Goal: Task Accomplishment & Management: Use online tool/utility

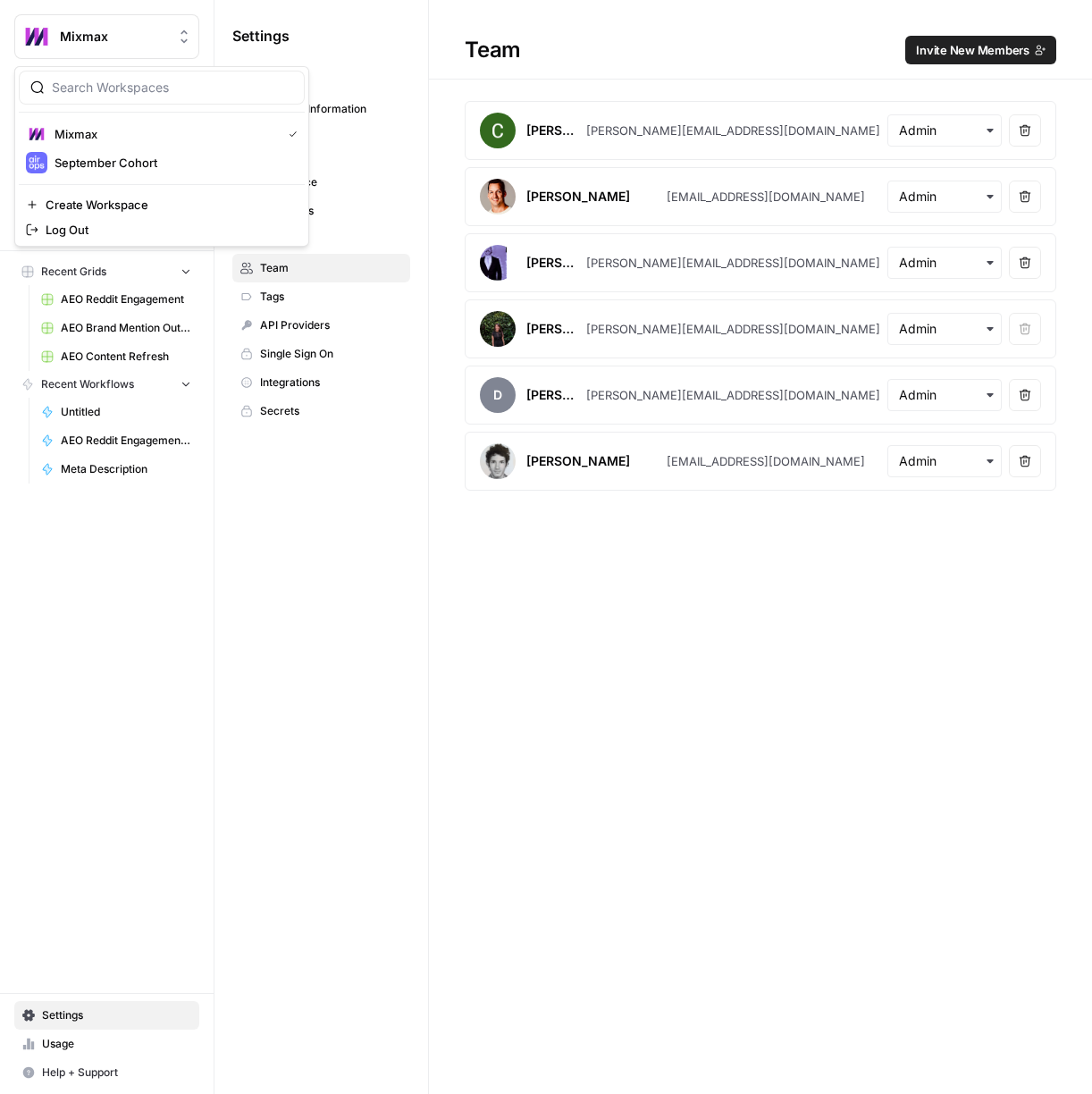
click at [118, 39] on span "Mixmax" at bounding box center [114, 37] width 108 height 17
click at [154, 162] on span "September Cohort" at bounding box center [172, 162] width 236 height 17
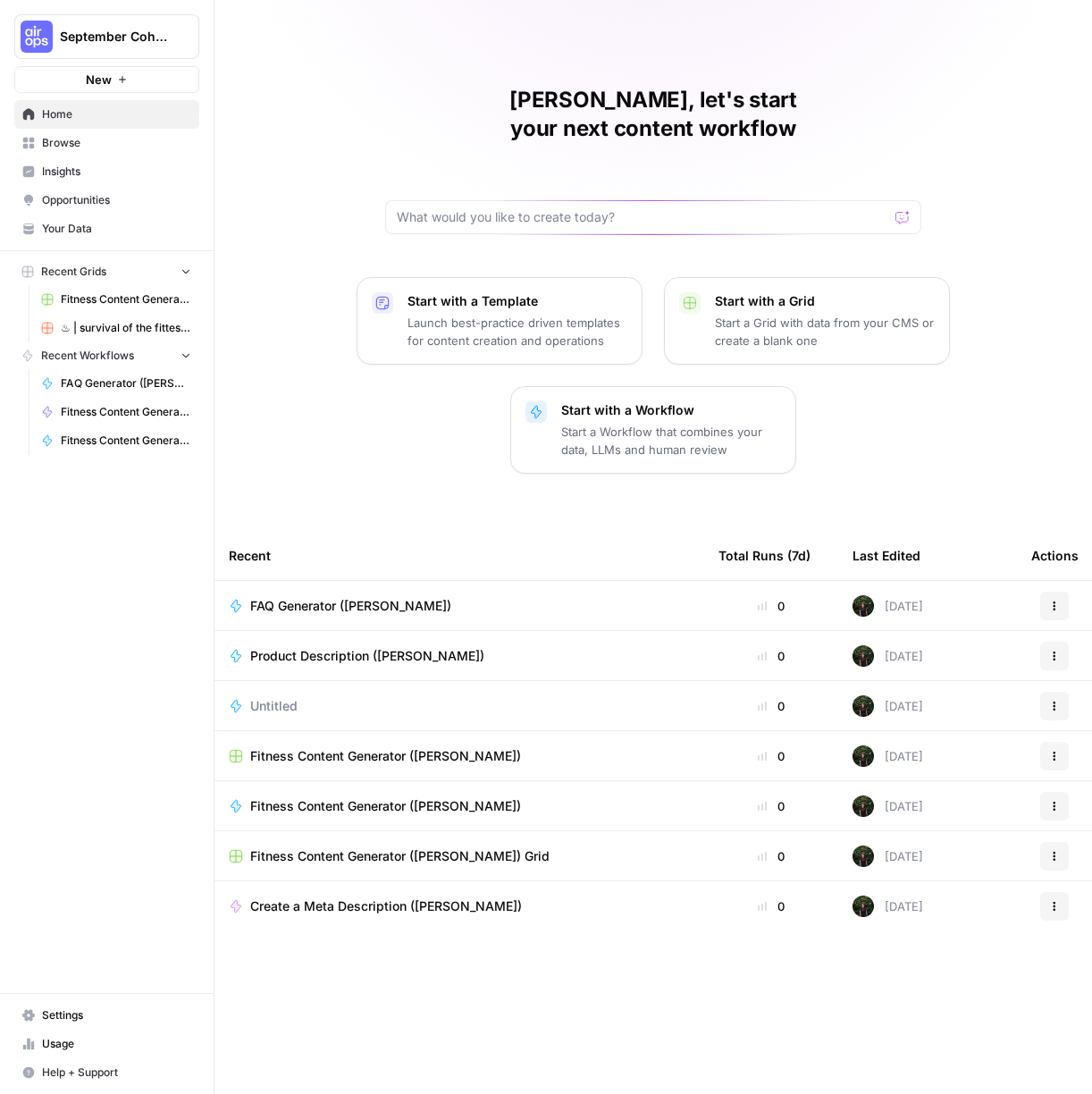
click at [348, 647] on span "Product Description ([PERSON_NAME])" at bounding box center [367, 656] width 234 height 17
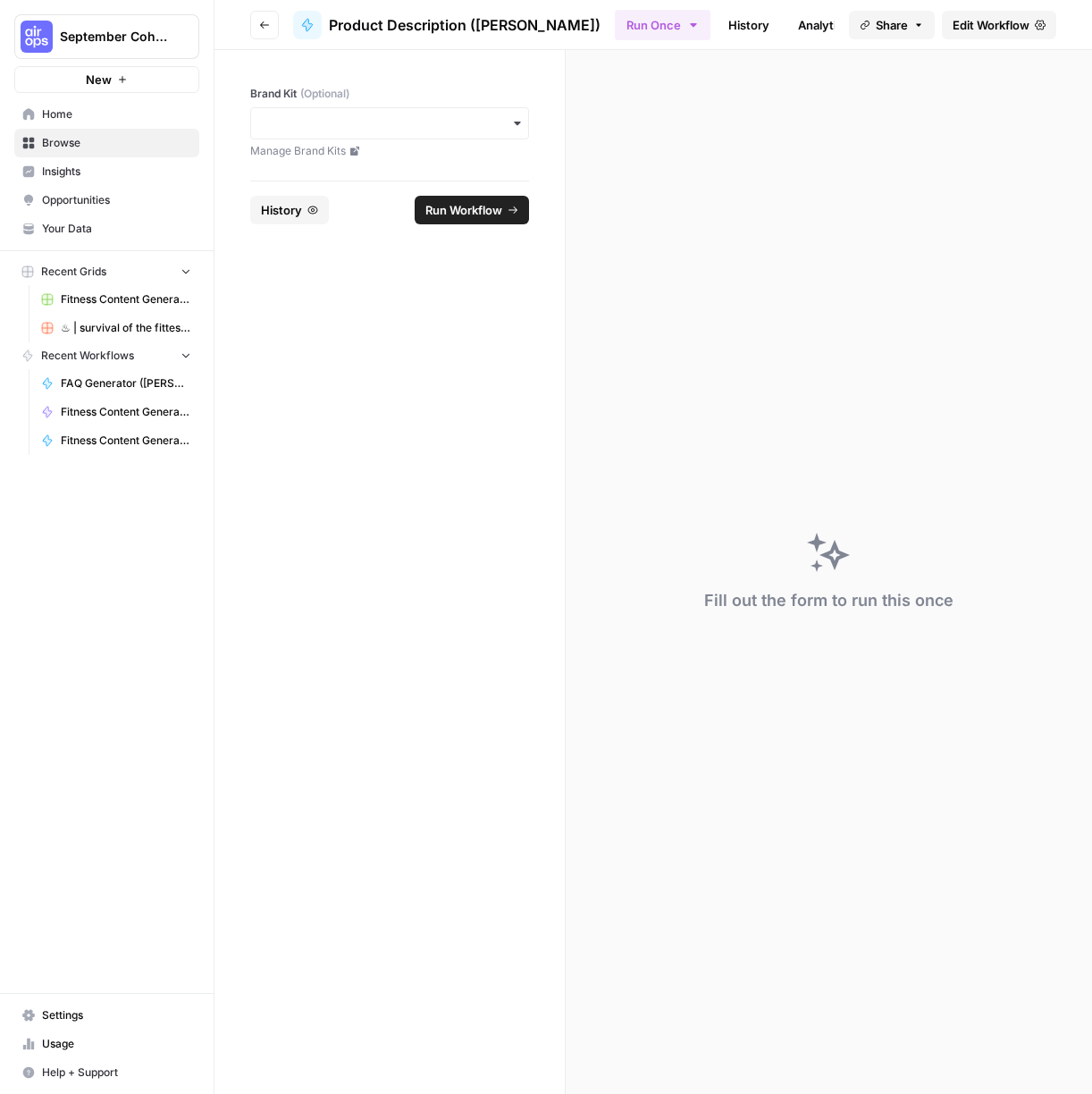
click at [987, 25] on span "Edit Workflow" at bounding box center [991, 25] width 77 height 17
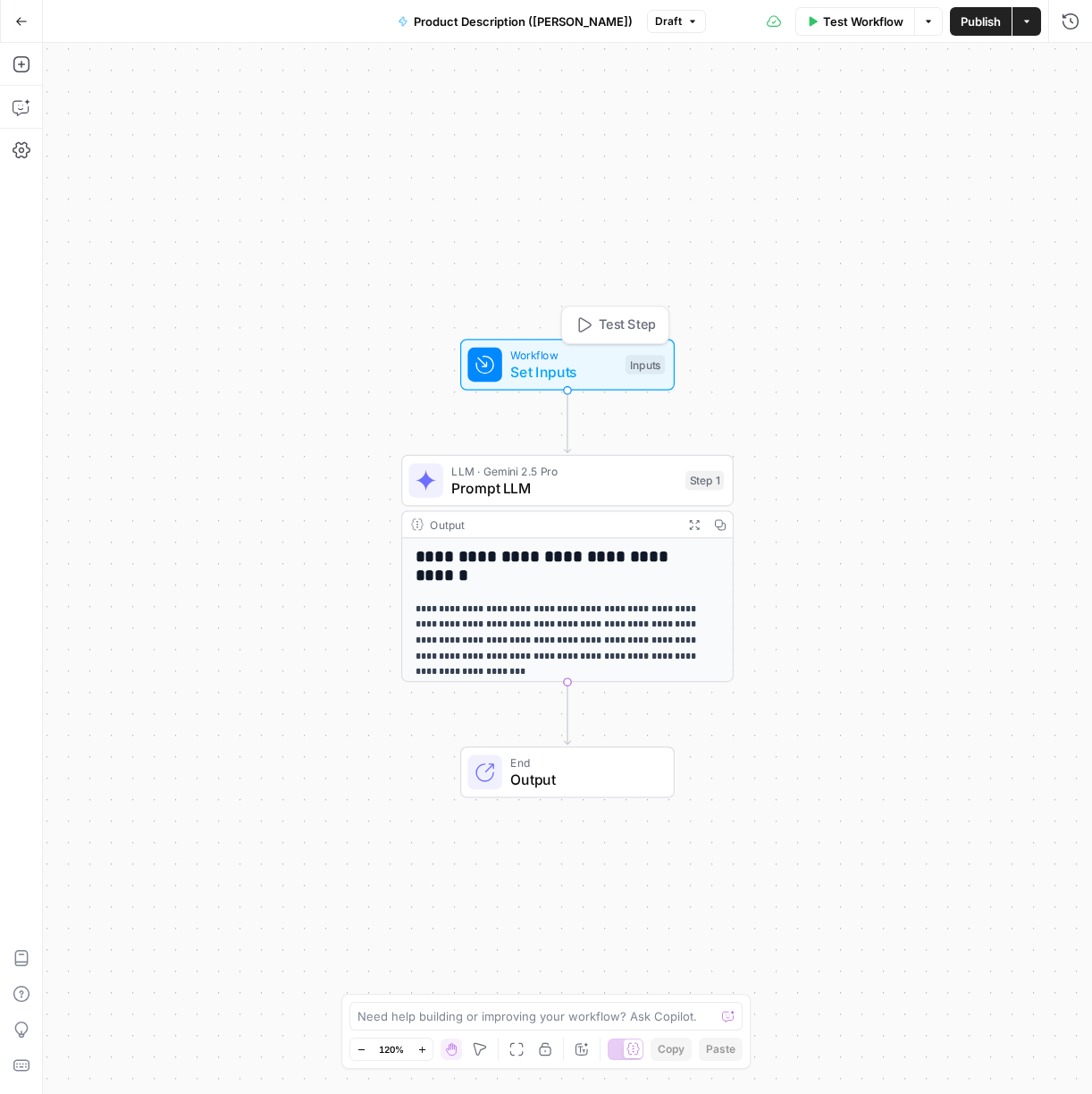
click at [575, 370] on span "Set Inputs" at bounding box center [563, 372] width 106 height 21
click at [575, 370] on div "Inputs Close Brand Kit (Optional) edit field Delete group Add Field Options" at bounding box center [778, 562] width 630 height 1038
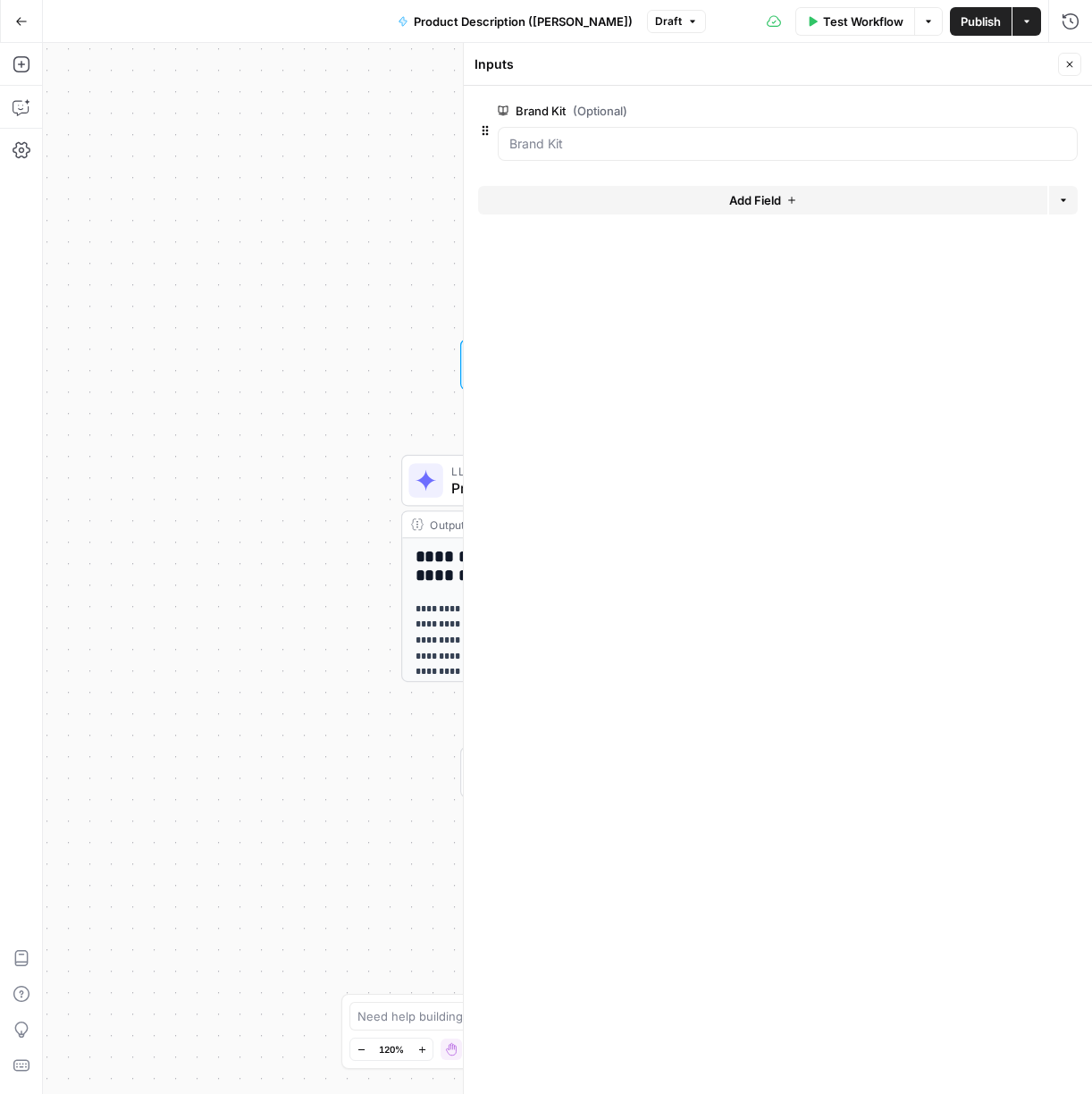
click at [379, 242] on div "**********" at bounding box center [567, 568] width 1049 height 1051
click at [1065, 64] on icon "button" at bounding box center [1070, 64] width 11 height 11
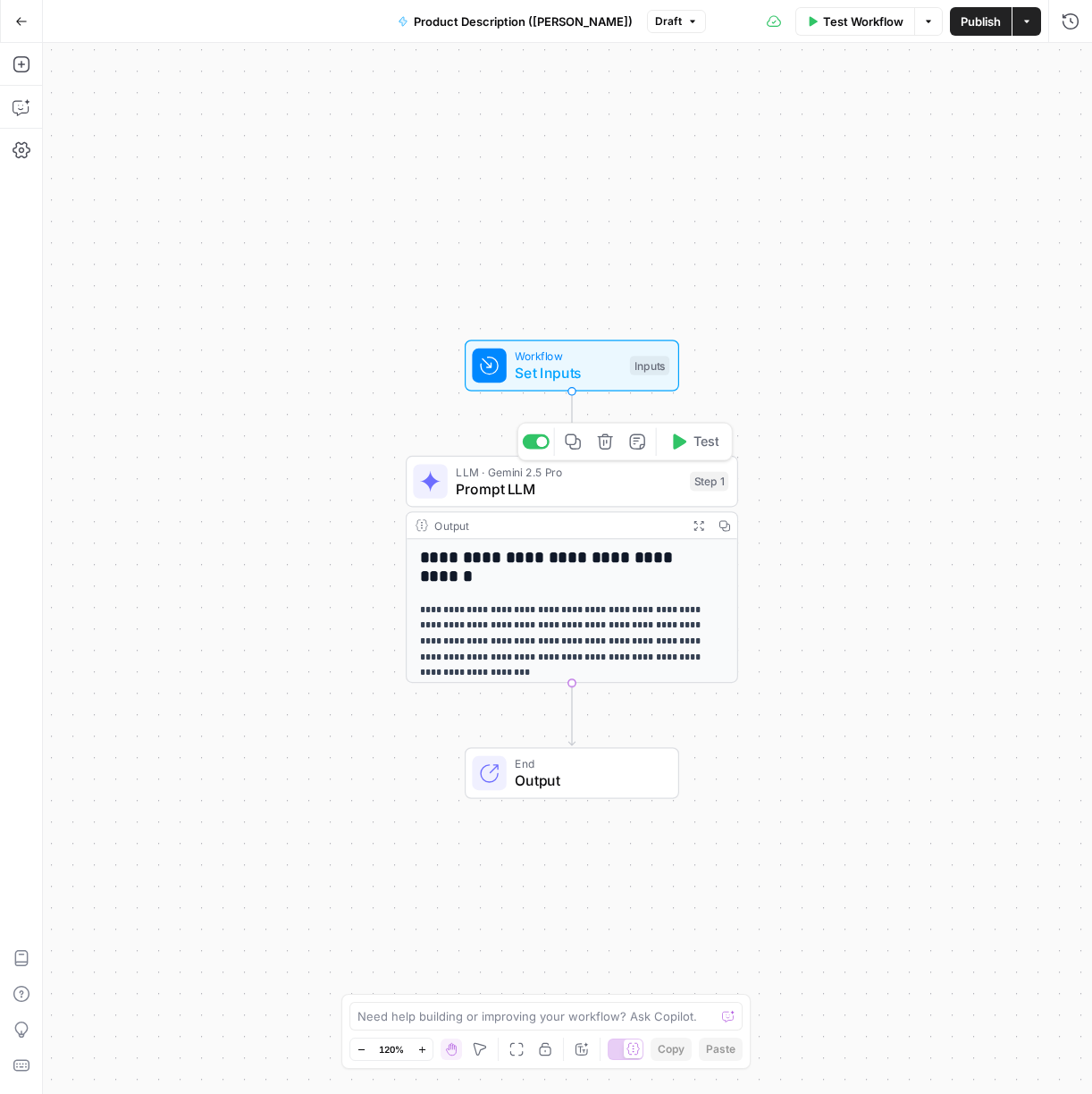
click at [574, 476] on span "LLM · Gemini 2.5 Pro" at bounding box center [568, 471] width 225 height 17
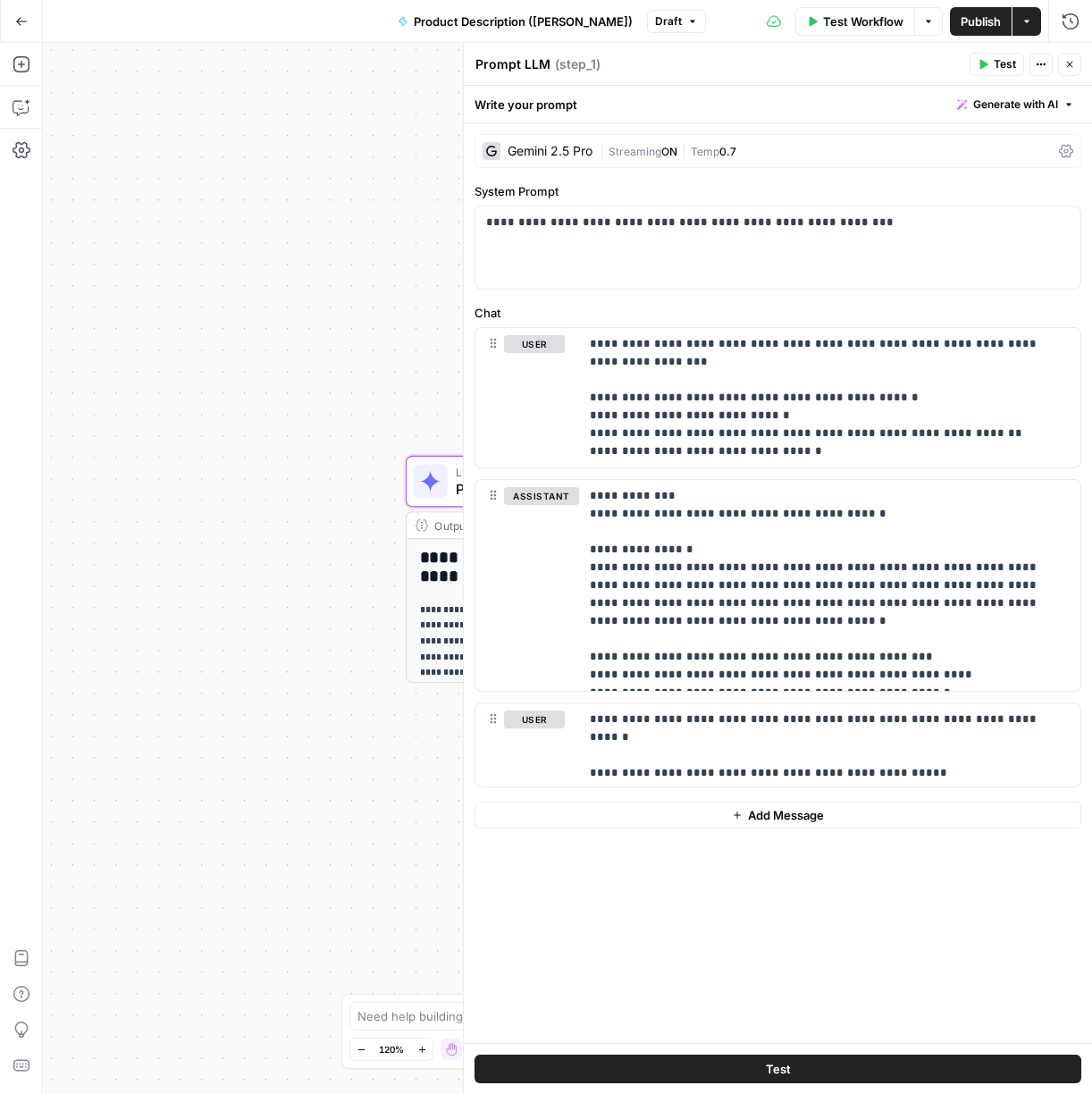
click at [298, 414] on div "**********" at bounding box center [567, 568] width 1049 height 1051
click at [1067, 65] on icon "button" at bounding box center [1070, 64] width 11 height 11
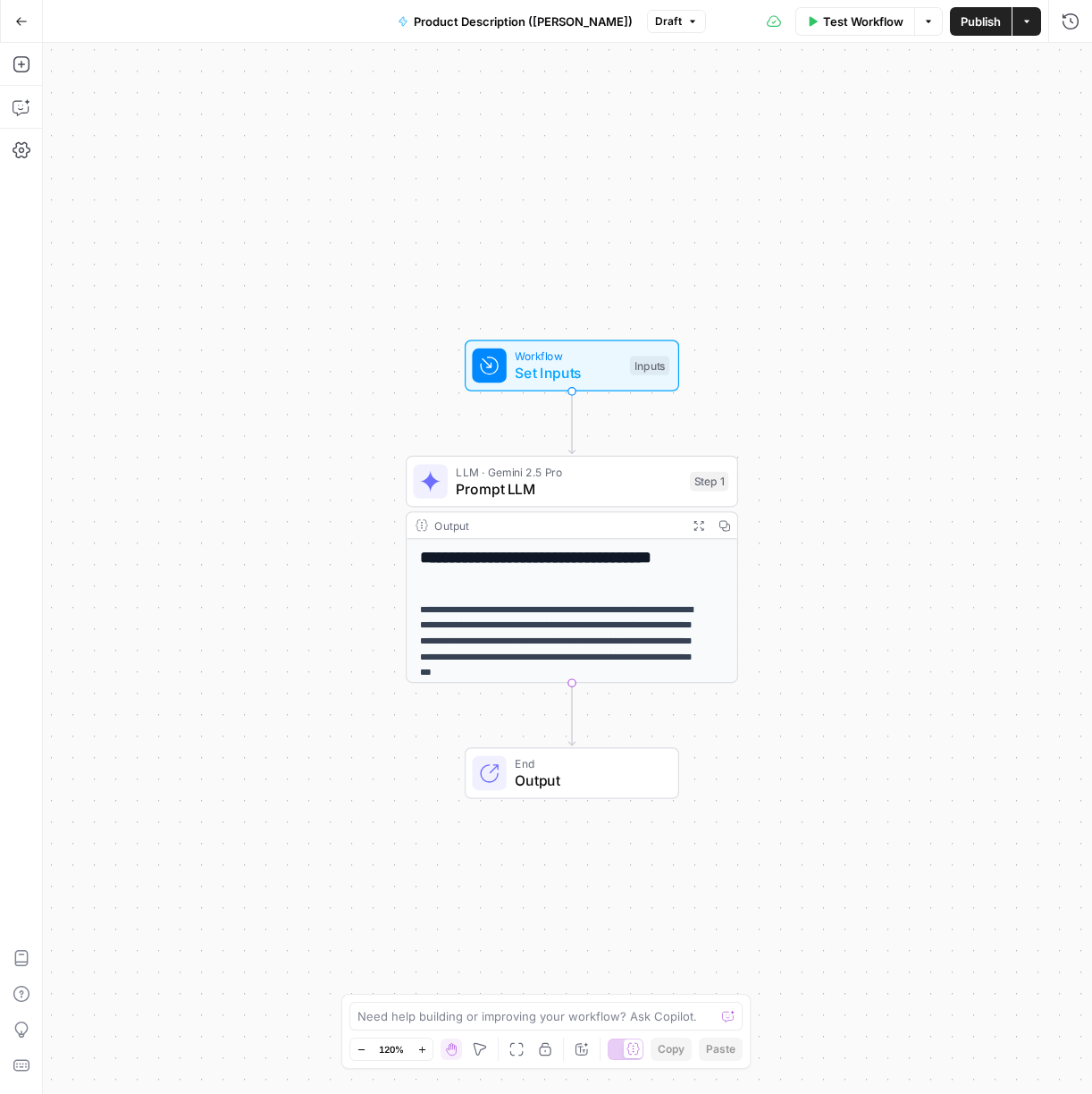
click at [567, 380] on span "Set Inputs" at bounding box center [567, 373] width 106 height 21
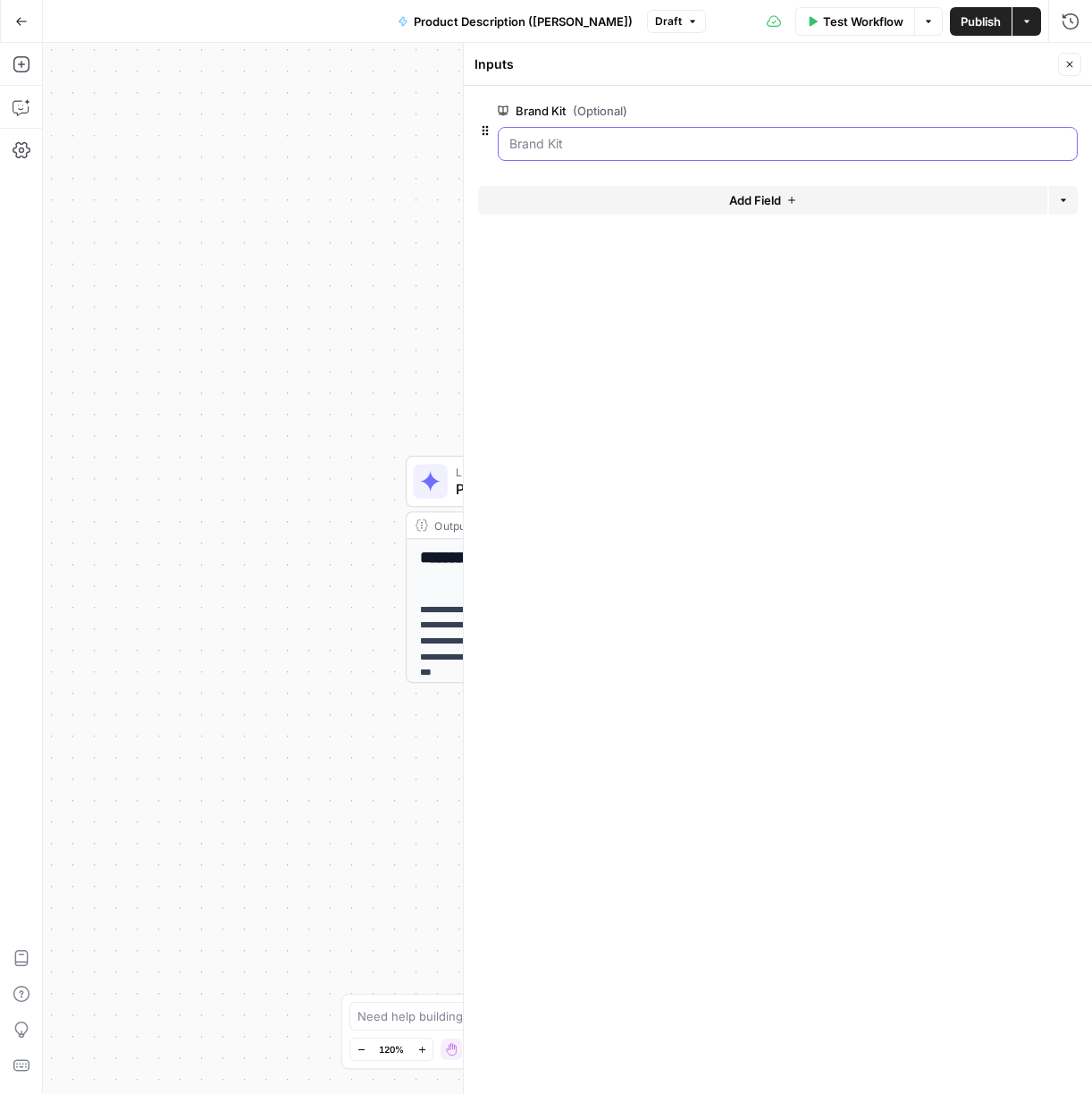
click at [575, 147] on Kit "Brand Kit (Optional)" at bounding box center [787, 144] width 557 height 17
click at [360, 203] on div "**********" at bounding box center [567, 568] width 1049 height 1051
click at [1070, 61] on icon "button" at bounding box center [1070, 64] width 11 height 11
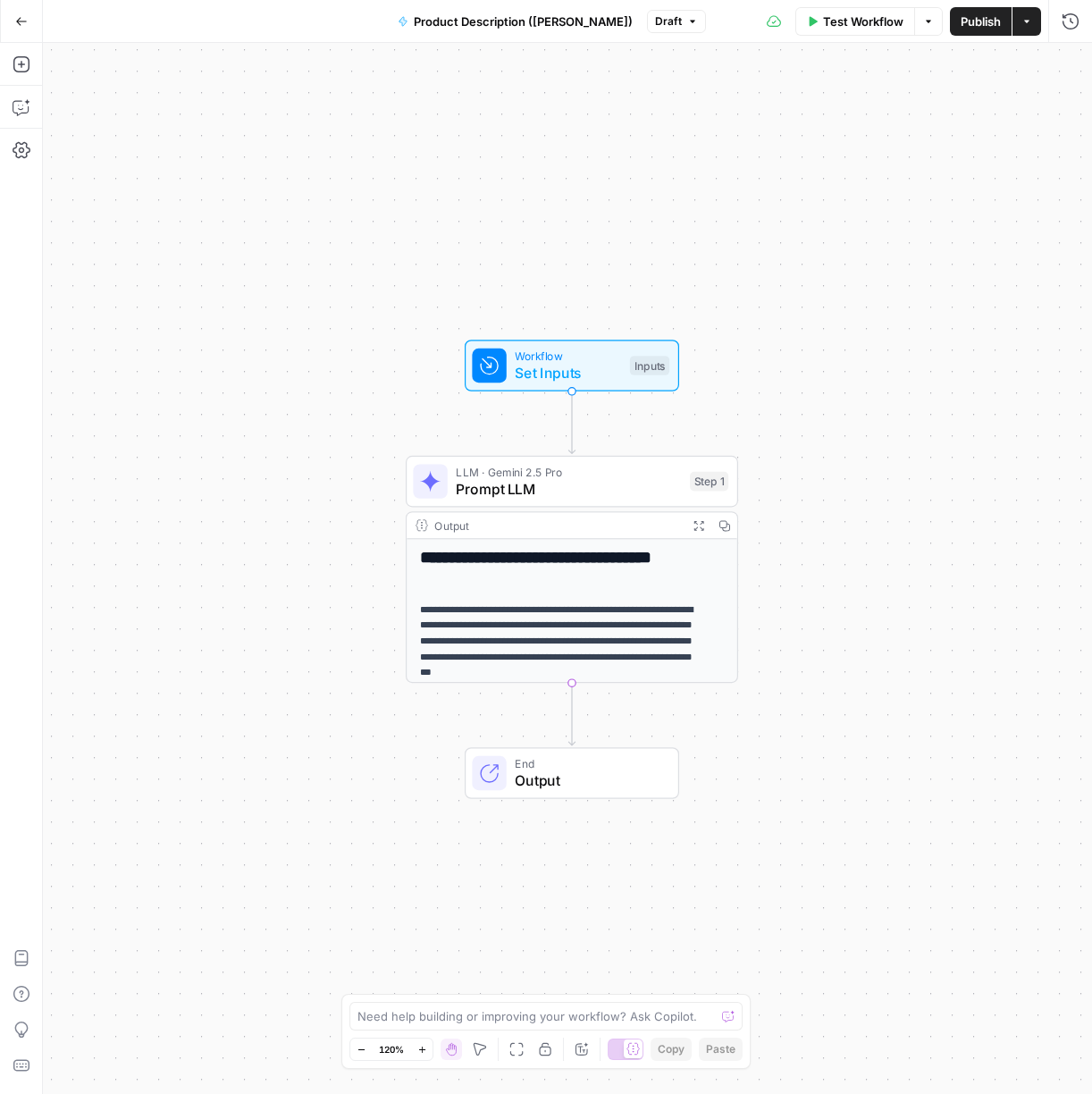
click at [541, 484] on span "Prompt LLM" at bounding box center [568, 489] width 225 height 21
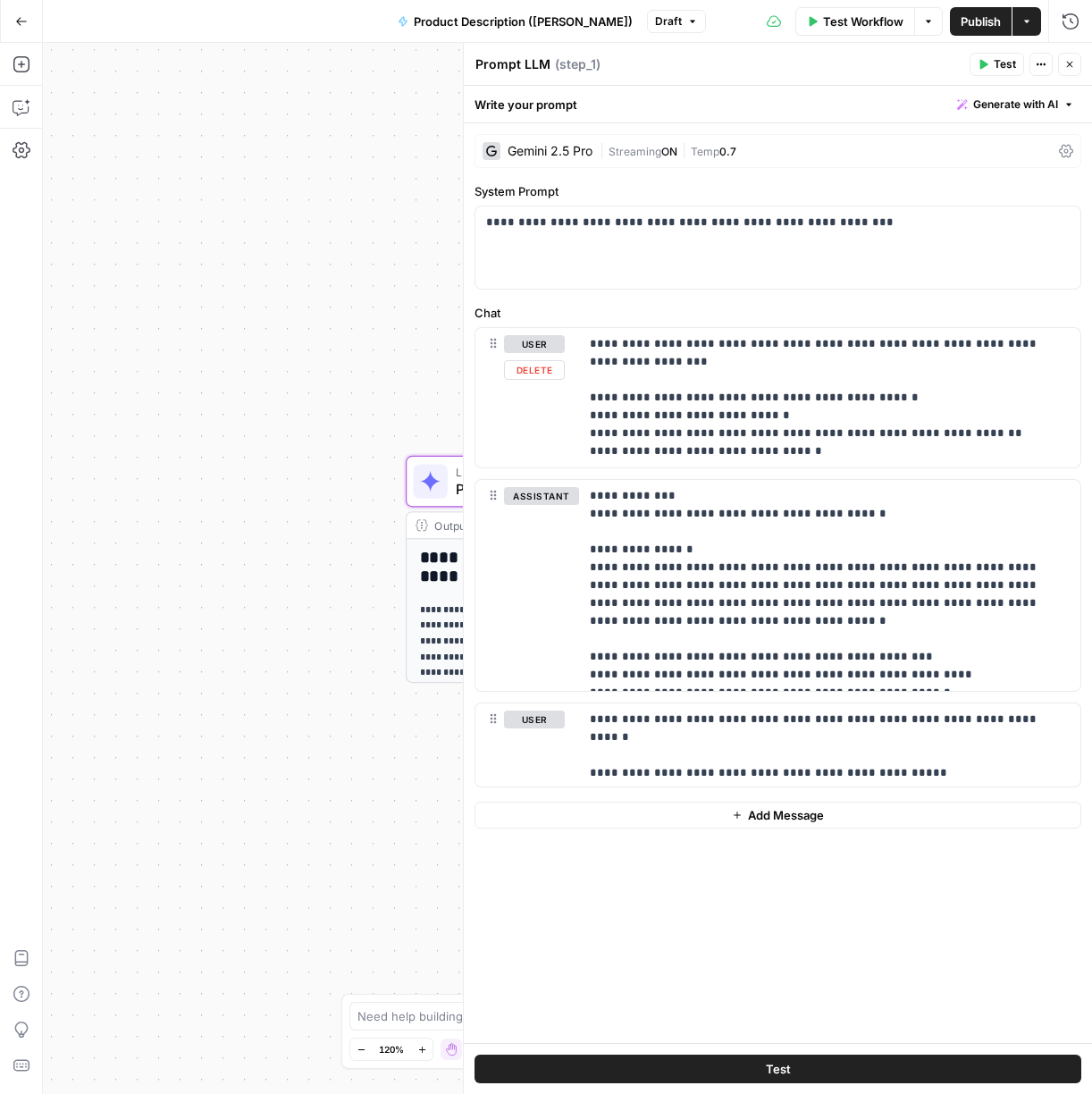
click at [323, 496] on div "**********" at bounding box center [567, 568] width 1049 height 1051
click at [294, 542] on div "**********" at bounding box center [567, 568] width 1049 height 1051
click at [1075, 64] on span "Close" at bounding box center [1075, 64] width 1 height 1
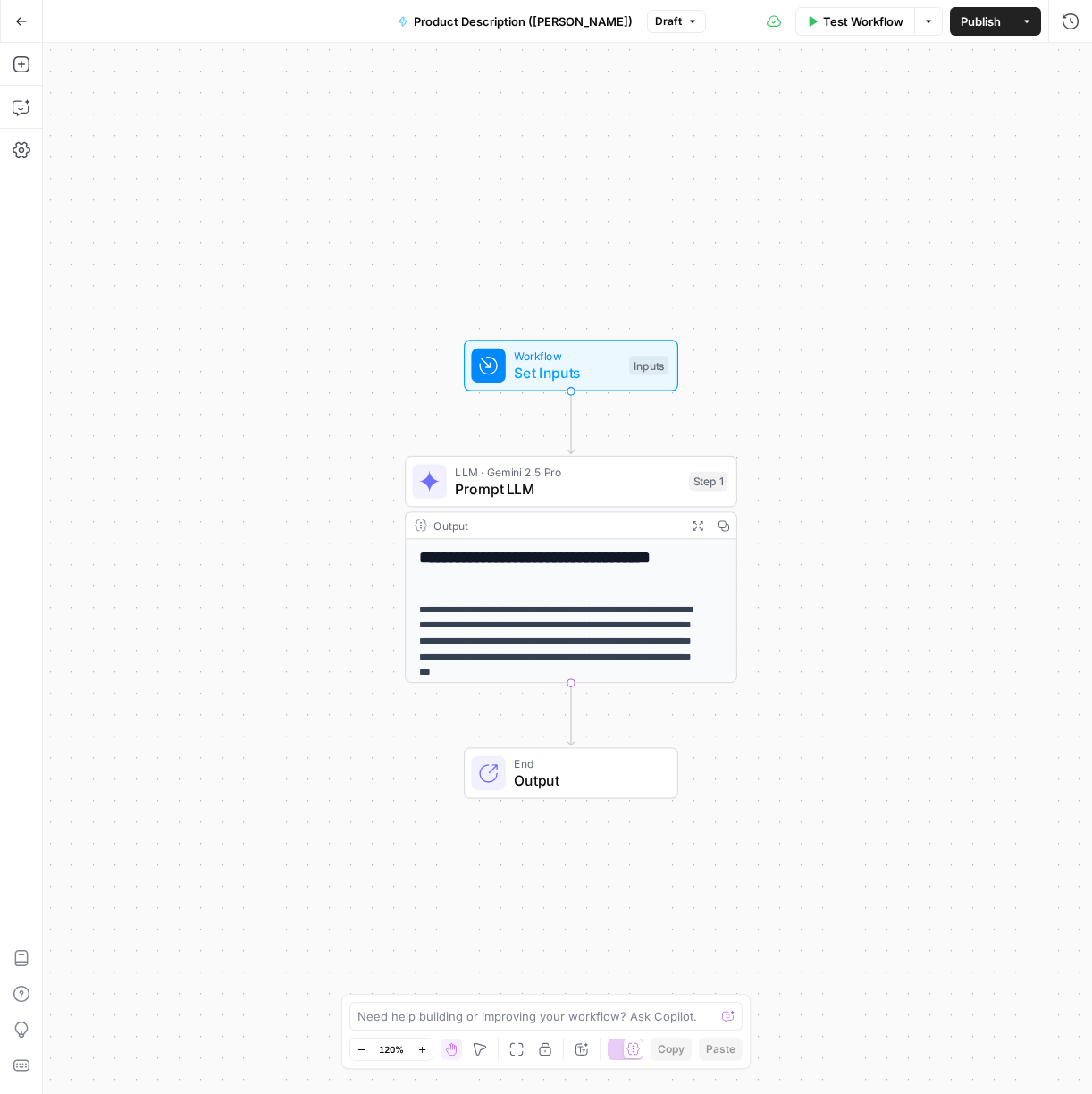
click at [553, 771] on span "Output" at bounding box center [587, 780] width 146 height 21
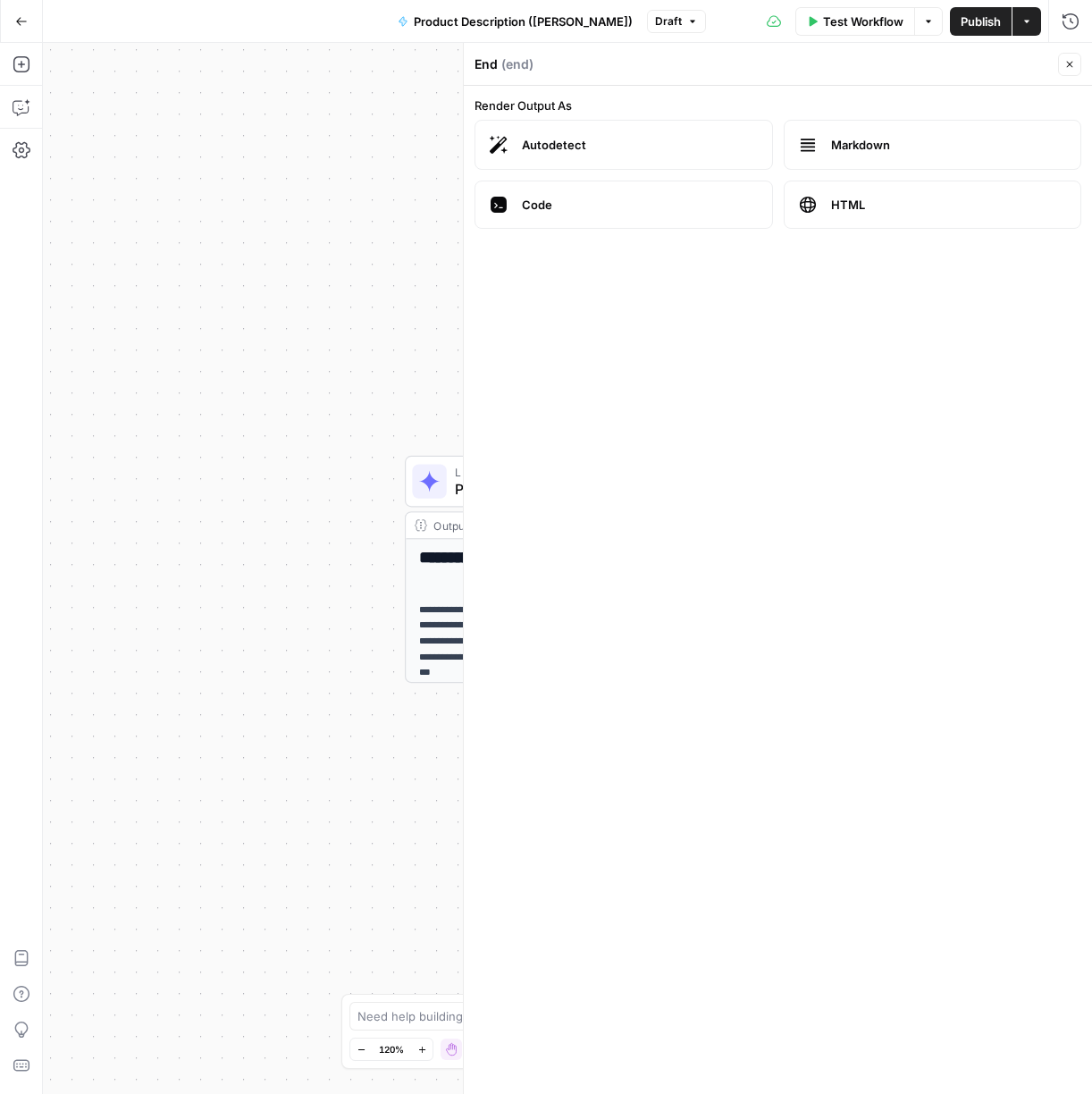
click at [981, 73] on div "End ( end ) Close" at bounding box center [777, 64] width 607 height 23
click at [865, 20] on span "Test Workflow" at bounding box center [863, 21] width 81 height 17
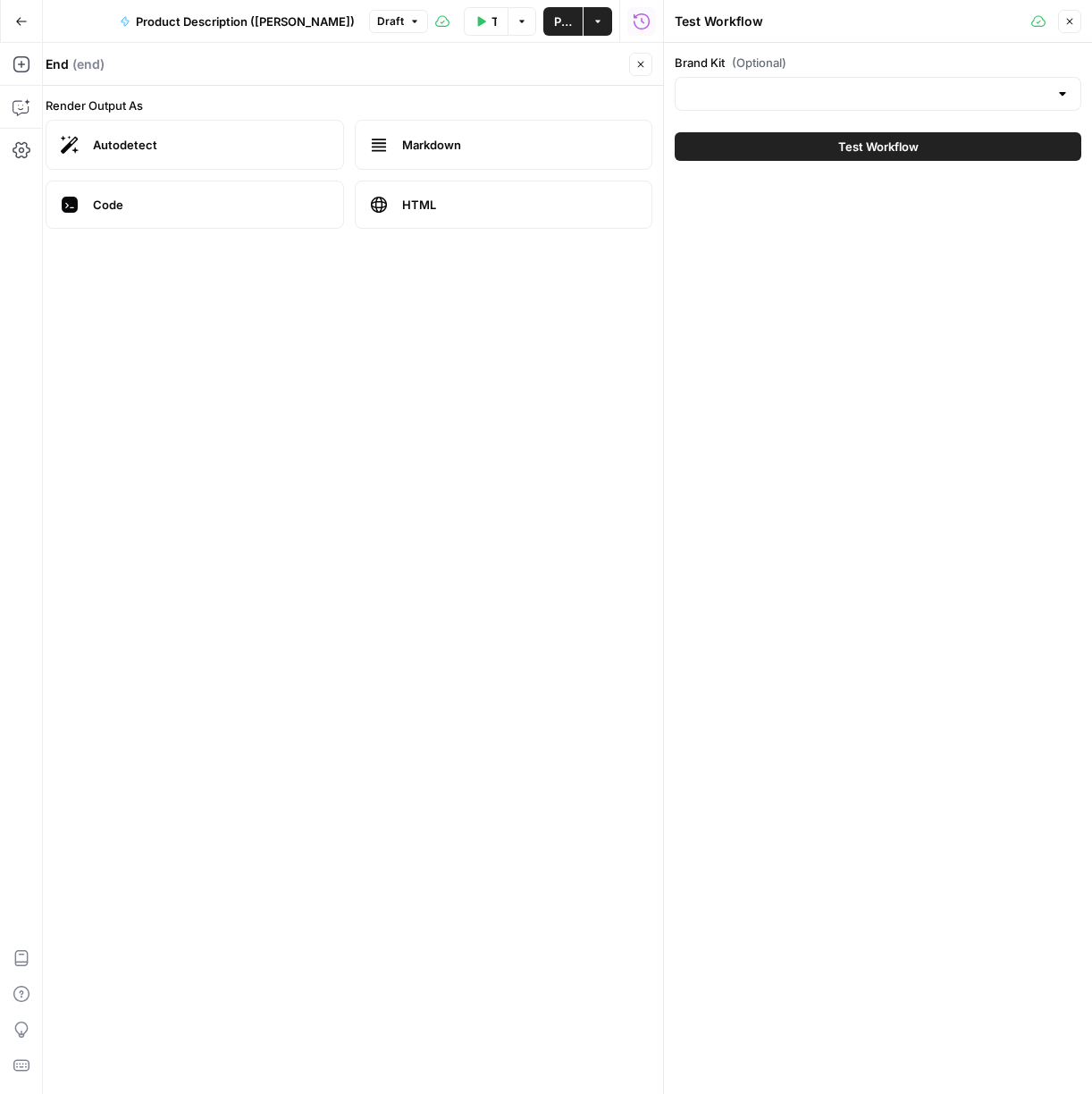
click at [1069, 20] on icon "button" at bounding box center [1070, 21] width 6 height 6
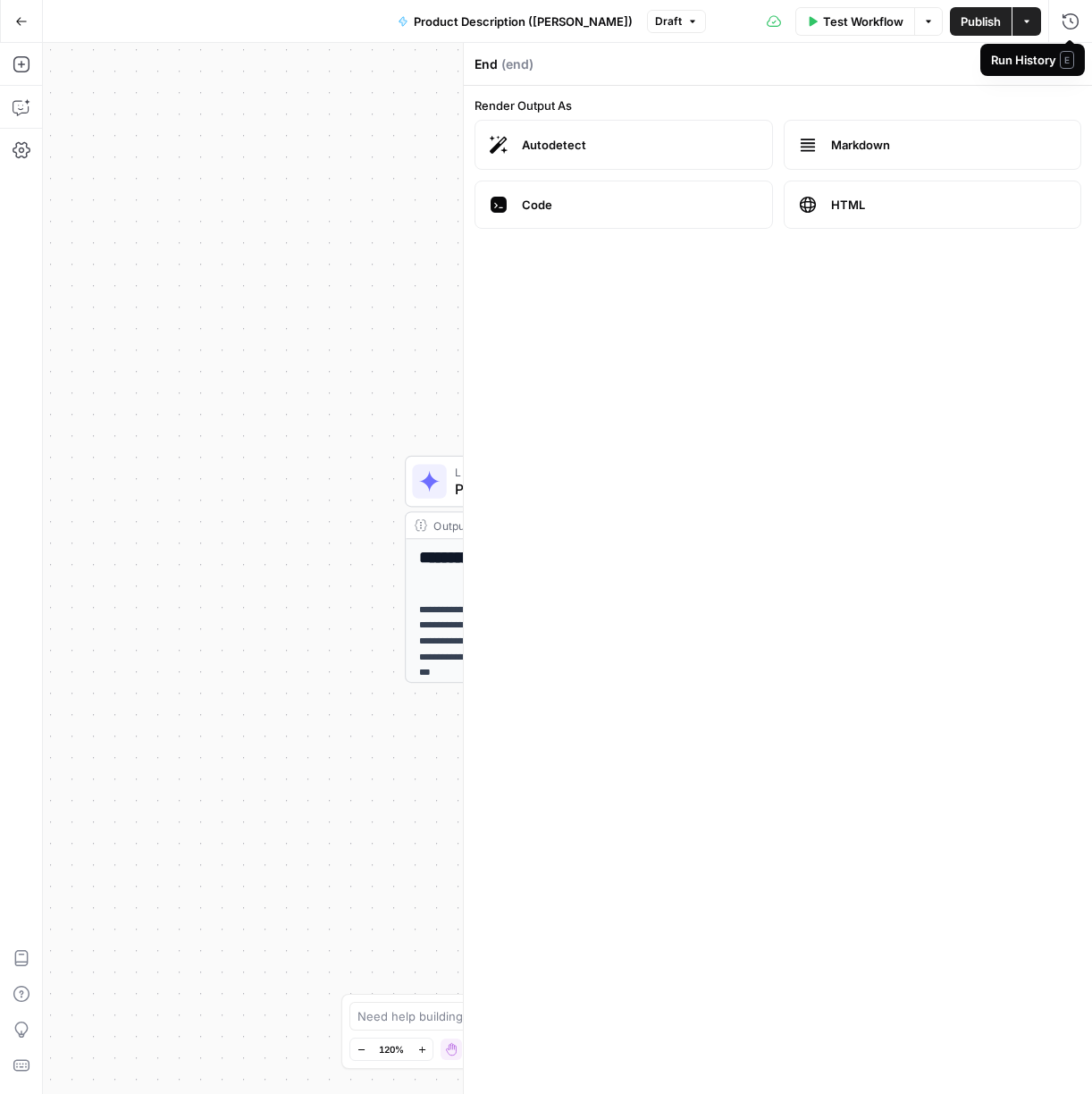
click at [1065, 86] on form "Render Output As Autodetect Markdown Code HTML" at bounding box center [777, 590] width 629 height 1009
click at [1073, 61] on icon "button" at bounding box center [1070, 64] width 11 height 11
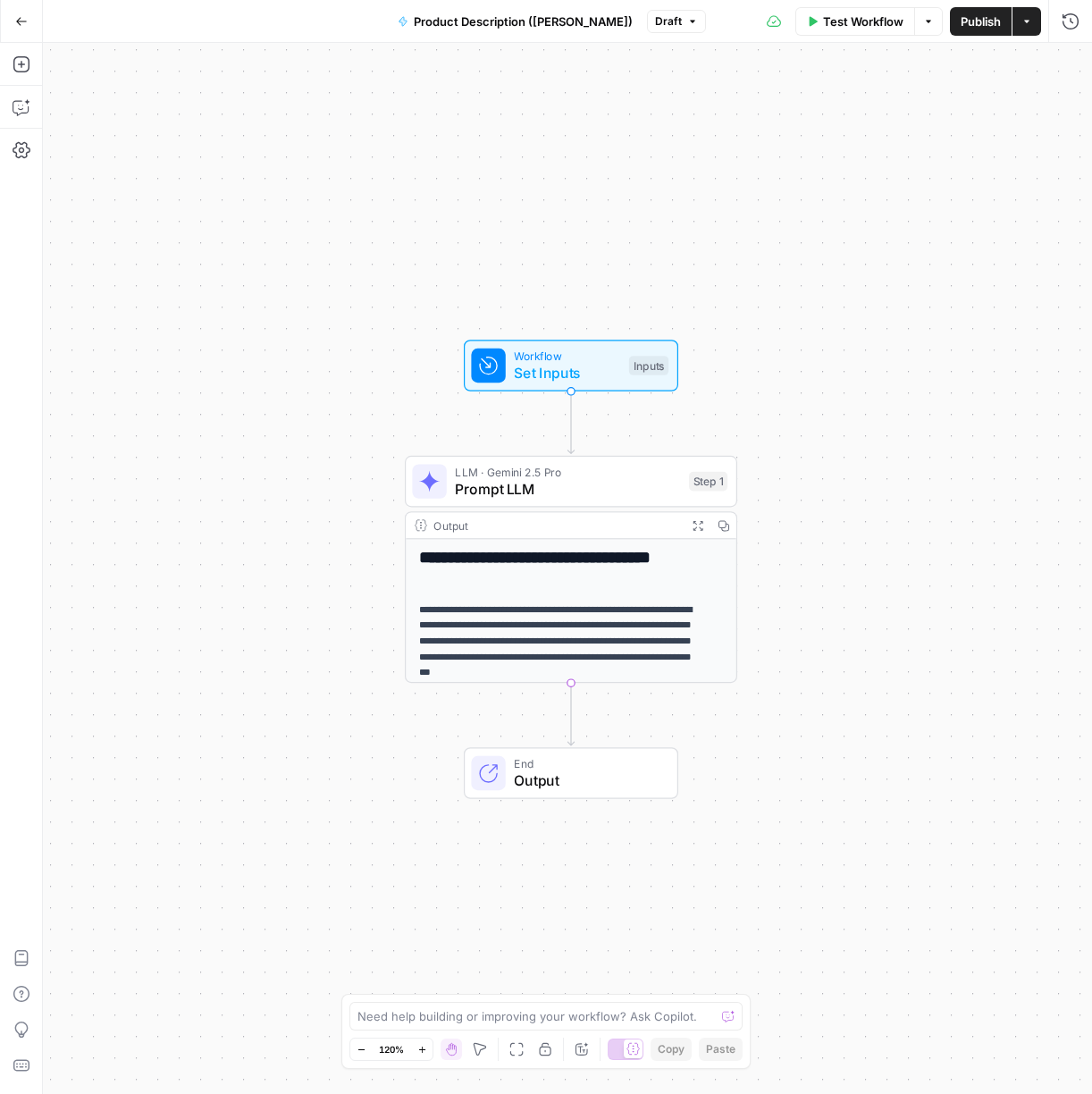
click at [814, 84] on div "**********" at bounding box center [567, 568] width 1049 height 1051
click at [825, 27] on span "Test Workflow" at bounding box center [863, 21] width 81 height 17
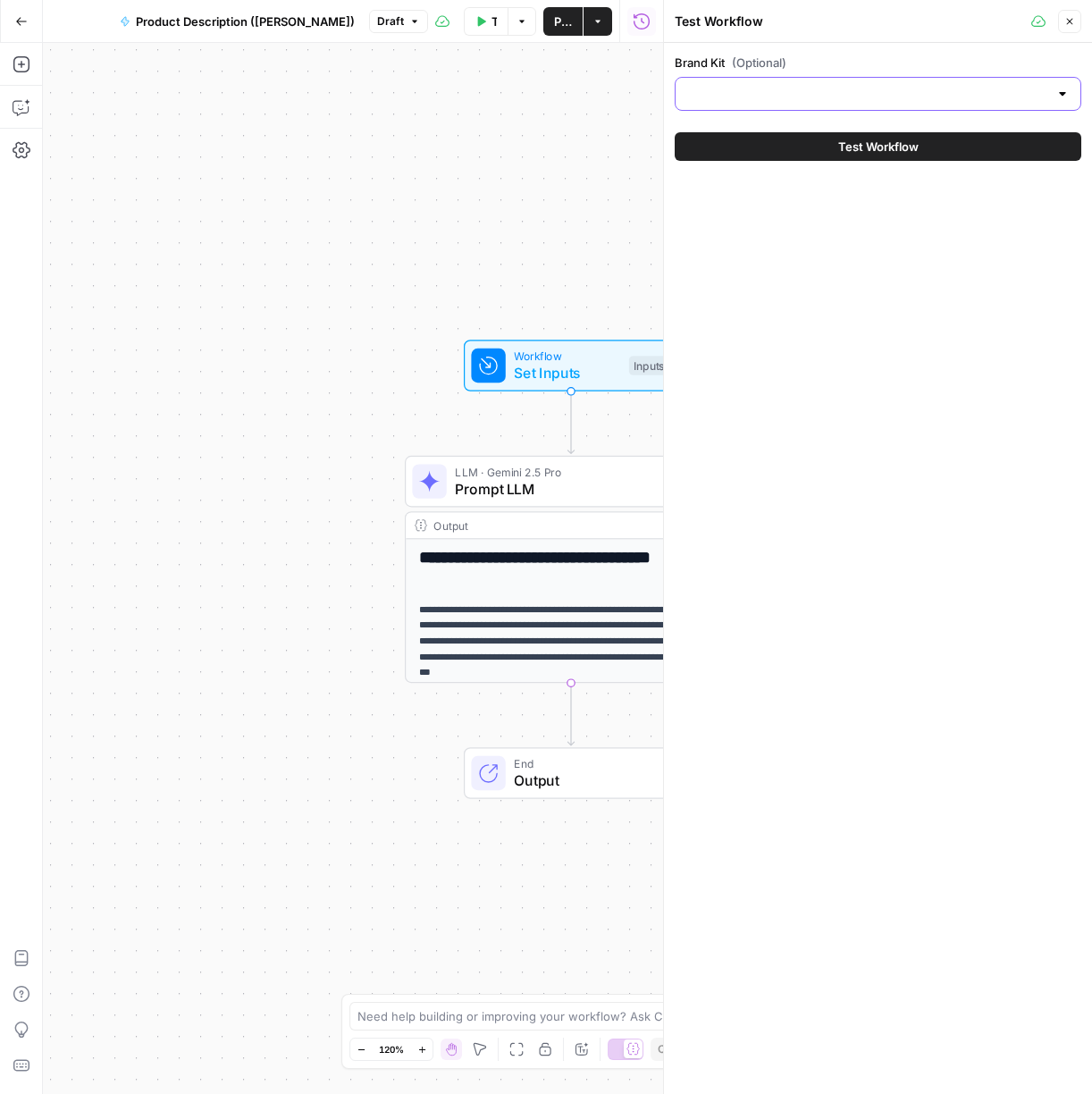
click at [755, 96] on input "Brand Kit (Optional)" at bounding box center [868, 93] width 362 height 17
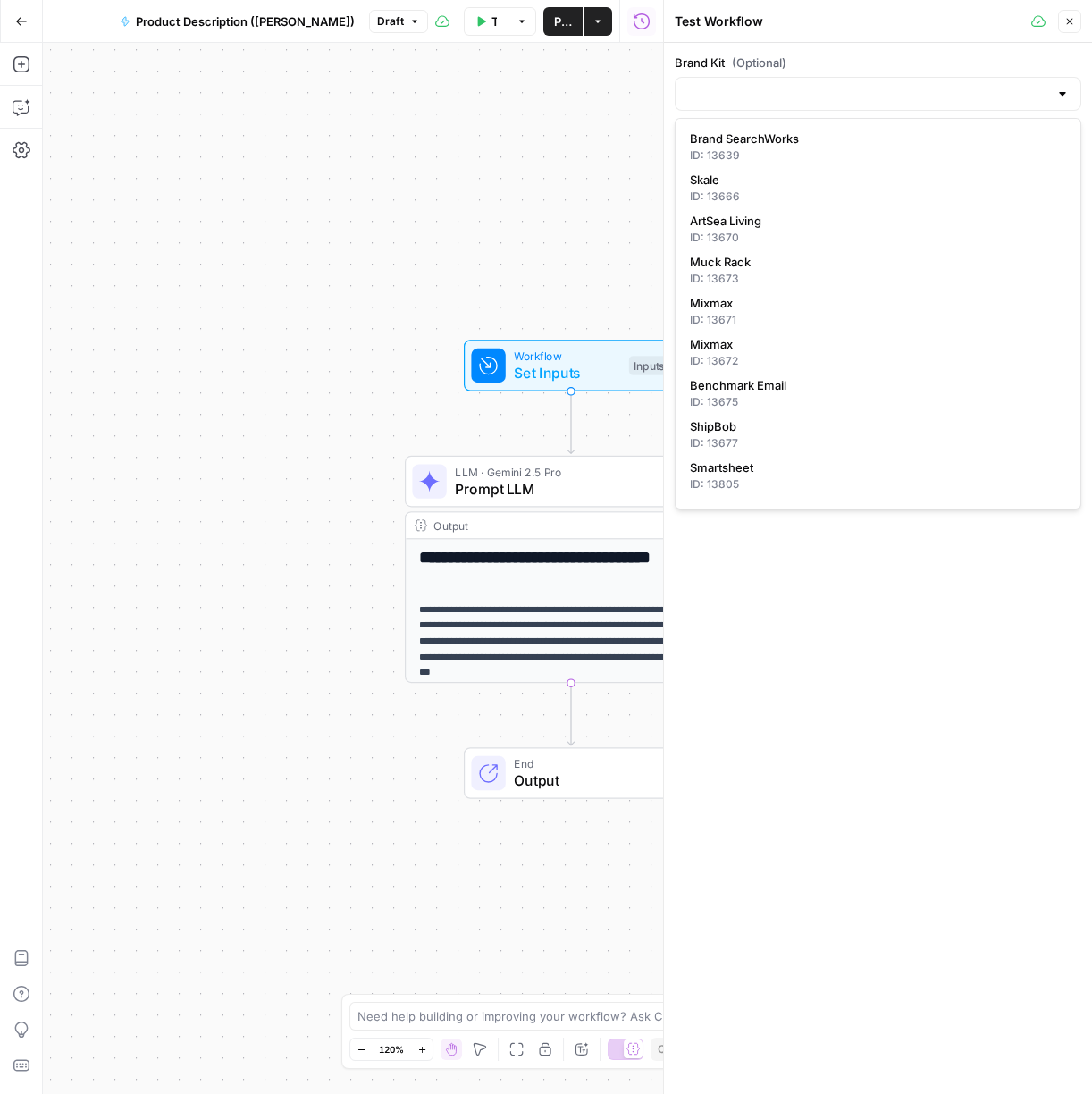
click at [760, 61] on span "(Optional)" at bounding box center [759, 62] width 54 height 17
click at [760, 85] on input "Brand Kit (Optional)" at bounding box center [868, 93] width 362 height 17
click at [1042, 55] on label "Brand Kit (Optional)" at bounding box center [878, 62] width 407 height 17
click at [1042, 85] on input "Brand Kit (Optional)" at bounding box center [868, 93] width 362 height 17
click at [962, 82] on div at bounding box center [878, 93] width 407 height 34
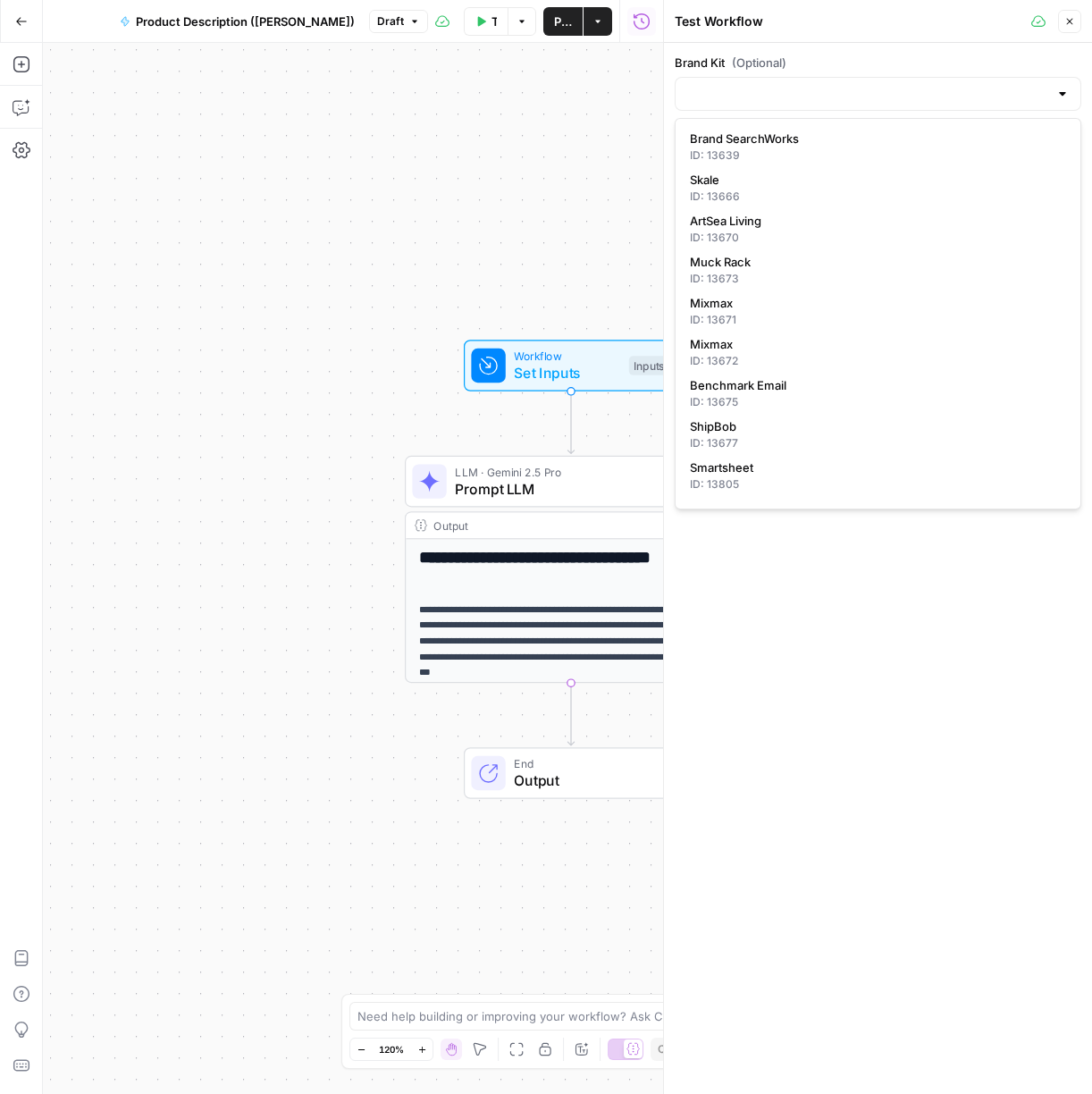
click at [971, 57] on label "Brand Kit (Optional)" at bounding box center [878, 62] width 407 height 17
click at [971, 85] on input "Brand Kit (Optional)" at bounding box center [868, 93] width 362 height 17
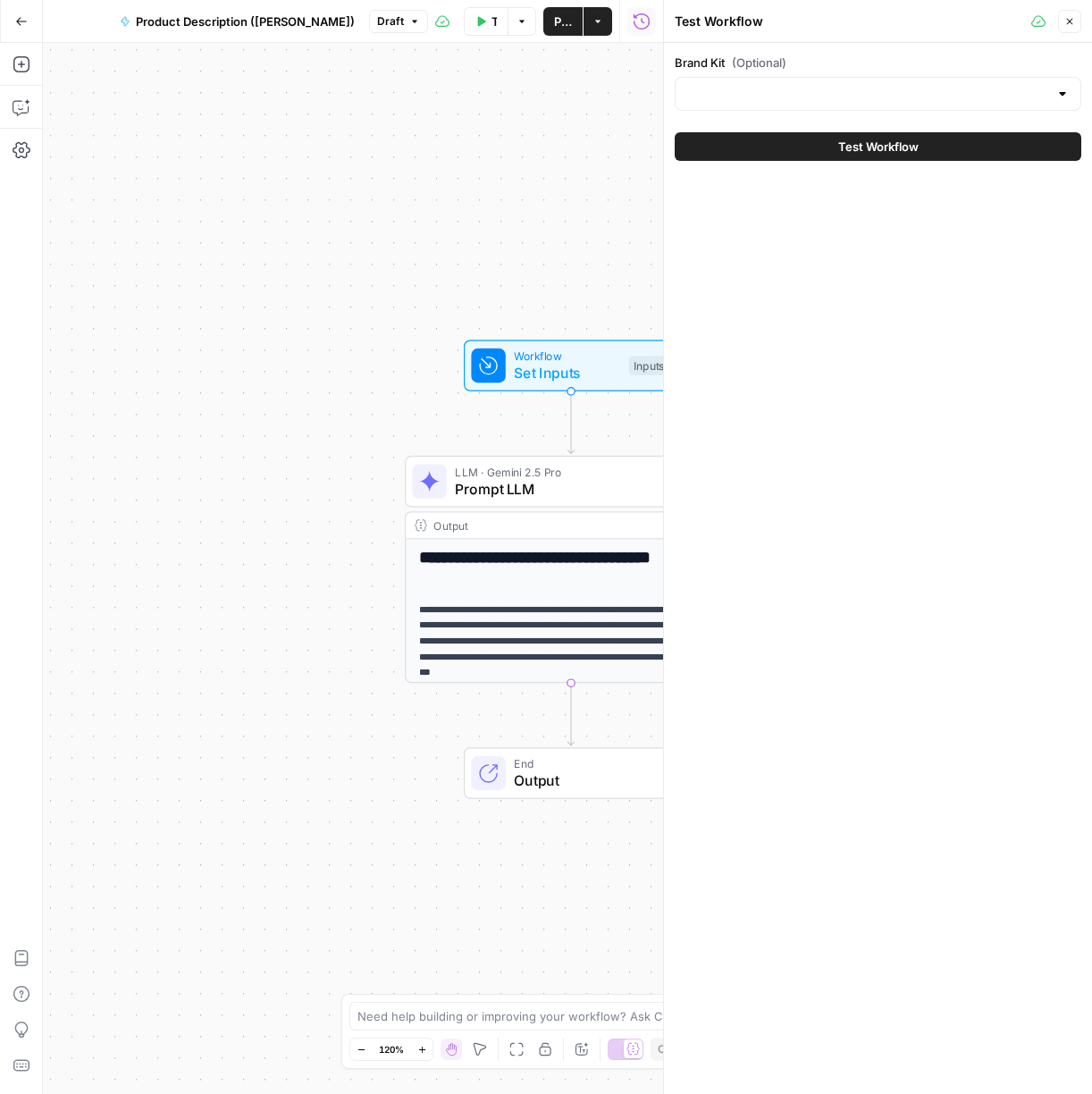
click at [1068, 20] on icon "button" at bounding box center [1070, 21] width 6 height 6
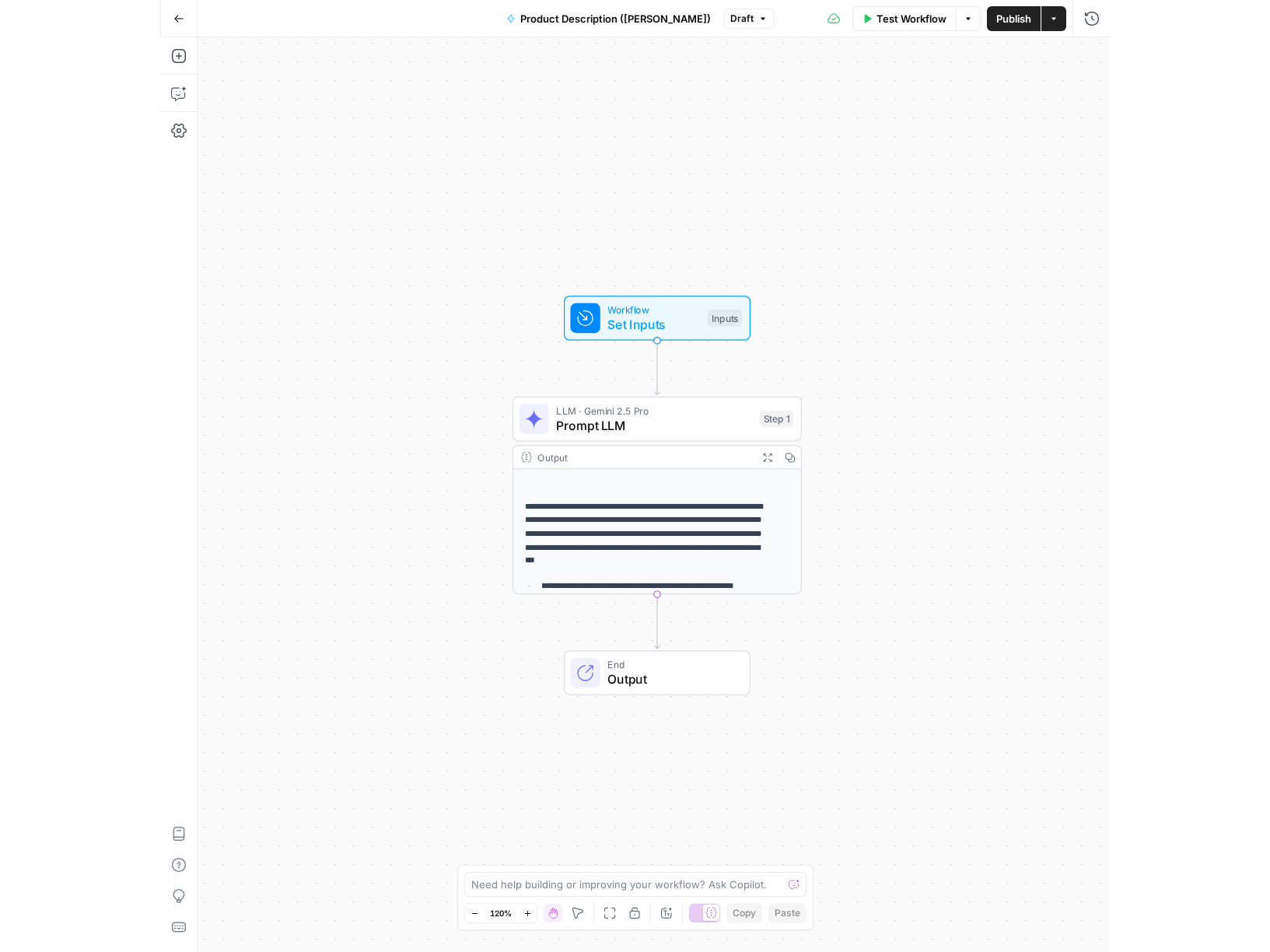
scroll to position [68, 0]
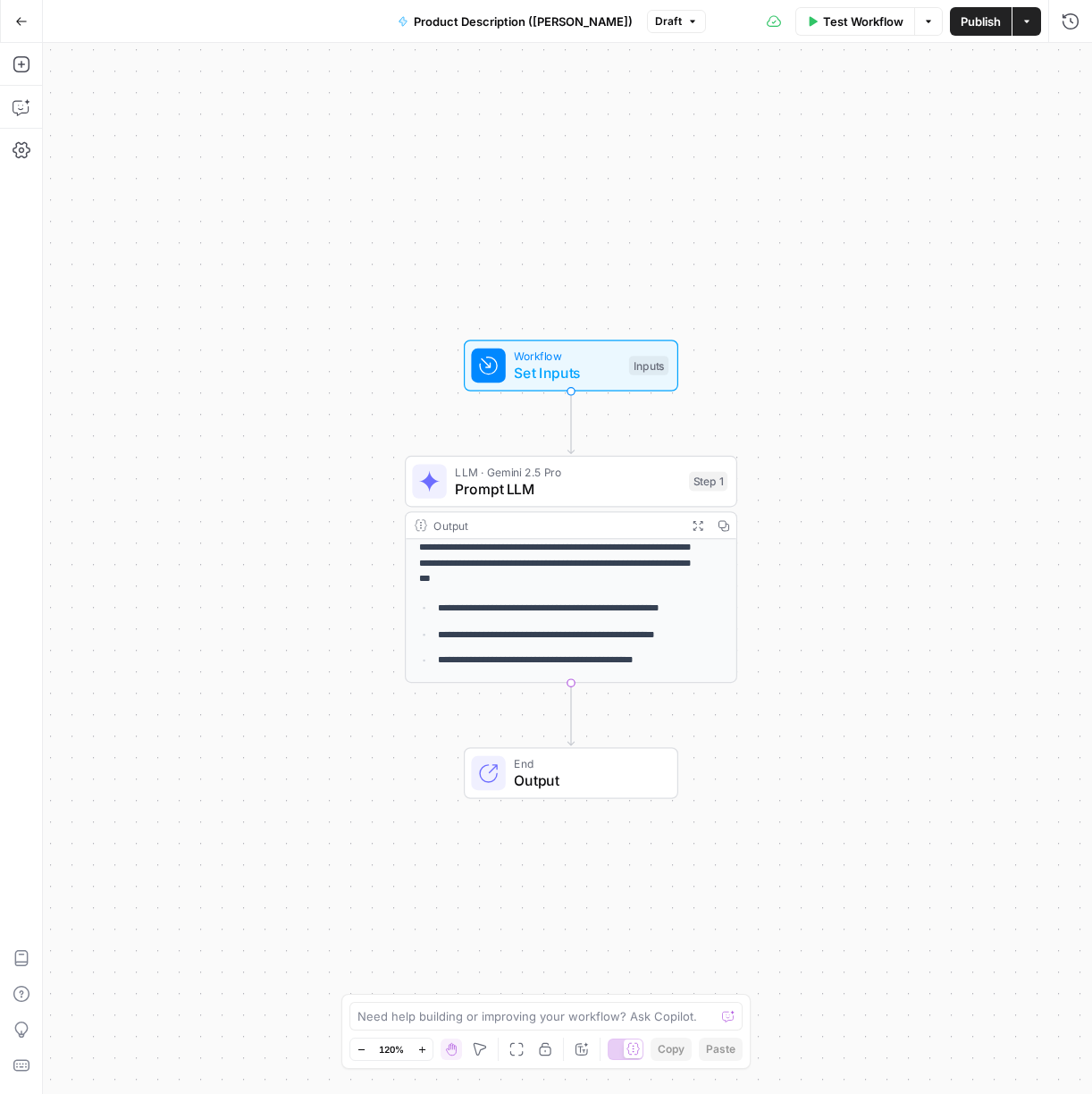
click at [1028, 24] on icon "button" at bounding box center [1027, 21] width 11 height 11
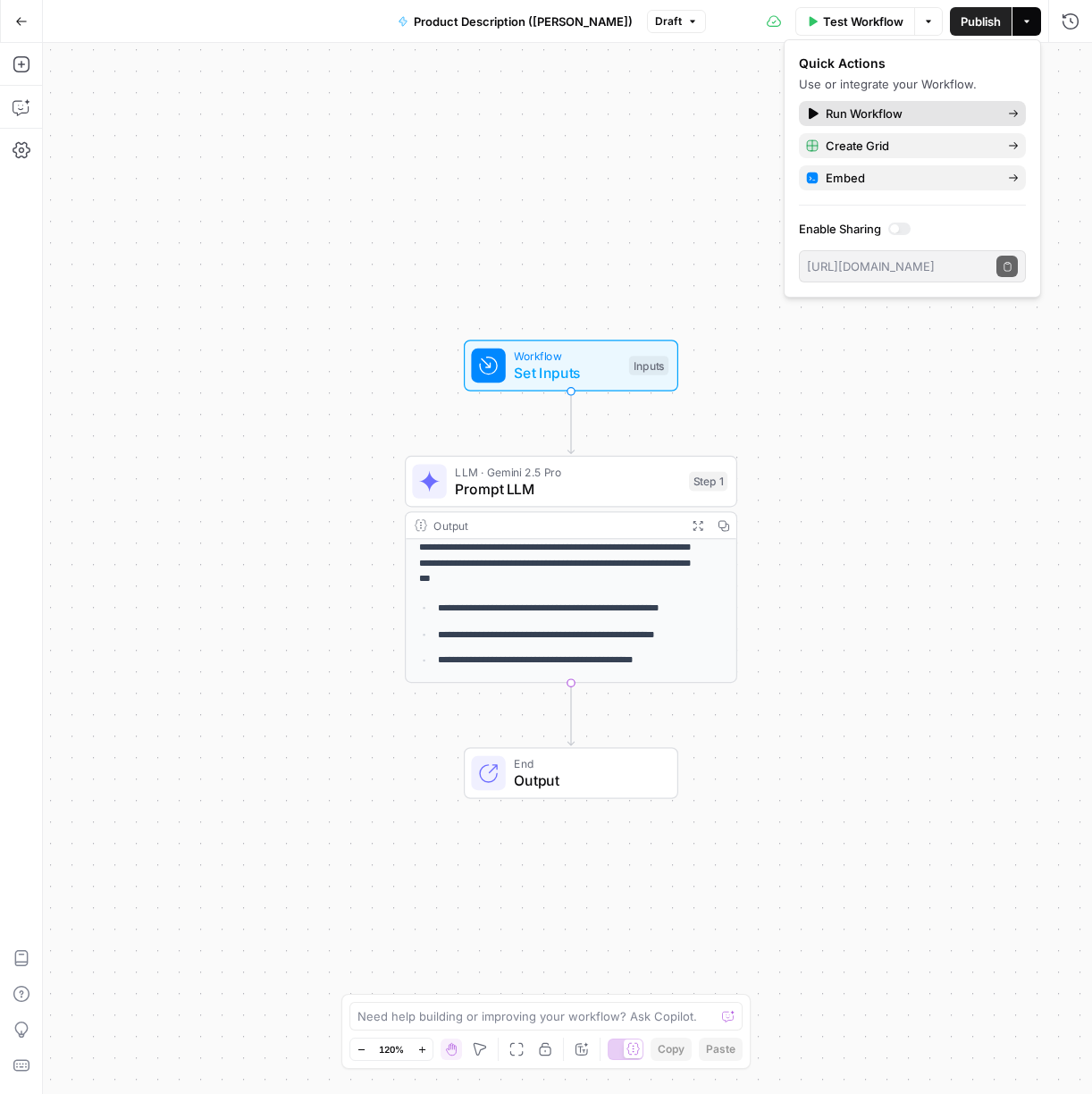
click at [907, 117] on span "Run Workflow" at bounding box center [909, 114] width 168 height 17
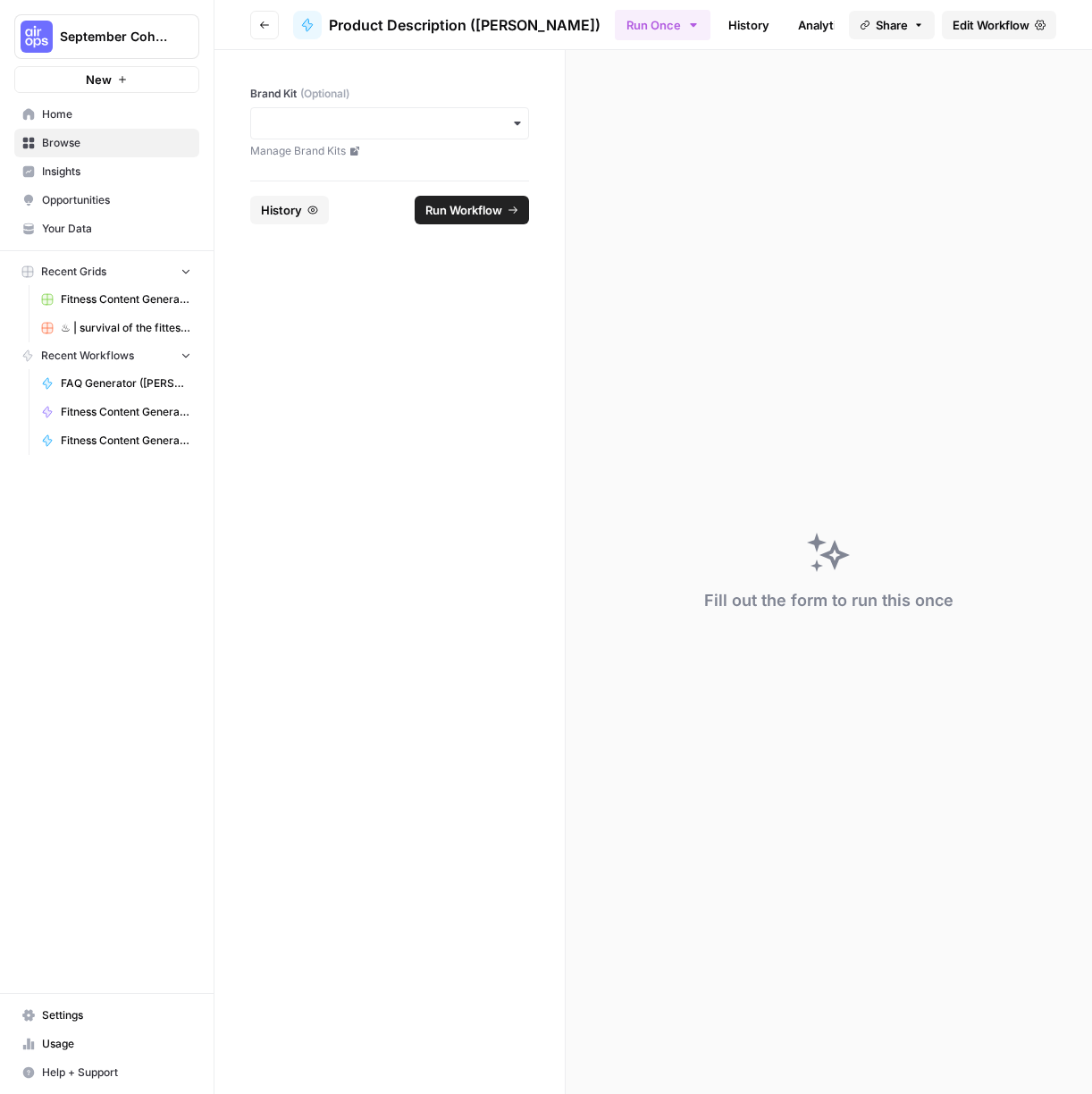
click at [467, 206] on span "Run Workflow" at bounding box center [463, 210] width 77 height 17
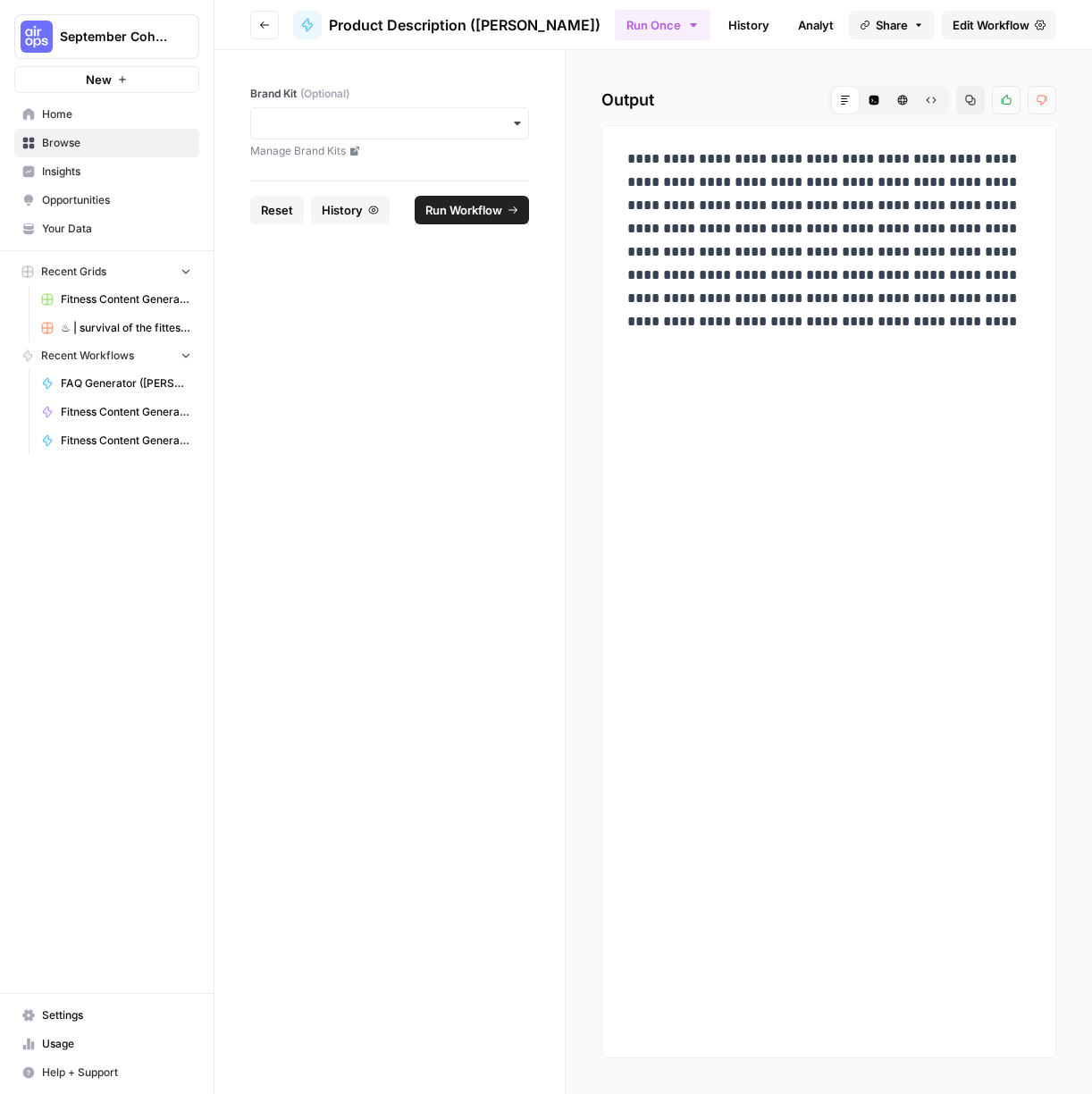
click at [735, 169] on p "**********" at bounding box center [829, 240] width 403 height 186
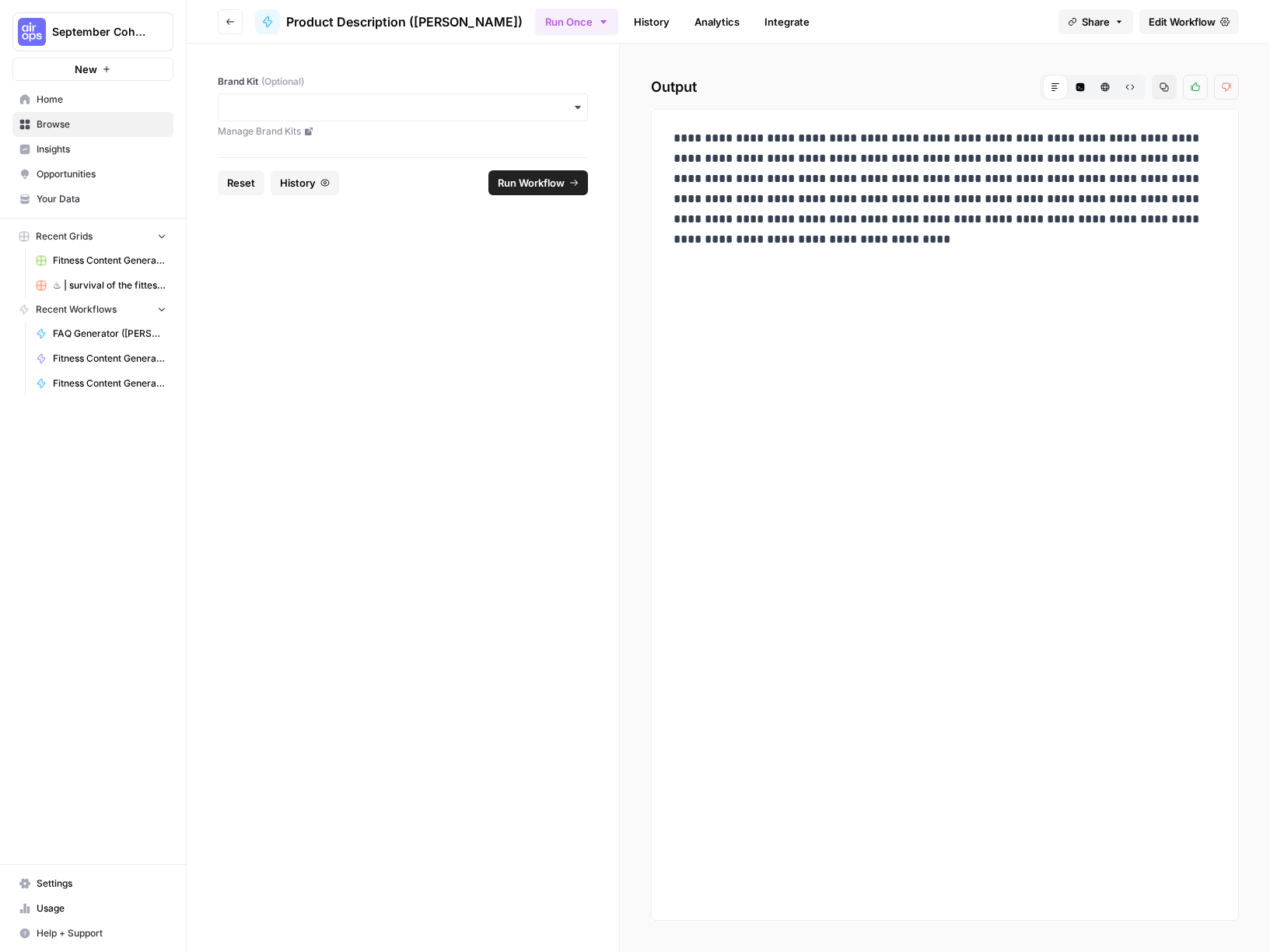
click at [950, 88] on icon "button" at bounding box center [1081, 87] width 8 height 8
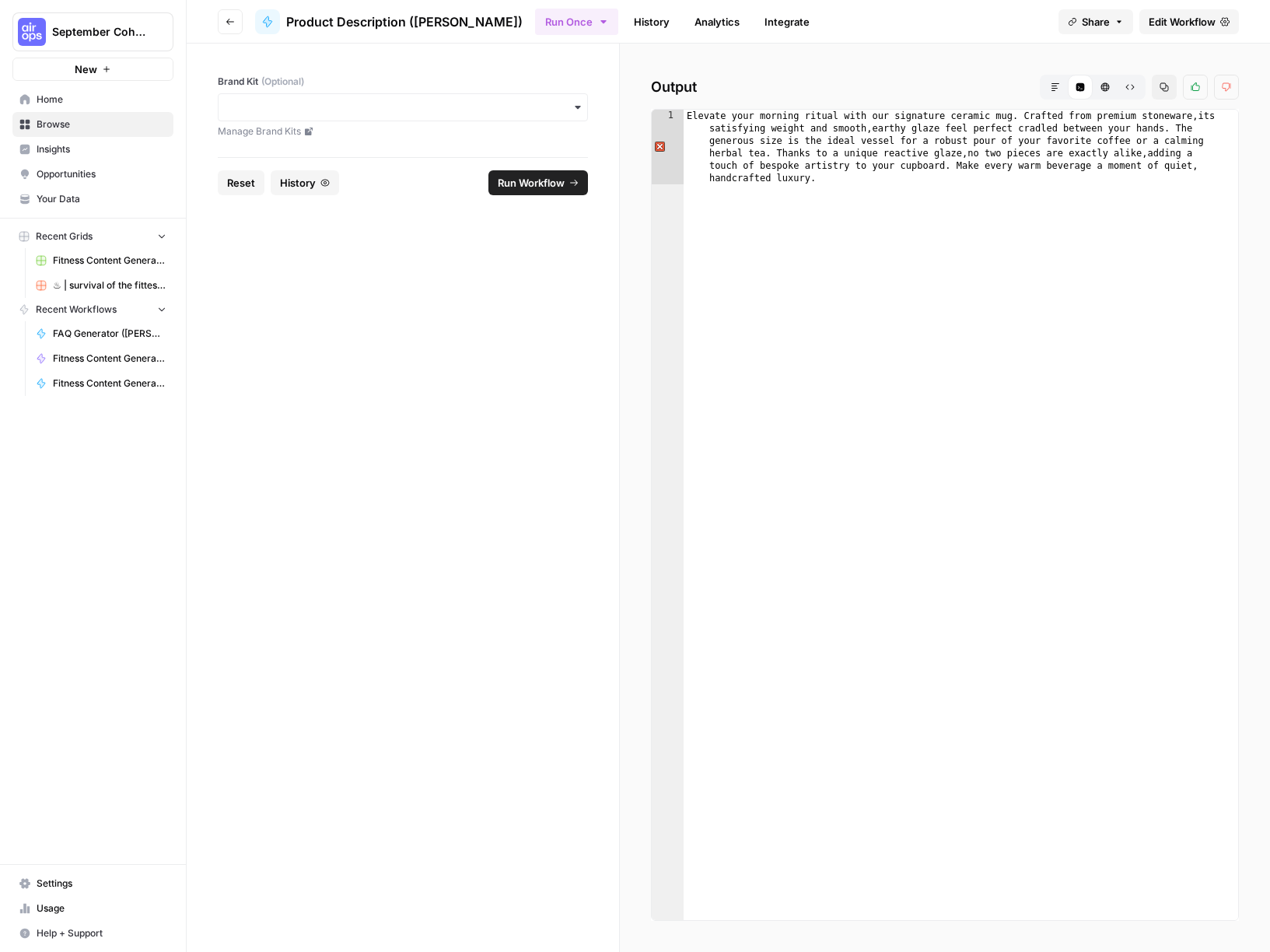
click at [950, 89] on icon "button" at bounding box center [1105, 87] width 9 height 9
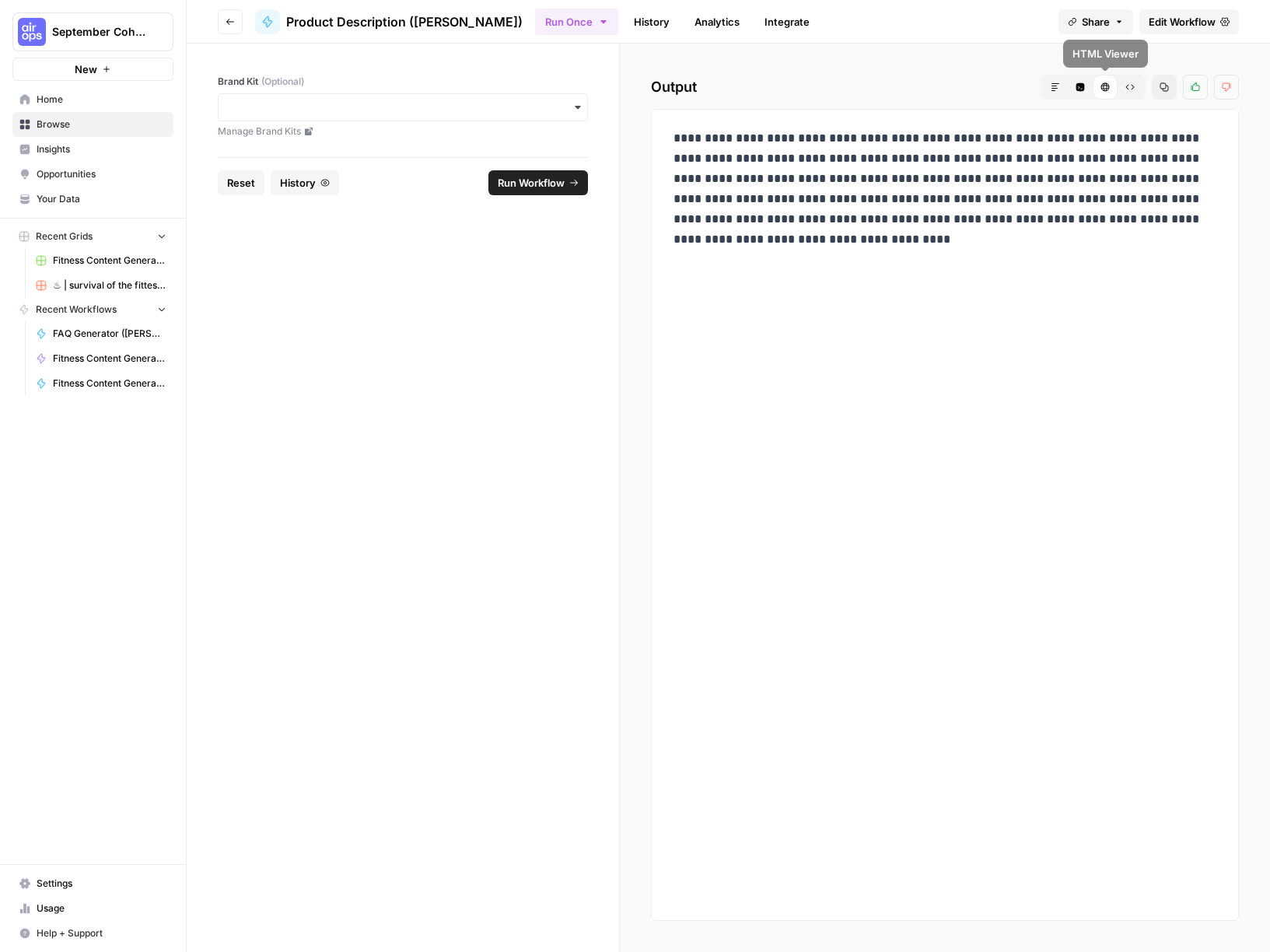
click at [950, 88] on icon "button" at bounding box center [1130, 87] width 9 height 9
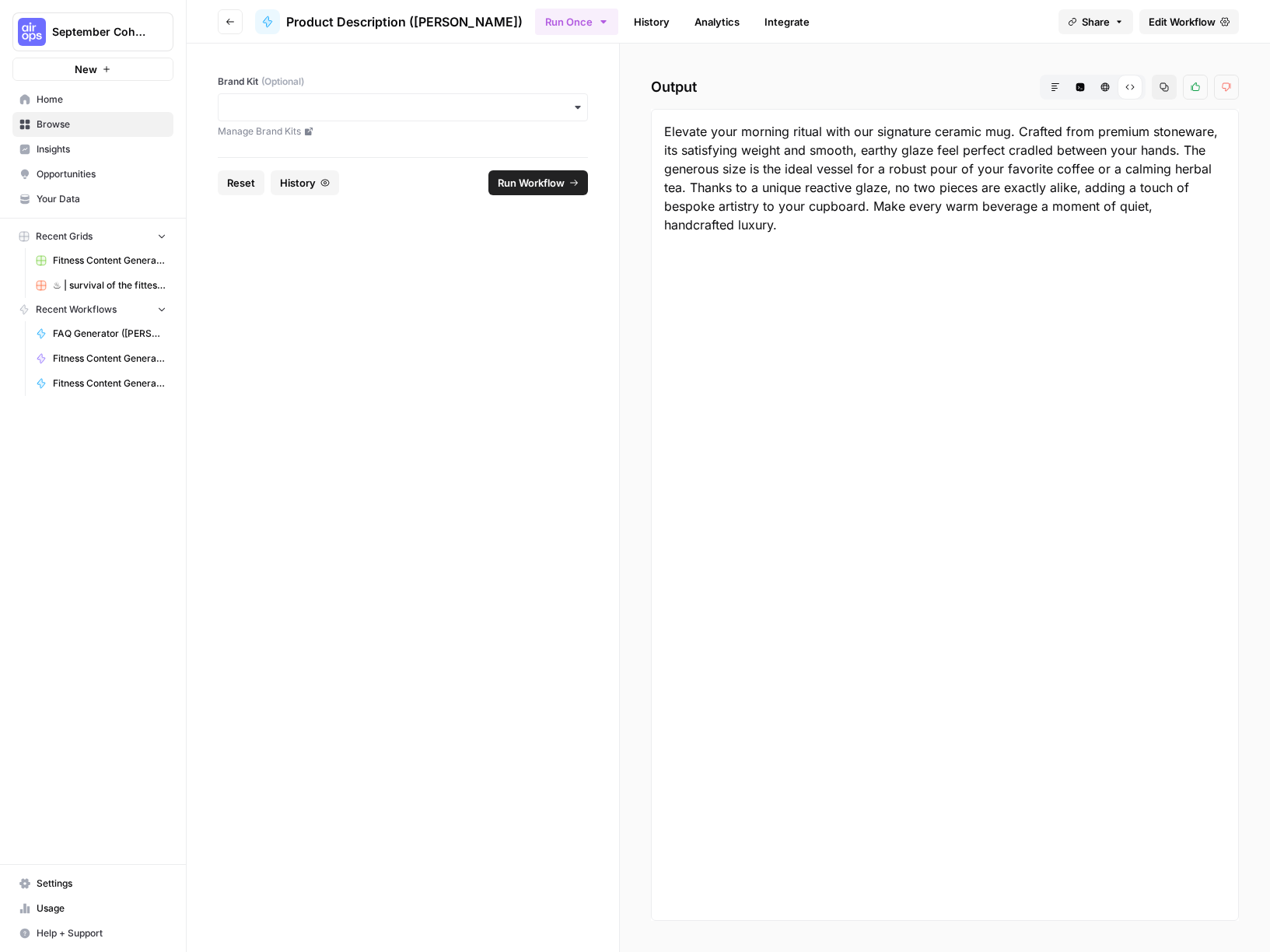
click at [950, 90] on icon "button" at bounding box center [1055, 87] width 9 height 9
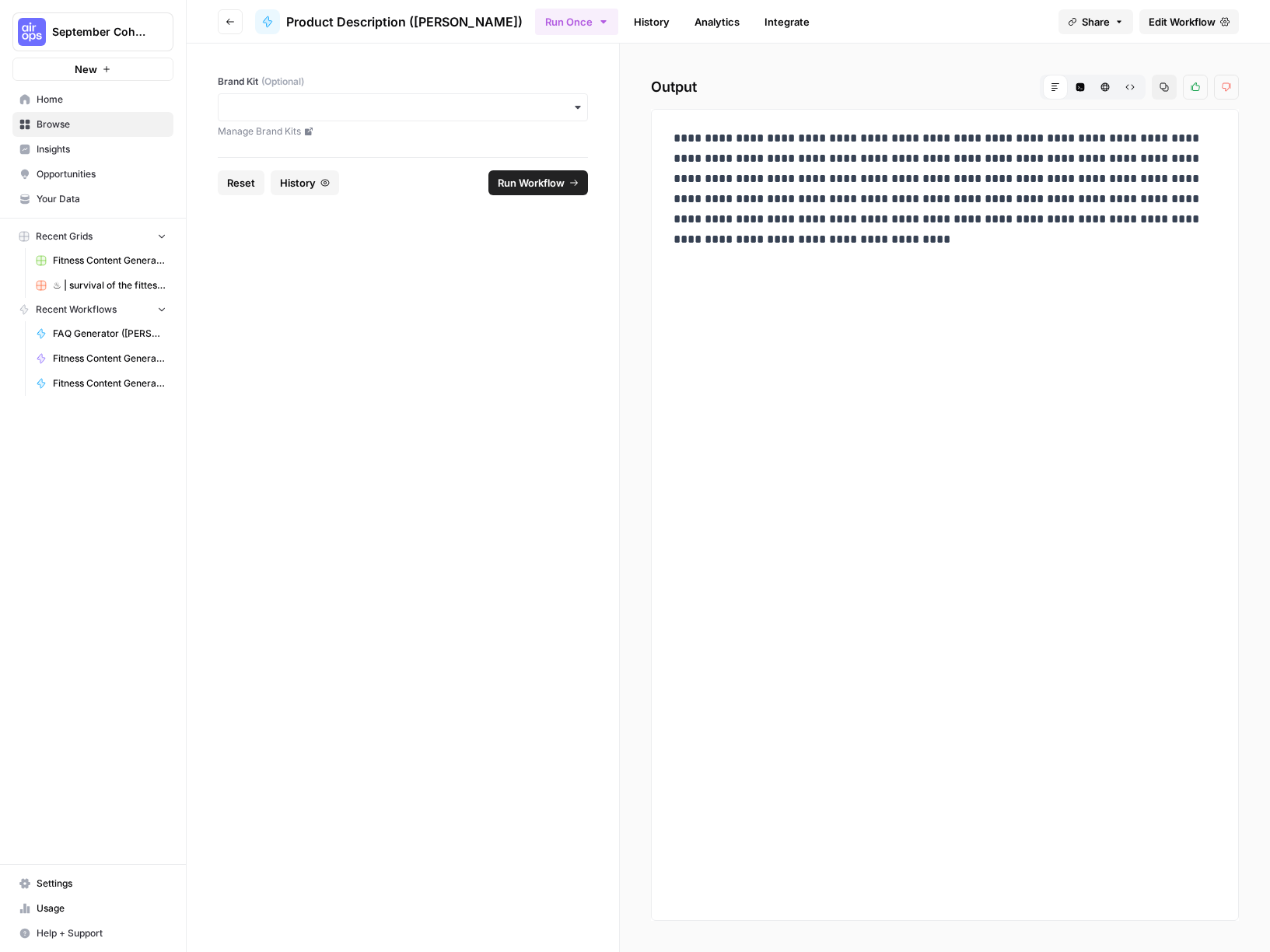
click at [950, 21] on span "Edit Workflow" at bounding box center [1182, 22] width 67 height 15
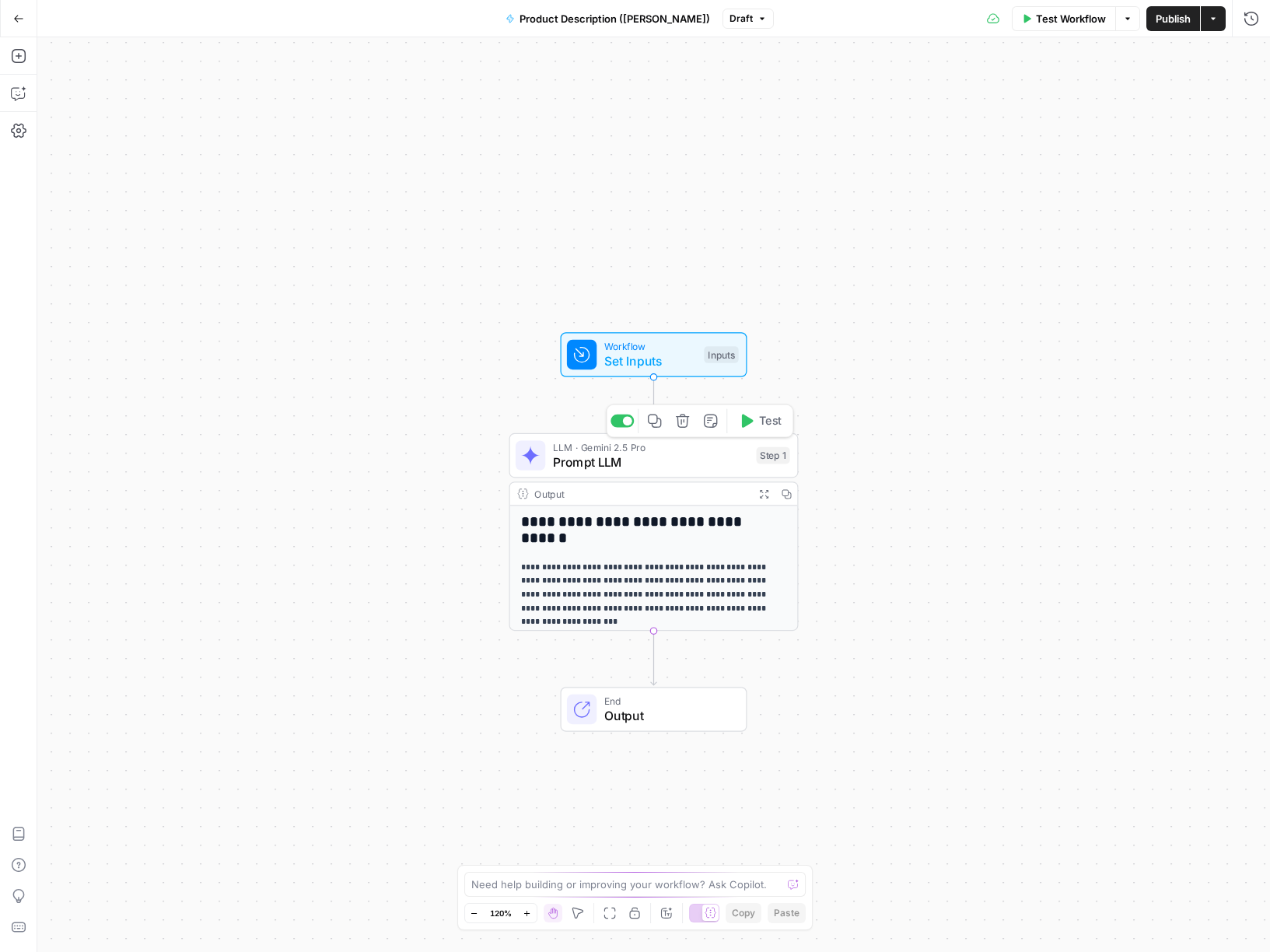
click at [608, 458] on span "Prompt LLM" at bounding box center [651, 462] width 196 height 19
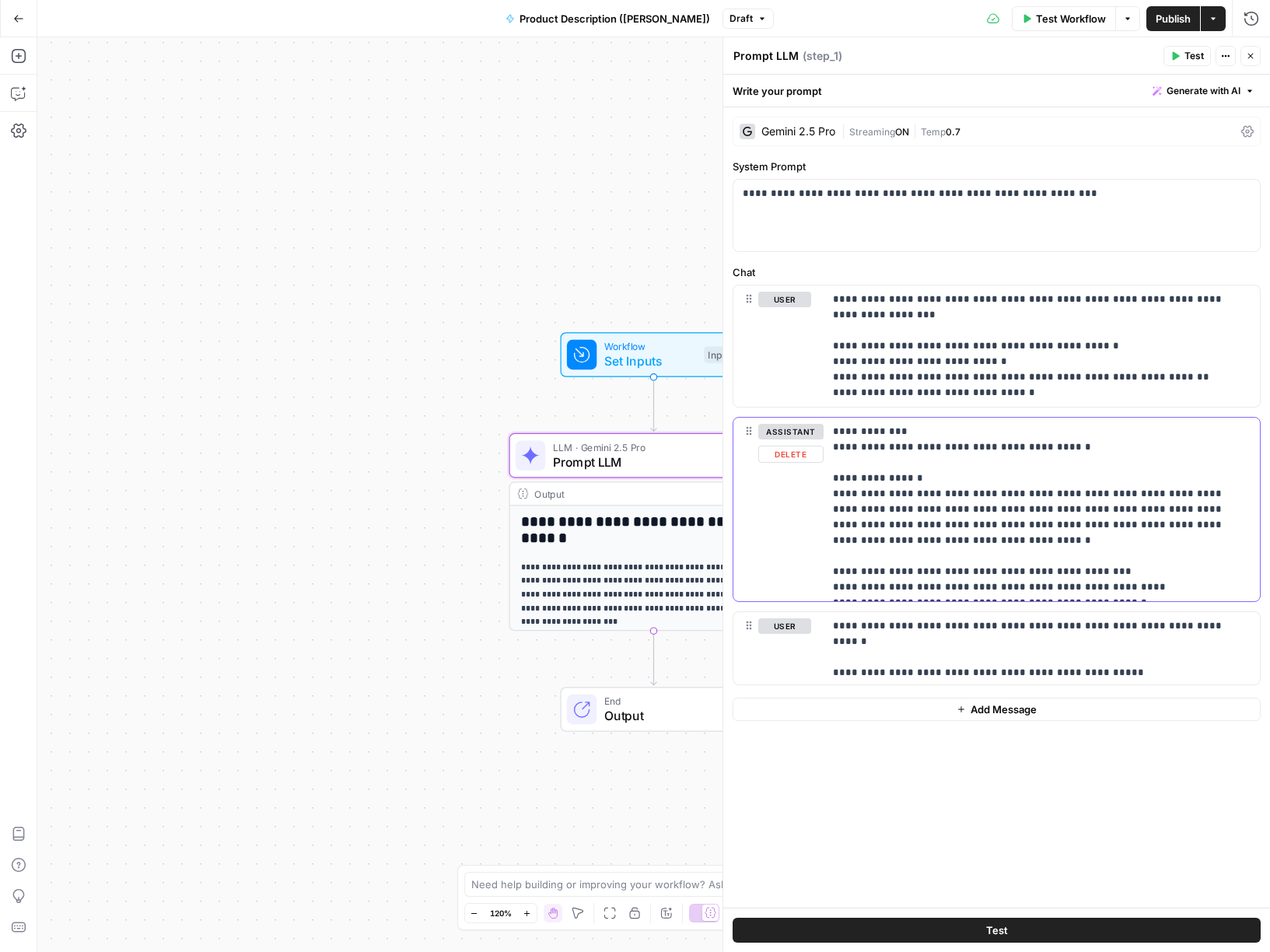
click at [873, 439] on p "**********" at bounding box center [1042, 509] width 418 height 171
click at [950, 57] on icon "button" at bounding box center [1225, 56] width 9 height 9
click at [931, 354] on p "**********" at bounding box center [1042, 346] width 418 height 109
click at [860, 510] on p "**********" at bounding box center [1042, 509] width 418 height 171
click at [843, 503] on p "**********" at bounding box center [1042, 509] width 418 height 171
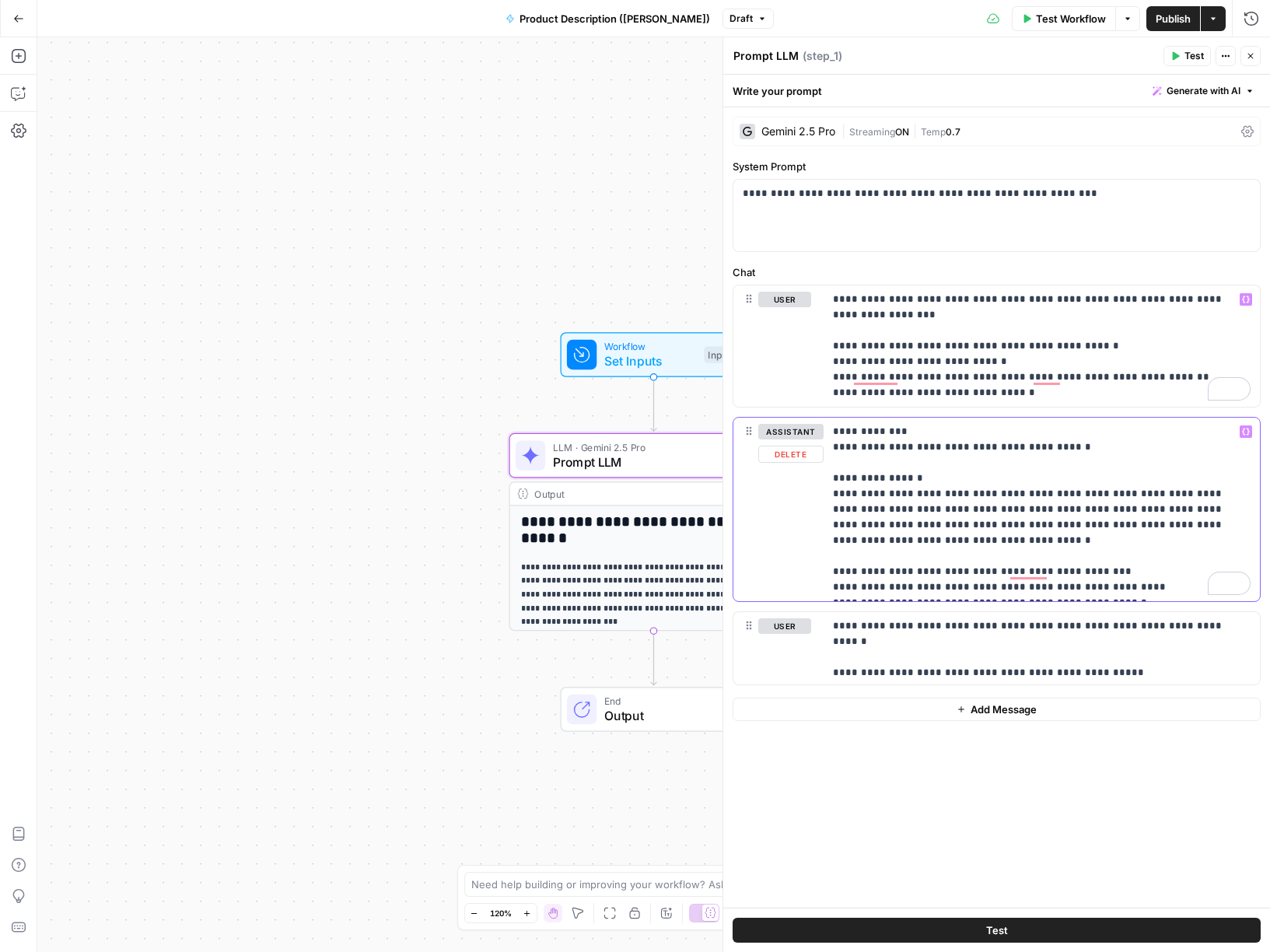
click at [843, 503] on p "**********" at bounding box center [1042, 509] width 418 height 171
click at [950, 91] on span "Generate with AI" at bounding box center [1203, 90] width 74 height 14
click at [938, 77] on div "Write your prompt Generate with AI" at bounding box center [997, 90] width 547 height 32
click at [800, 51] on div "Prompt LLM Prompt LLM" at bounding box center [766, 56] width 73 height 19
click at [950, 57] on icon "button" at bounding box center [1225, 56] width 9 height 9
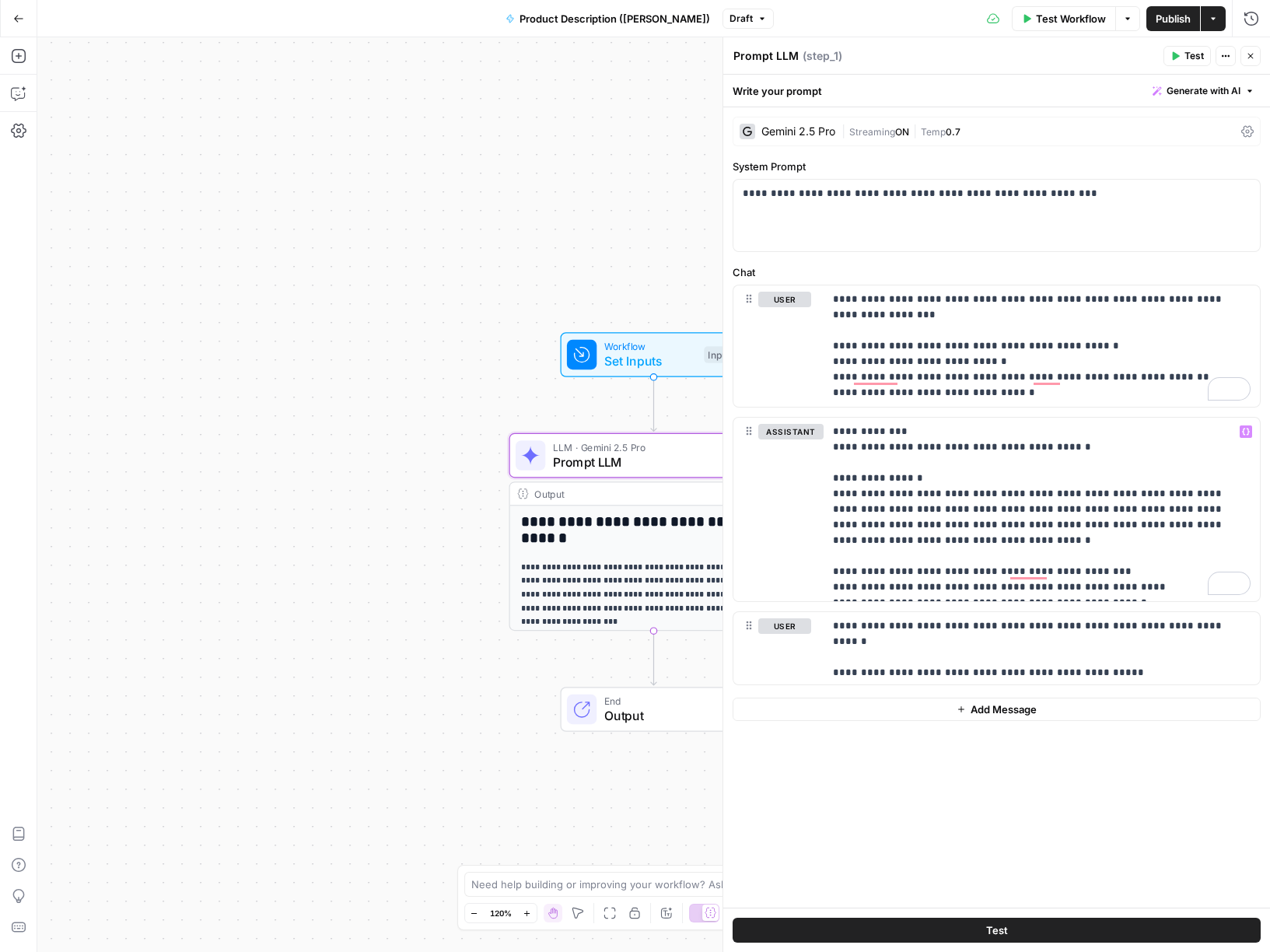
click at [950, 50] on span "Test" at bounding box center [1194, 56] width 19 height 14
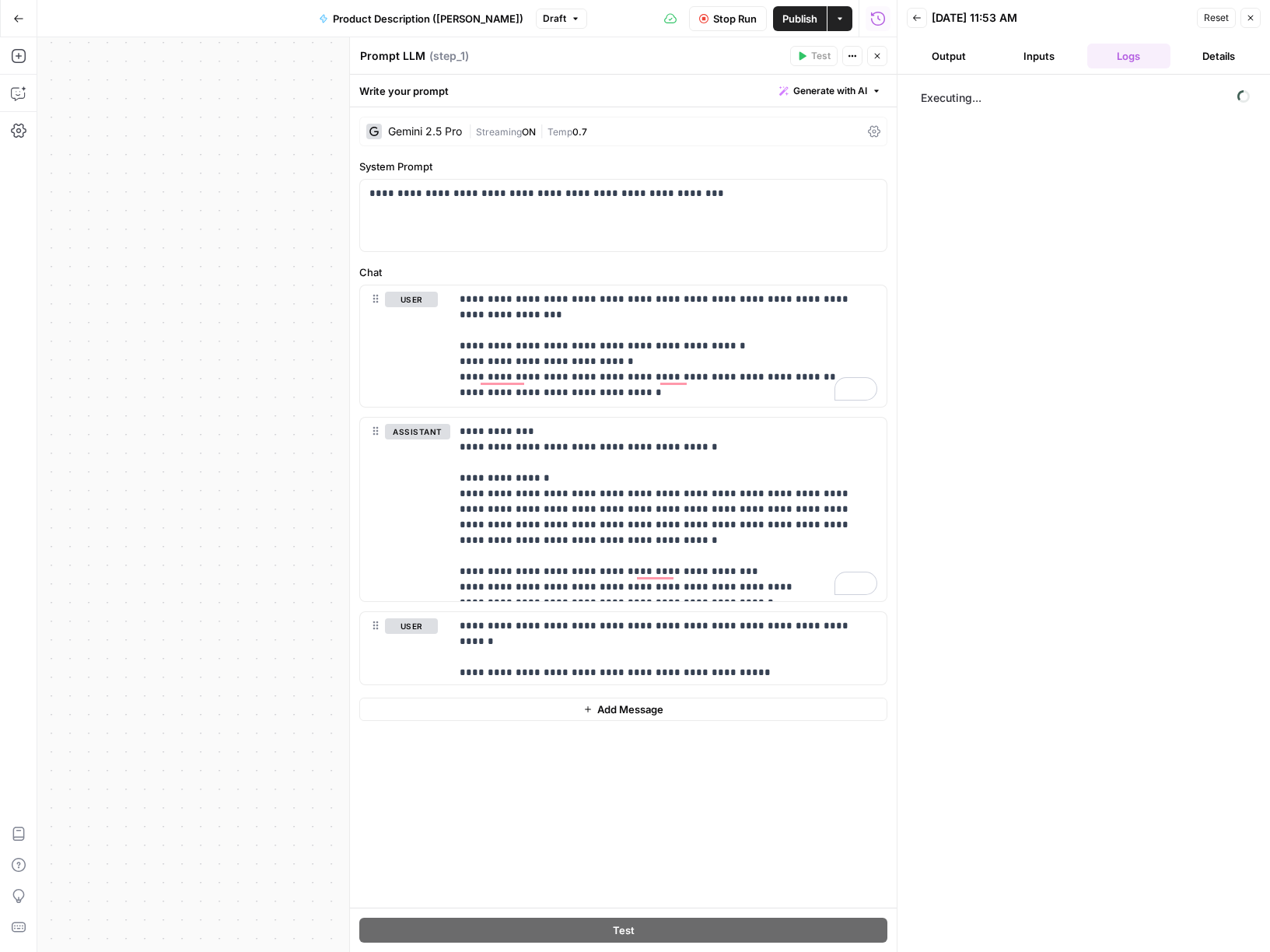
click at [446, 131] on div "Gemini 2.5 Pro" at bounding box center [424, 131] width 74 height 11
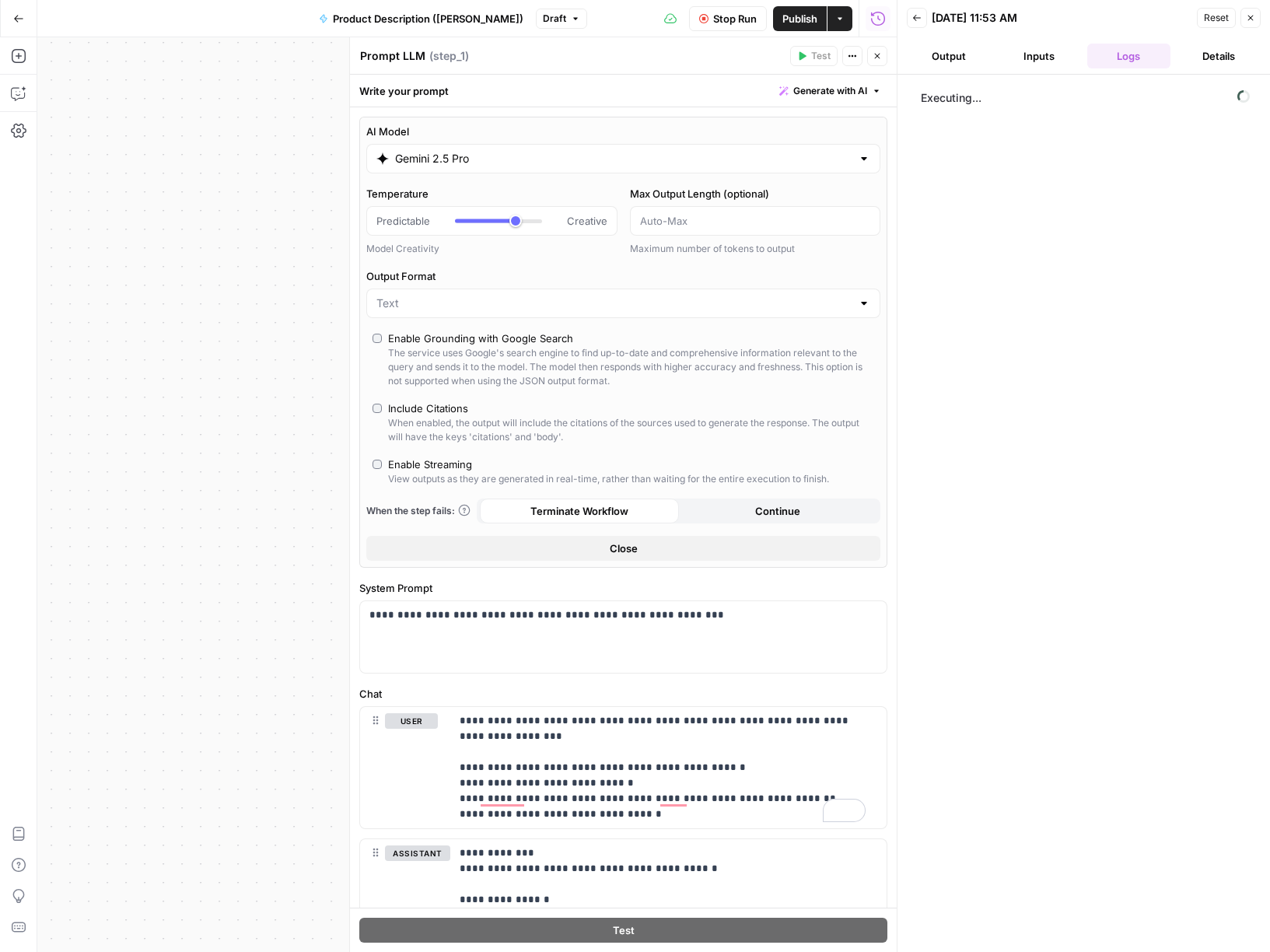
click at [465, 160] on input "Gemini 2.5 Pro" at bounding box center [623, 158] width 457 height 15
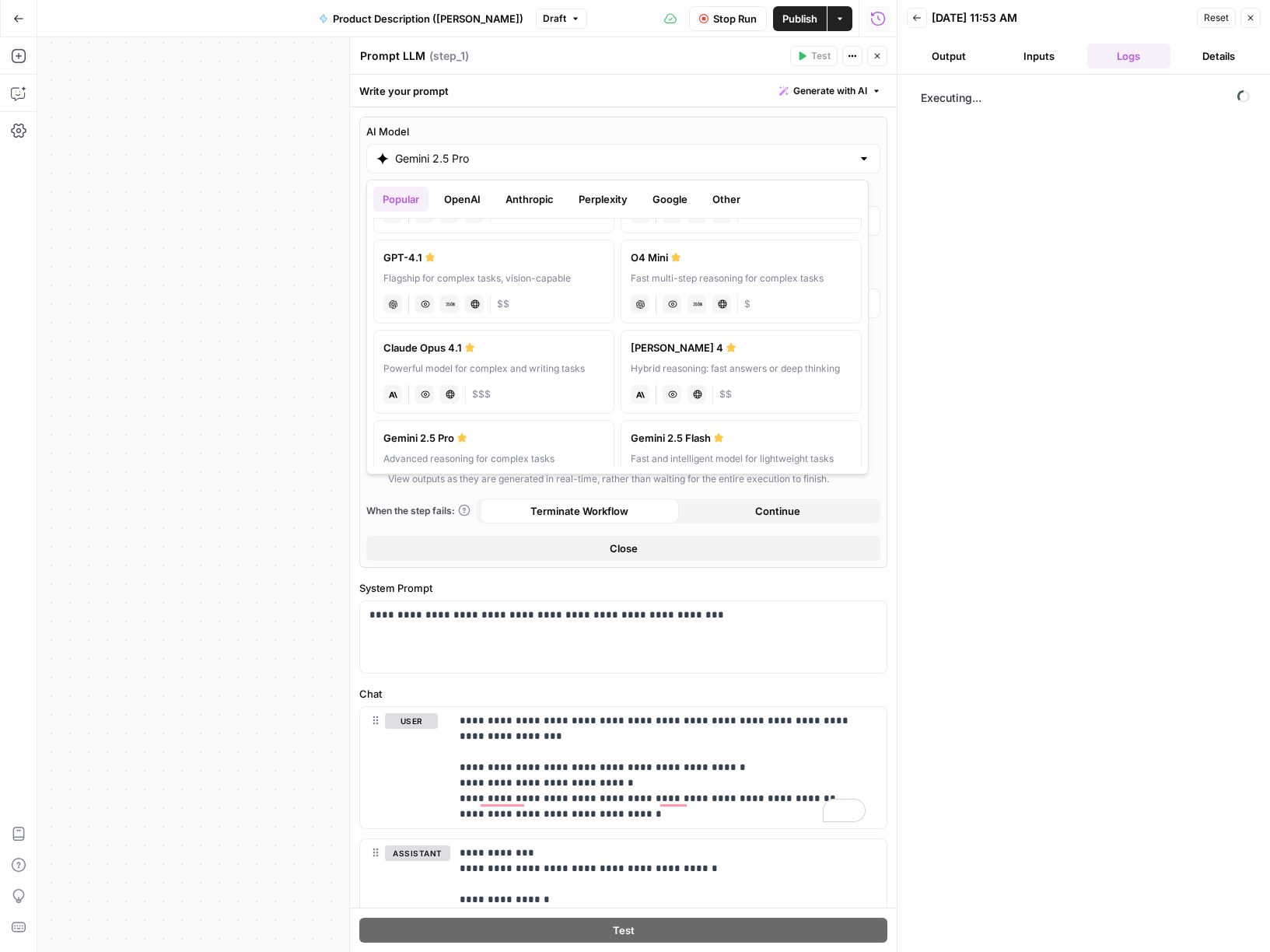
scroll to position [164, 0]
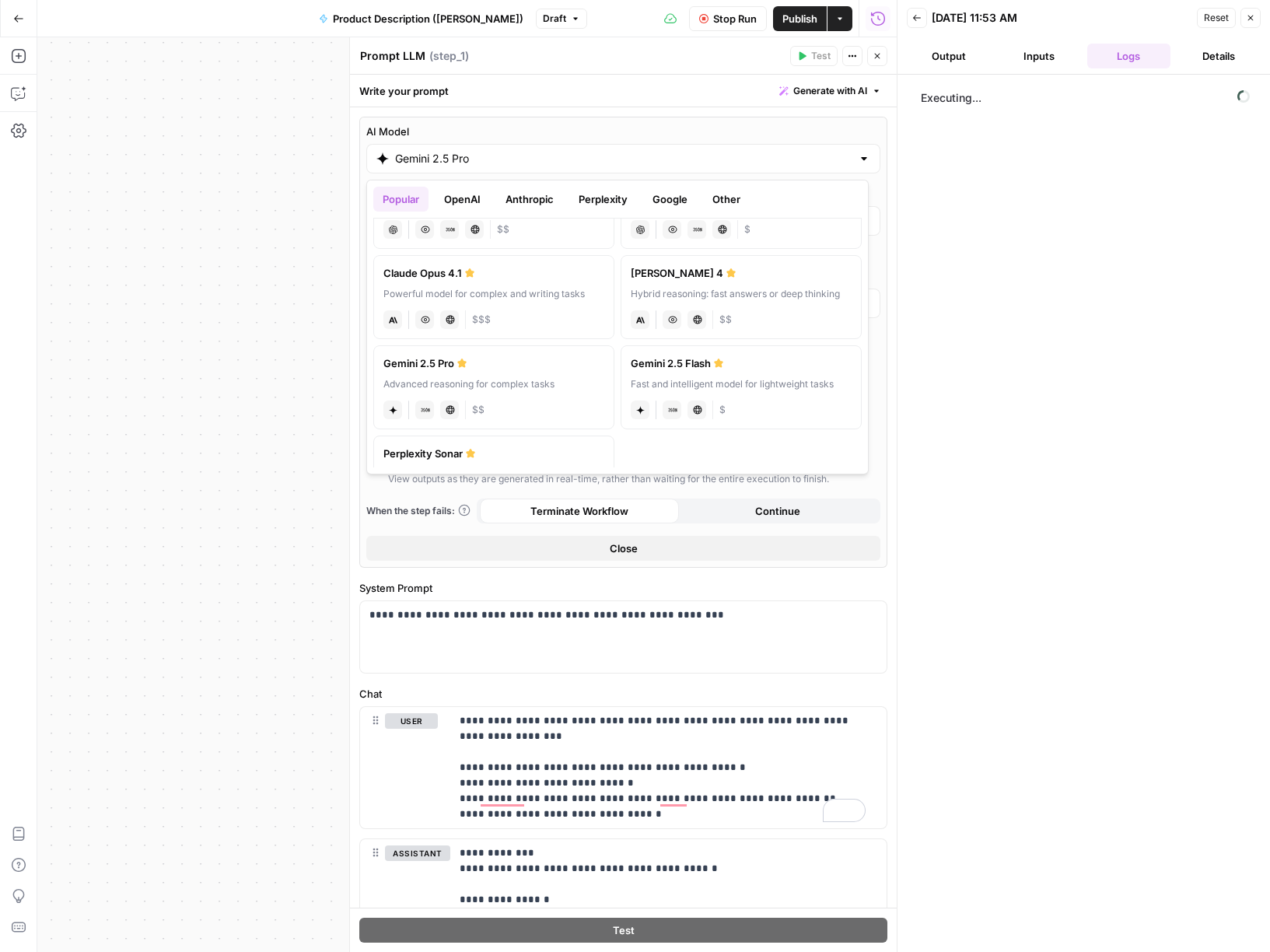
click at [703, 377] on div "Fast and intelligent model for lightweight tasks" at bounding box center [741, 384] width 221 height 14
type input "Gemini 2.5 Flash"
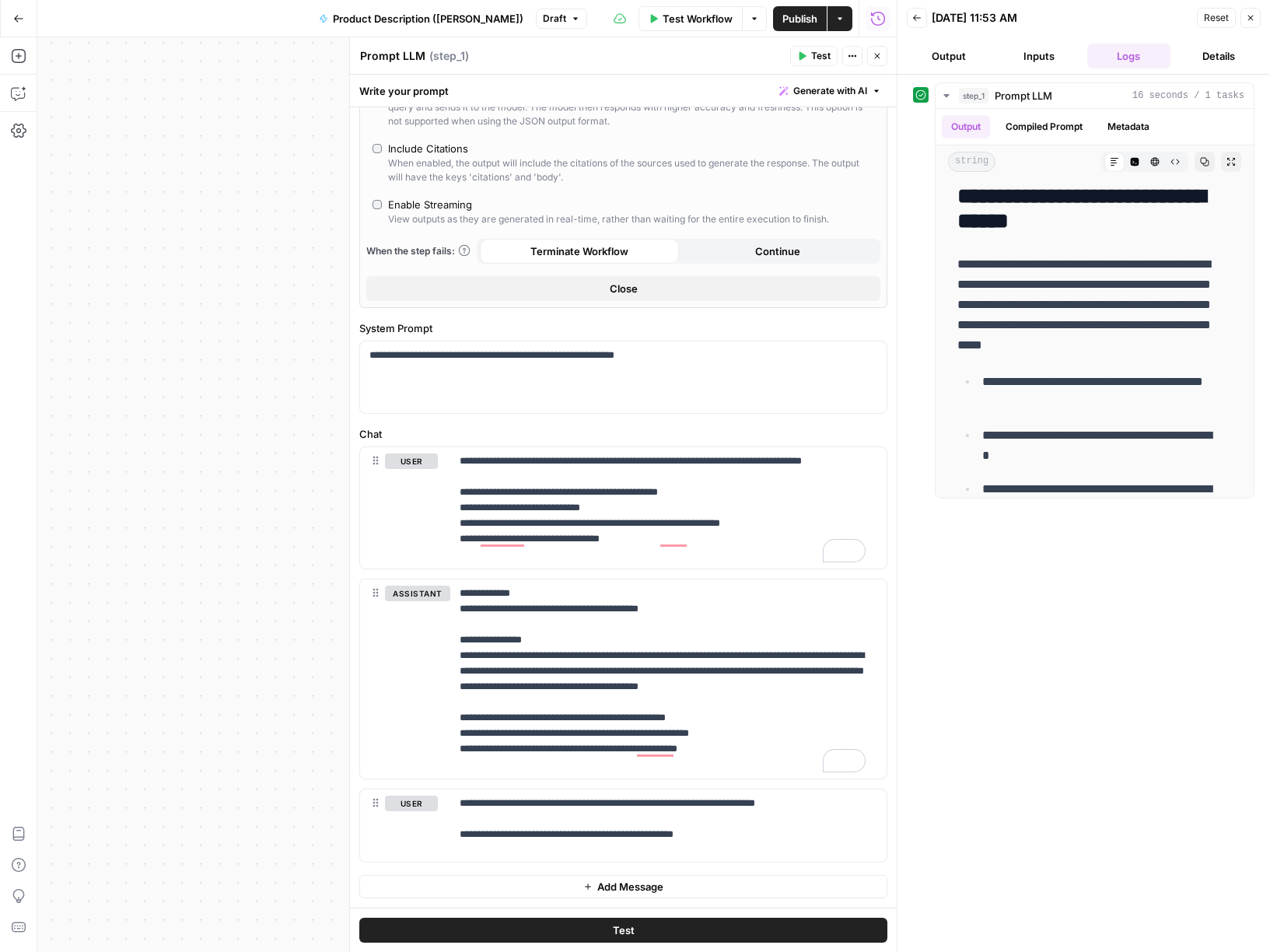
scroll to position [0, 0]
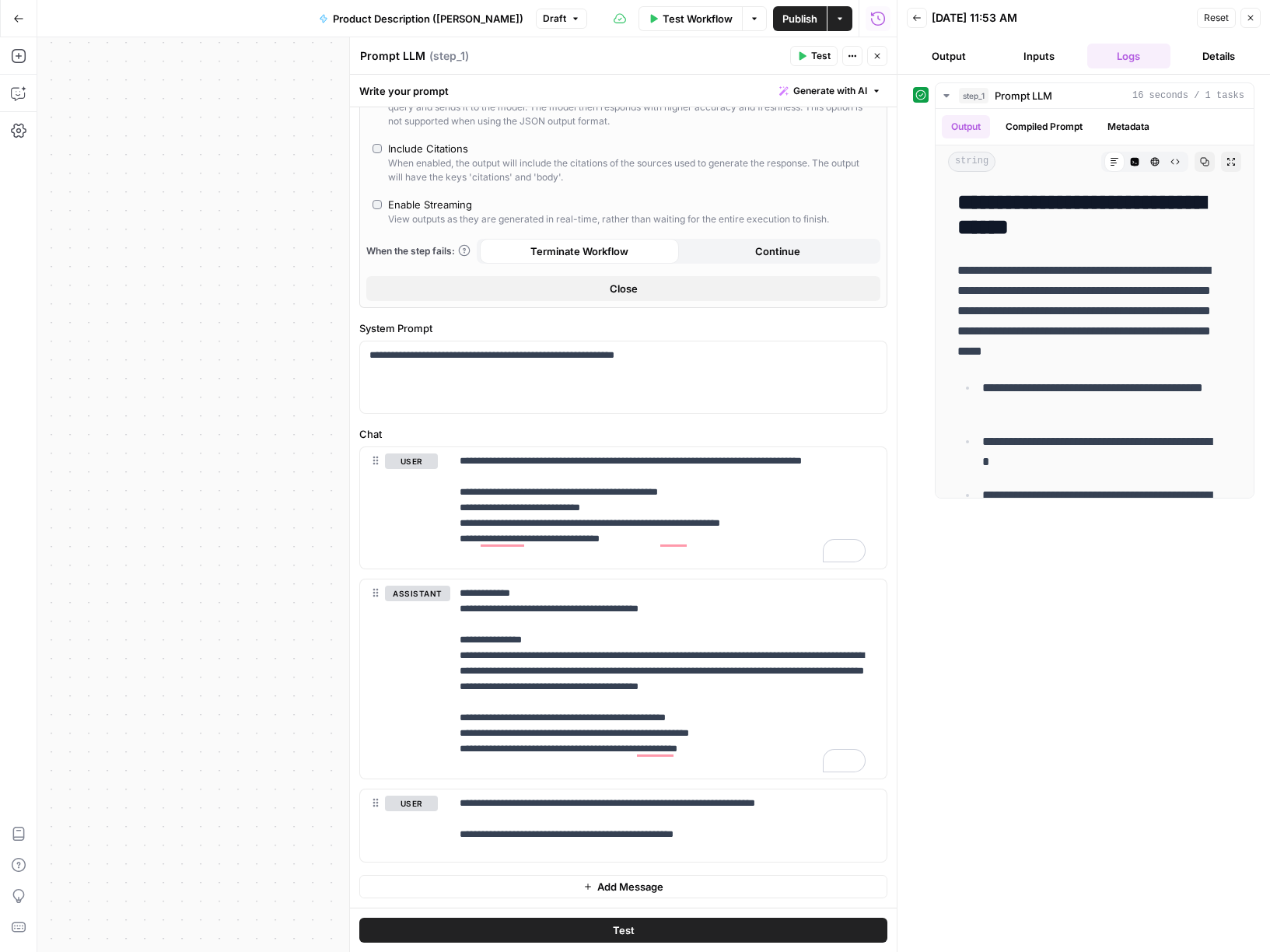
click at [20, 19] on icon "button" at bounding box center [19, 19] width 11 height 11
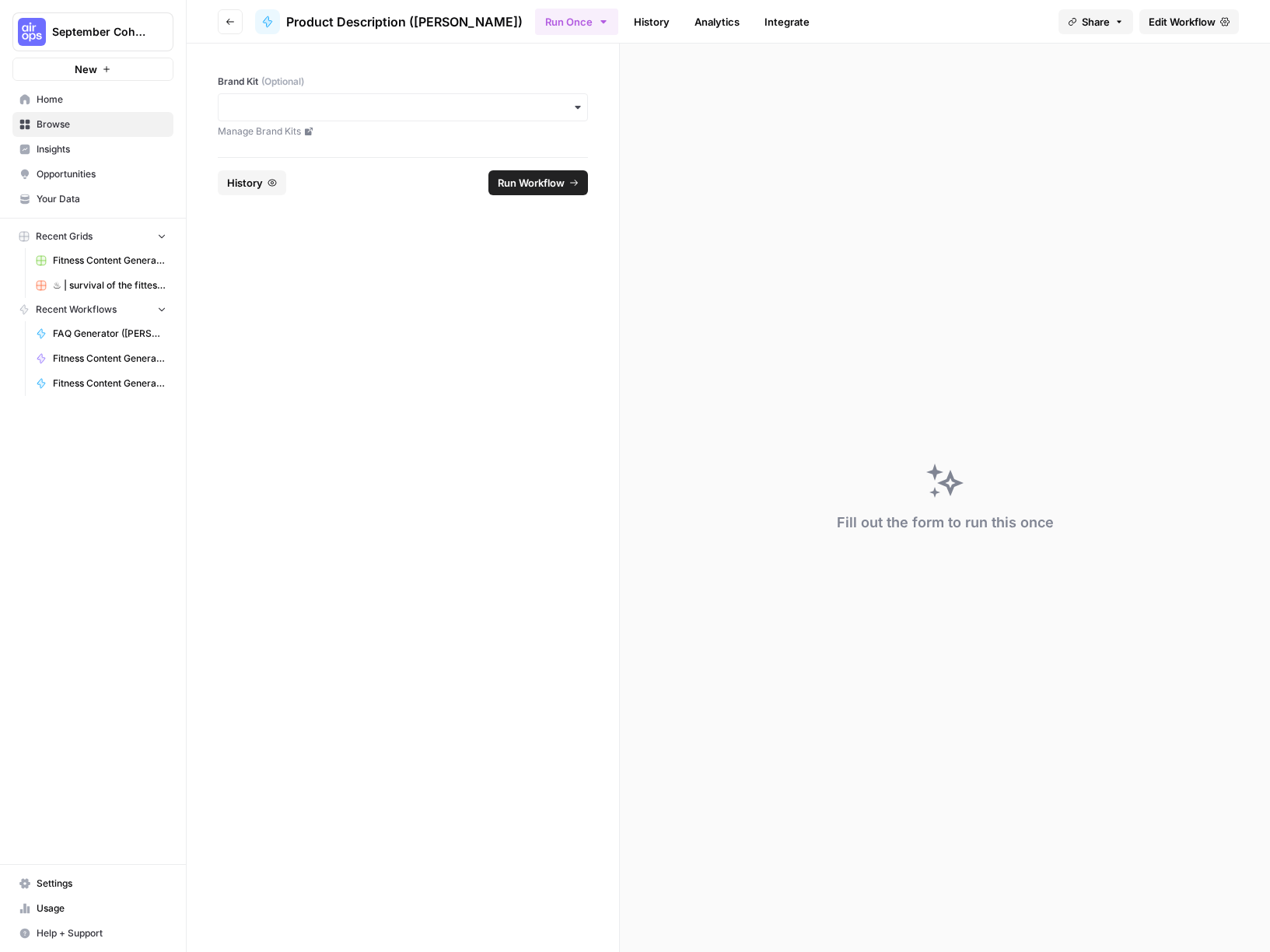
click at [78, 122] on span "Browse" at bounding box center [101, 124] width 130 height 14
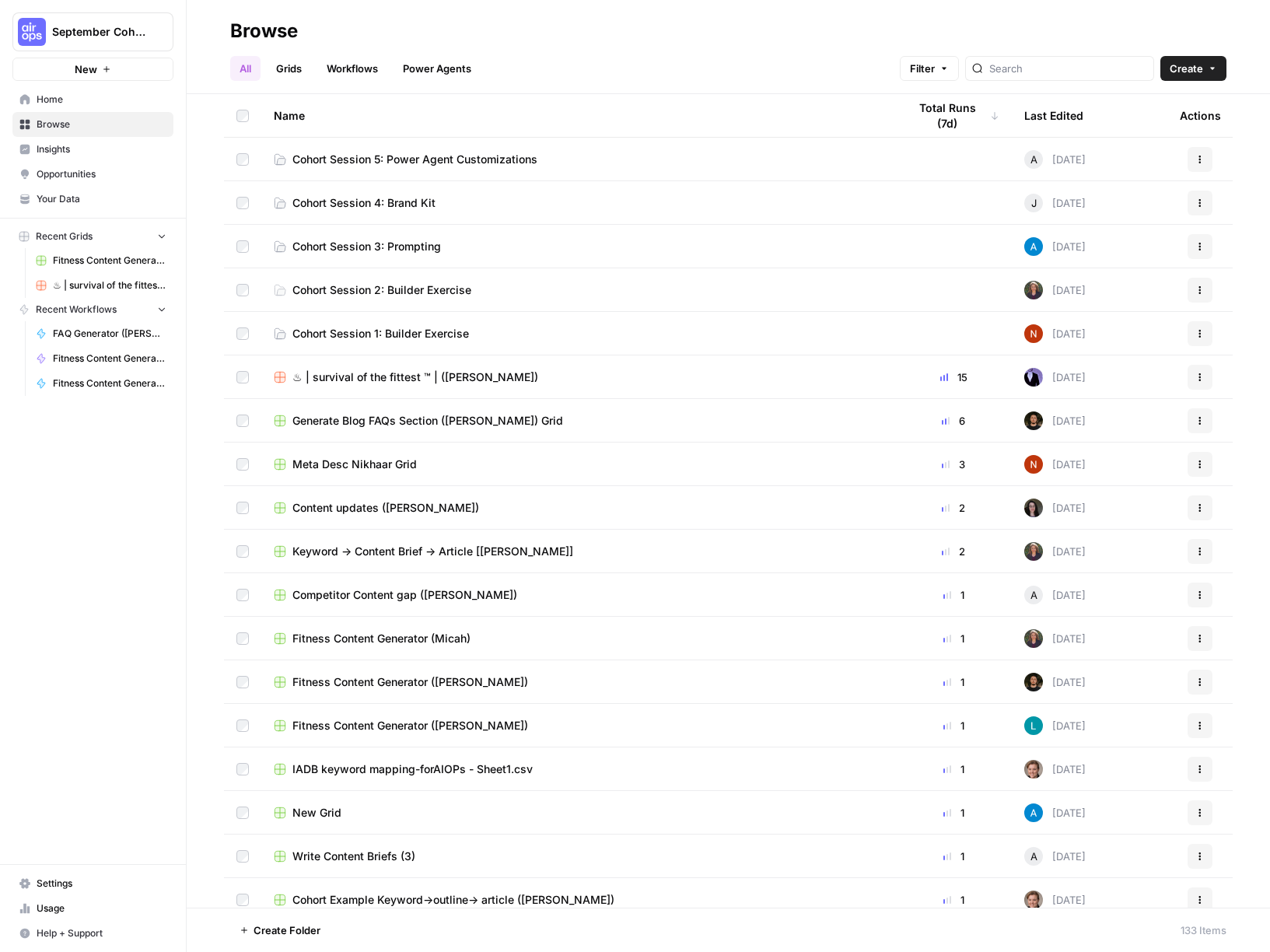
click at [297, 70] on link "Grids" at bounding box center [289, 68] width 44 height 25
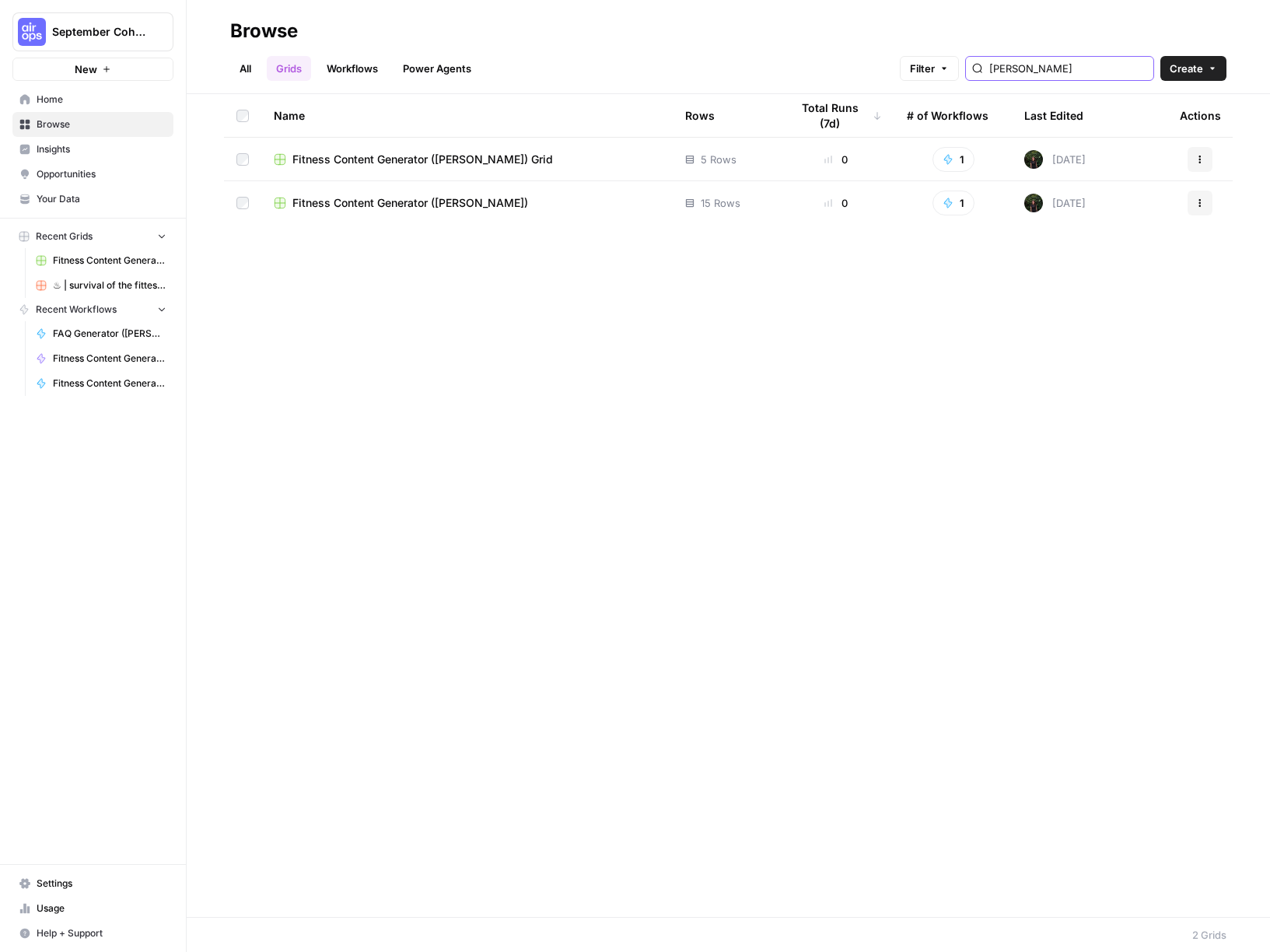
type input "[PERSON_NAME]"
click at [355, 200] on span "Fitness Content Generator ([PERSON_NAME])" at bounding box center [410, 203] width 236 height 15
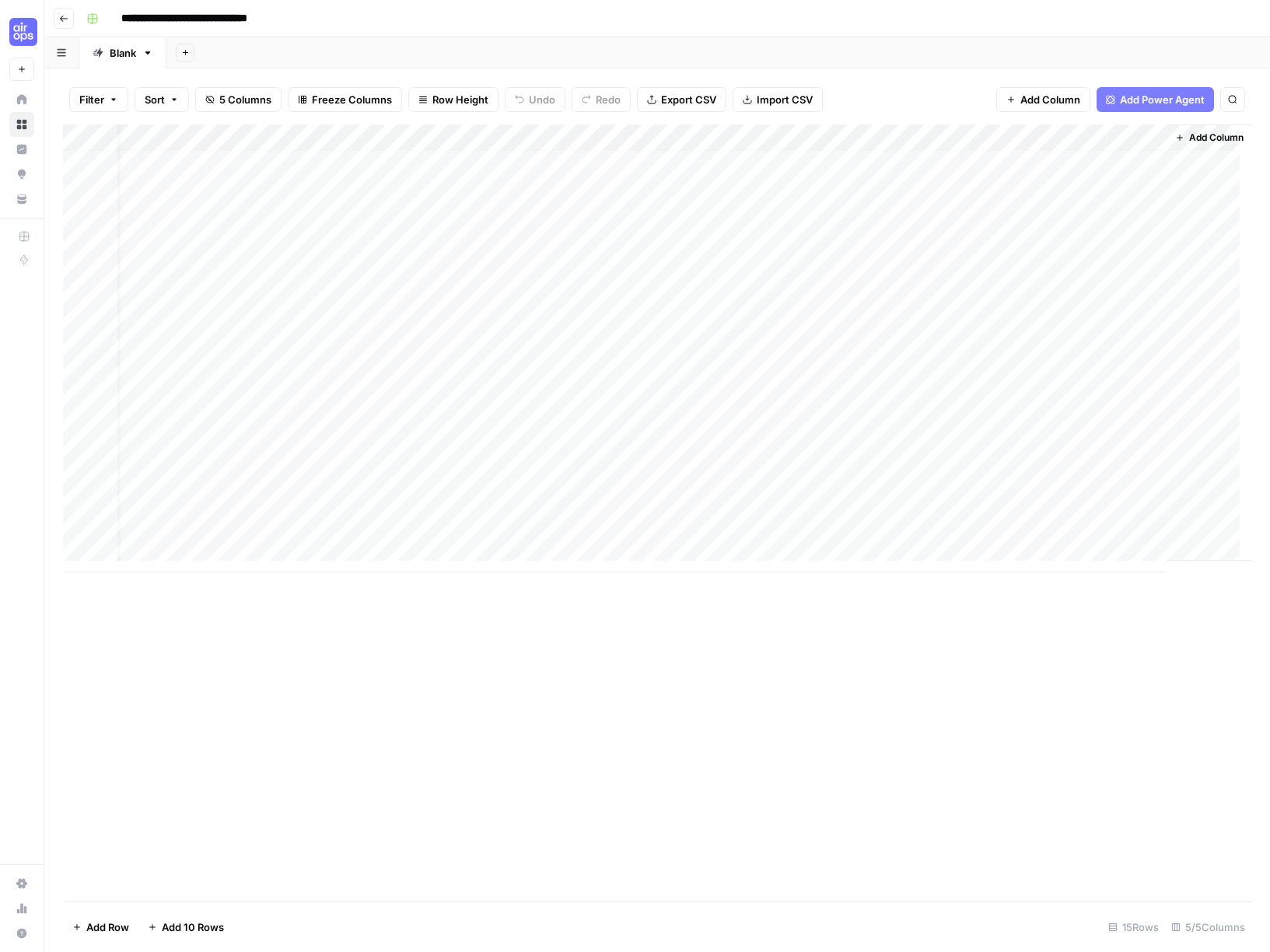
scroll to position [12, 0]
click at [950, 138] on div "Add Column" at bounding box center [658, 348] width 1189 height 448
click at [950, 399] on div "Add Column" at bounding box center [658, 348] width 1189 height 448
click at [950, 140] on span "Add Column" at bounding box center [1216, 138] width 54 height 14
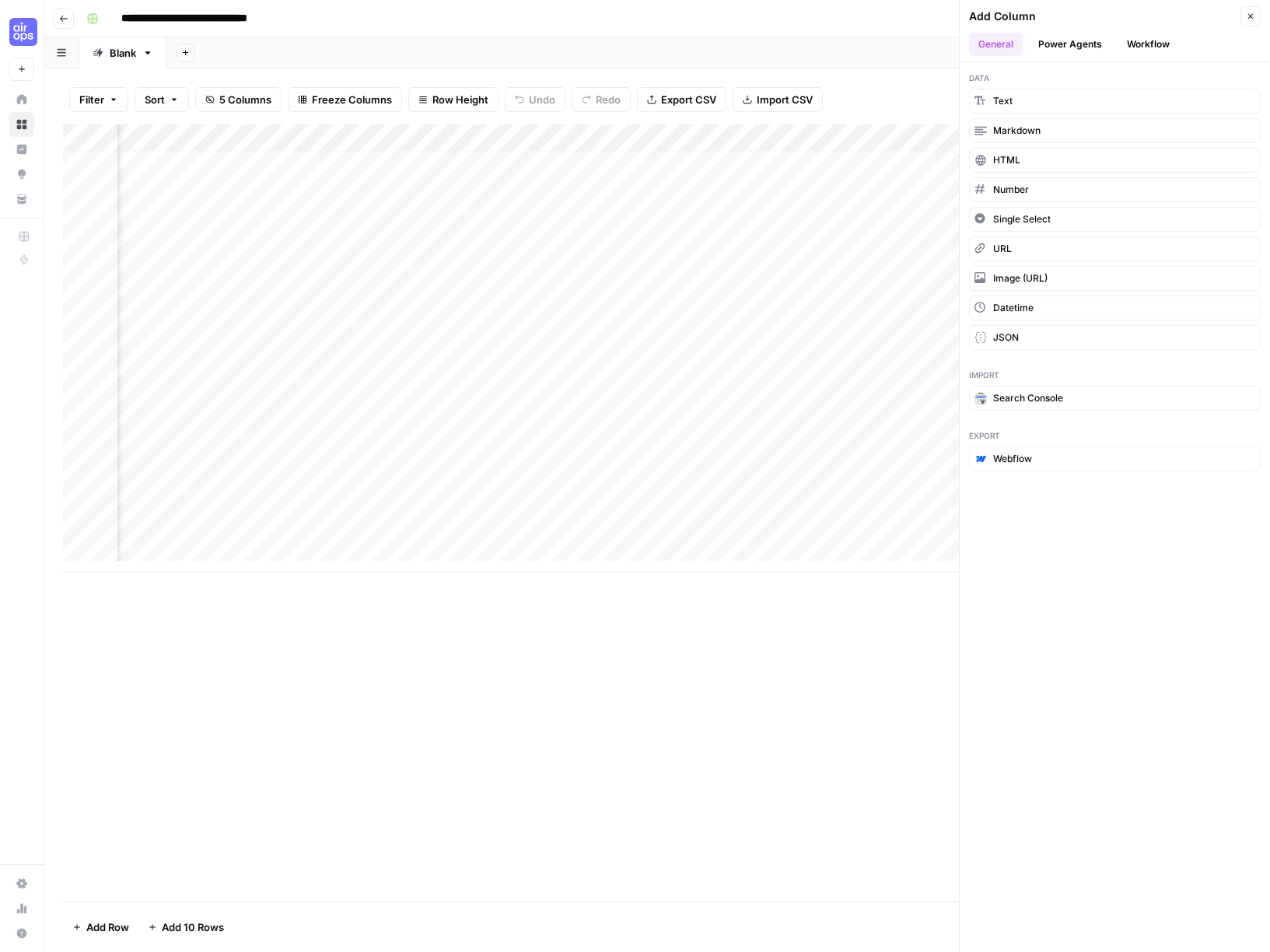
click at [950, 42] on button "Workflow" at bounding box center [1148, 45] width 62 height 24
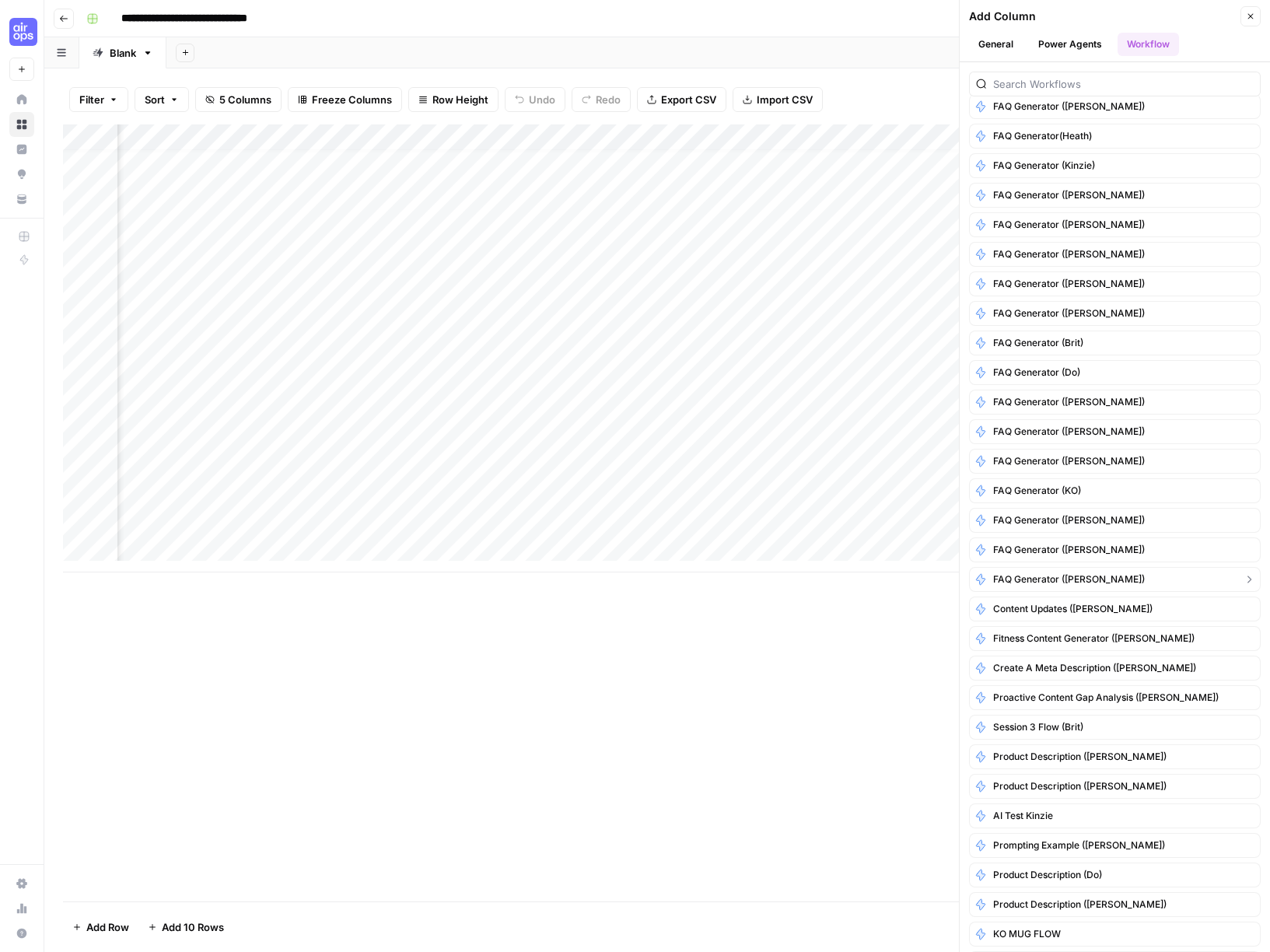
scroll to position [40, 0]
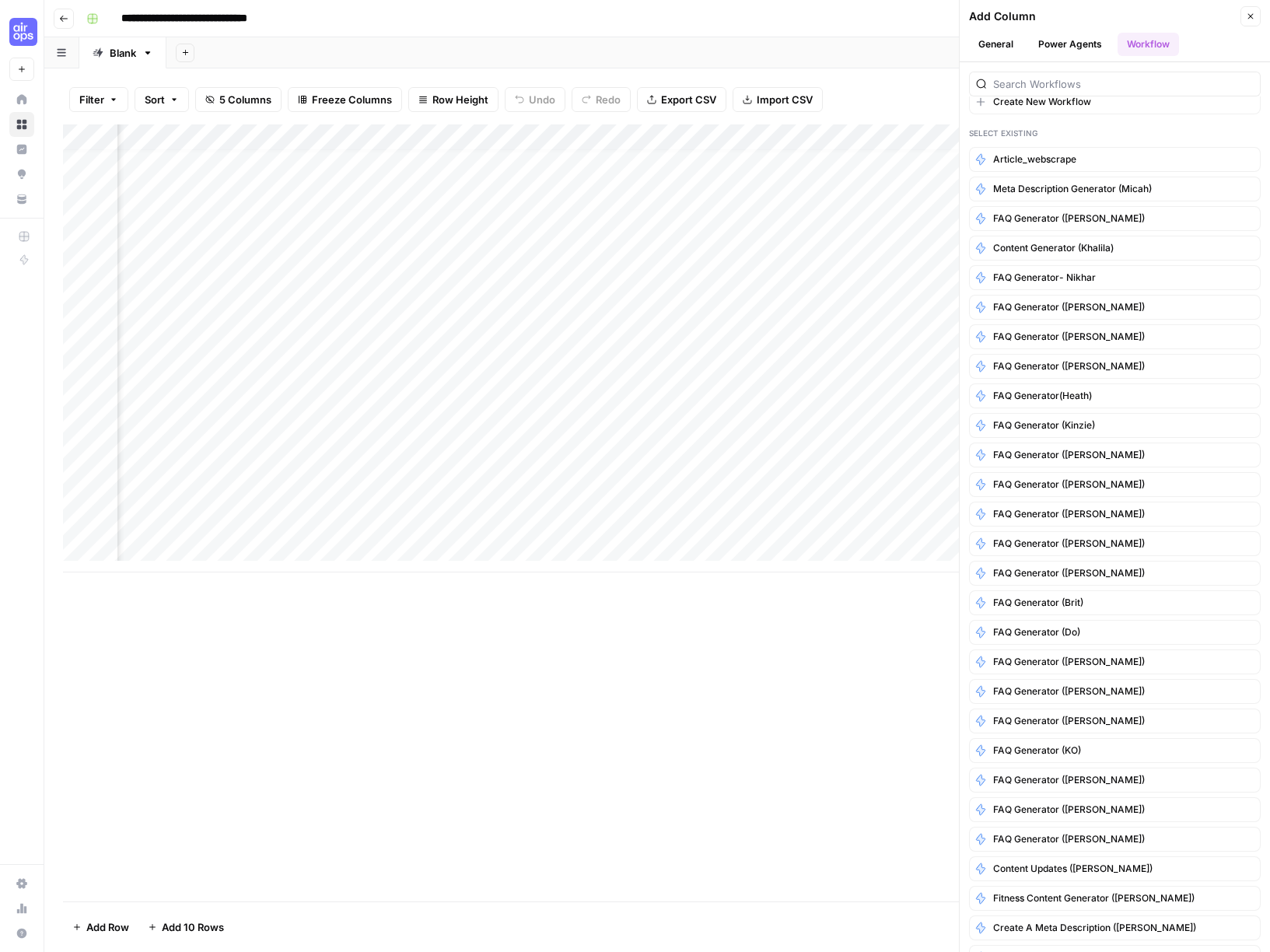
click at [552, 667] on div "Add Column" at bounding box center [658, 512] width 1189 height 777
click at [295, 19] on input "**********" at bounding box center [209, 18] width 189 height 25
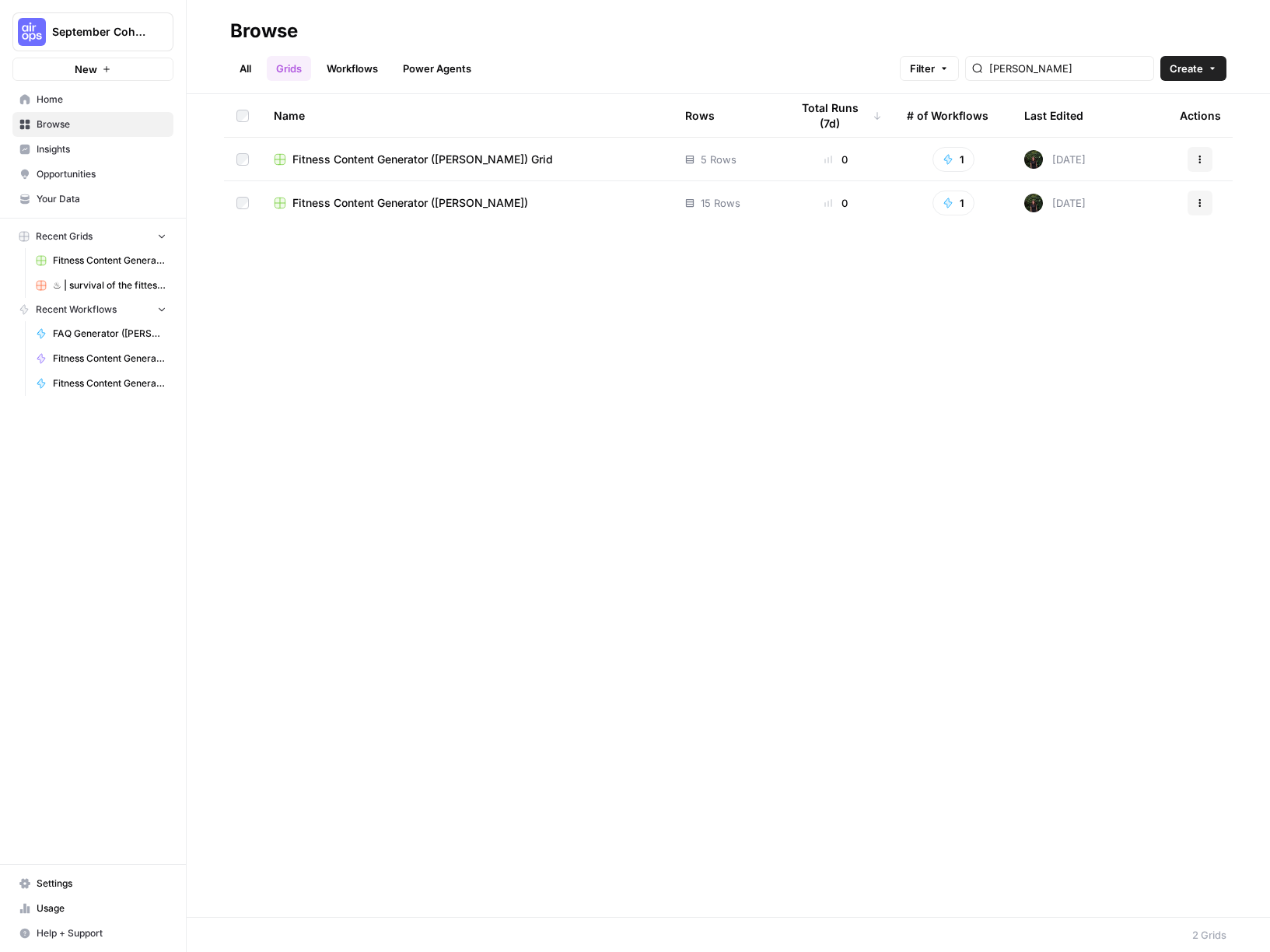
click at [246, 72] on link "All" at bounding box center [245, 68] width 30 height 25
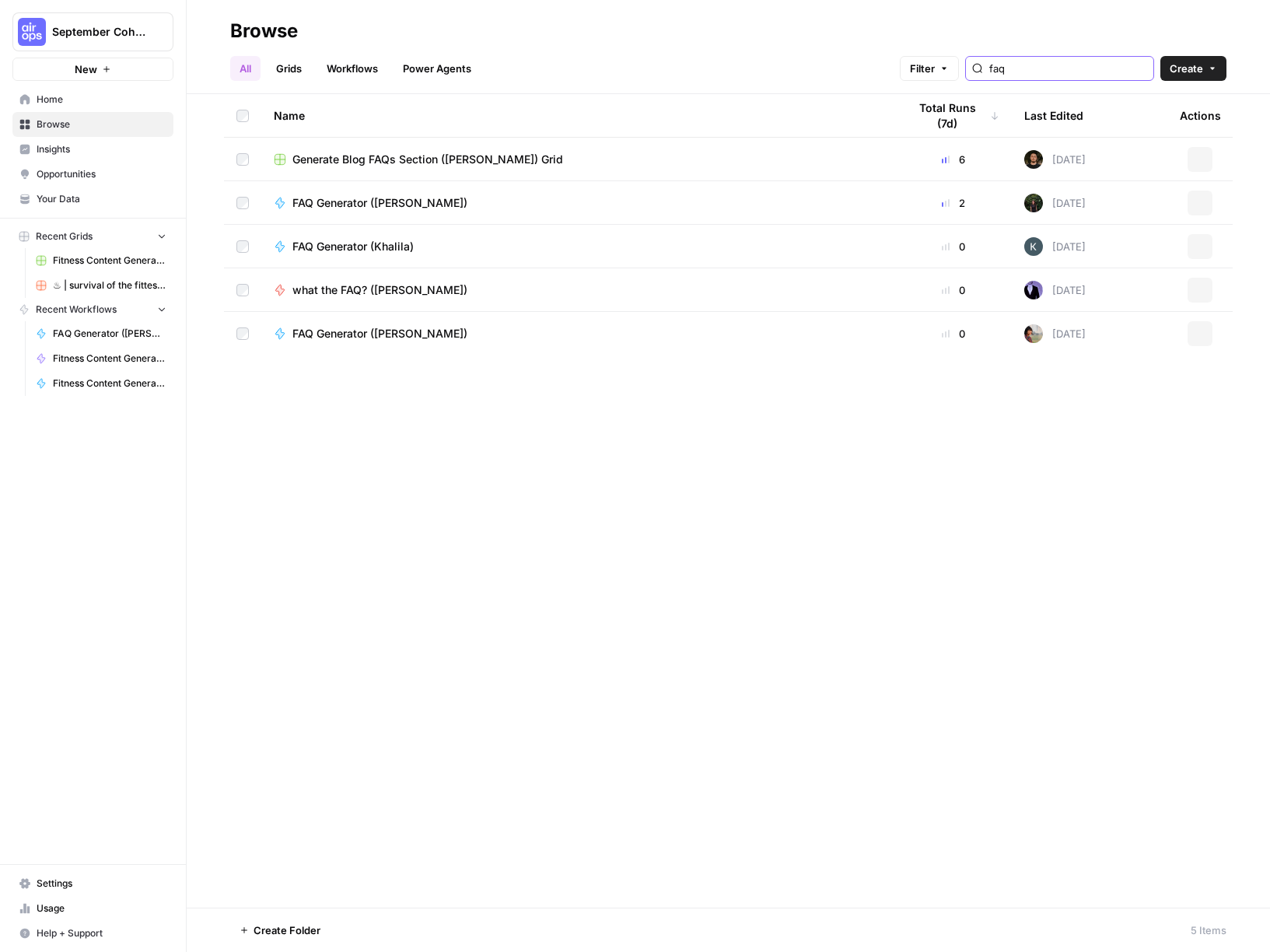
type input "faq"
click at [326, 206] on span "FAQ Generator ([PERSON_NAME])" at bounding box center [380, 203] width 175 height 15
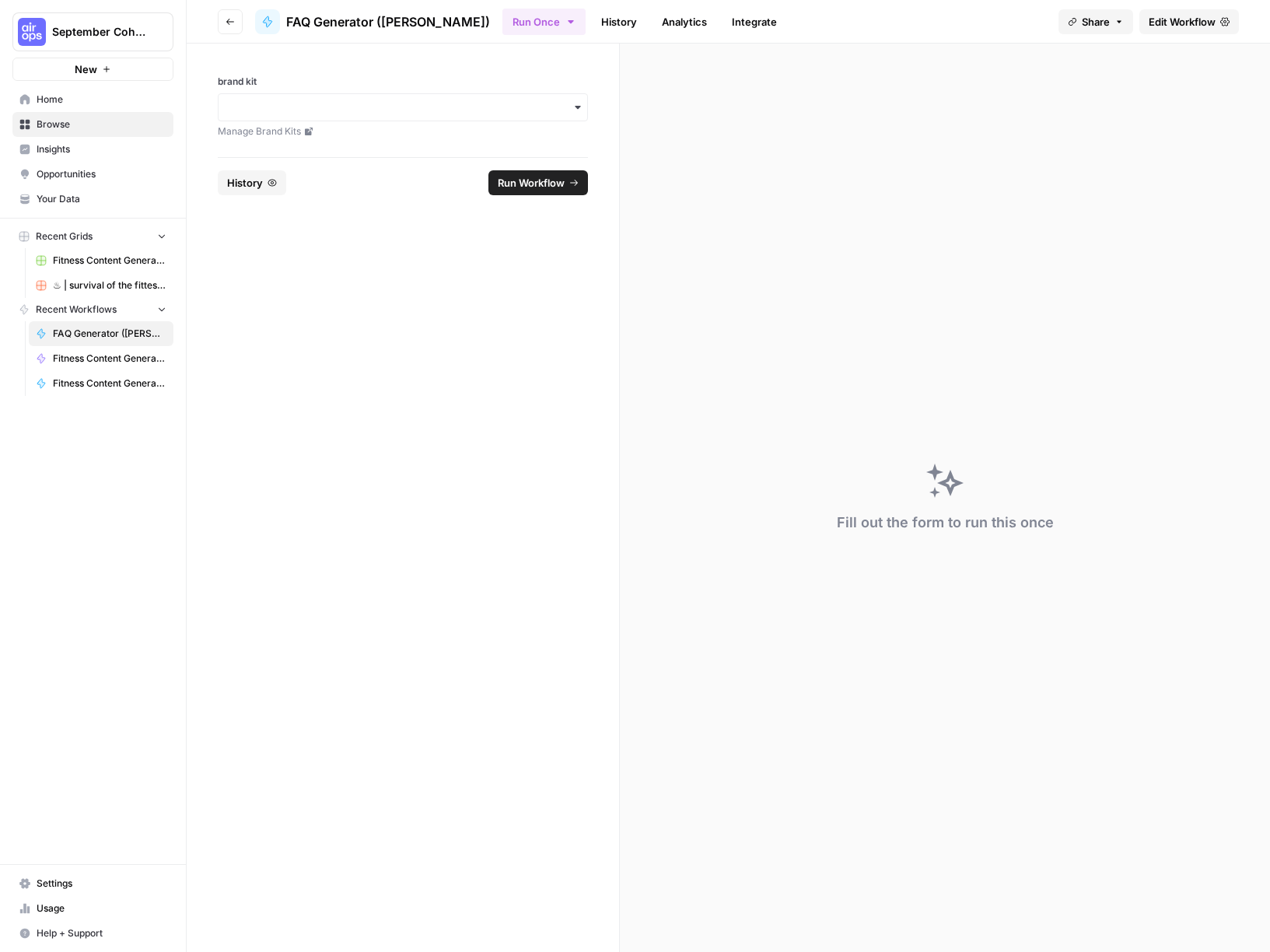
click at [950, 21] on span "Edit Workflow" at bounding box center [1182, 22] width 67 height 15
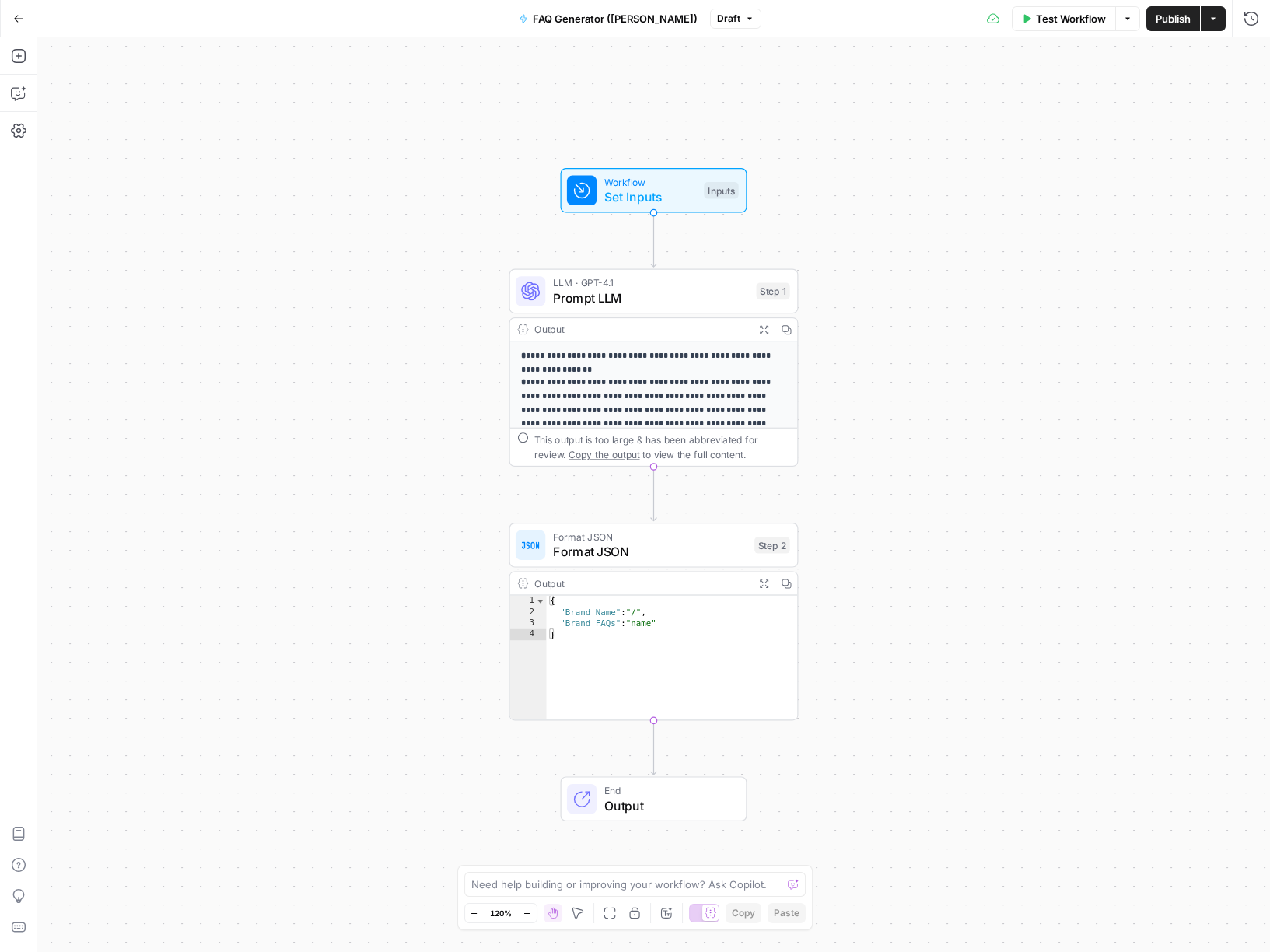
click at [18, 17] on icon "button" at bounding box center [19, 19] width 11 height 11
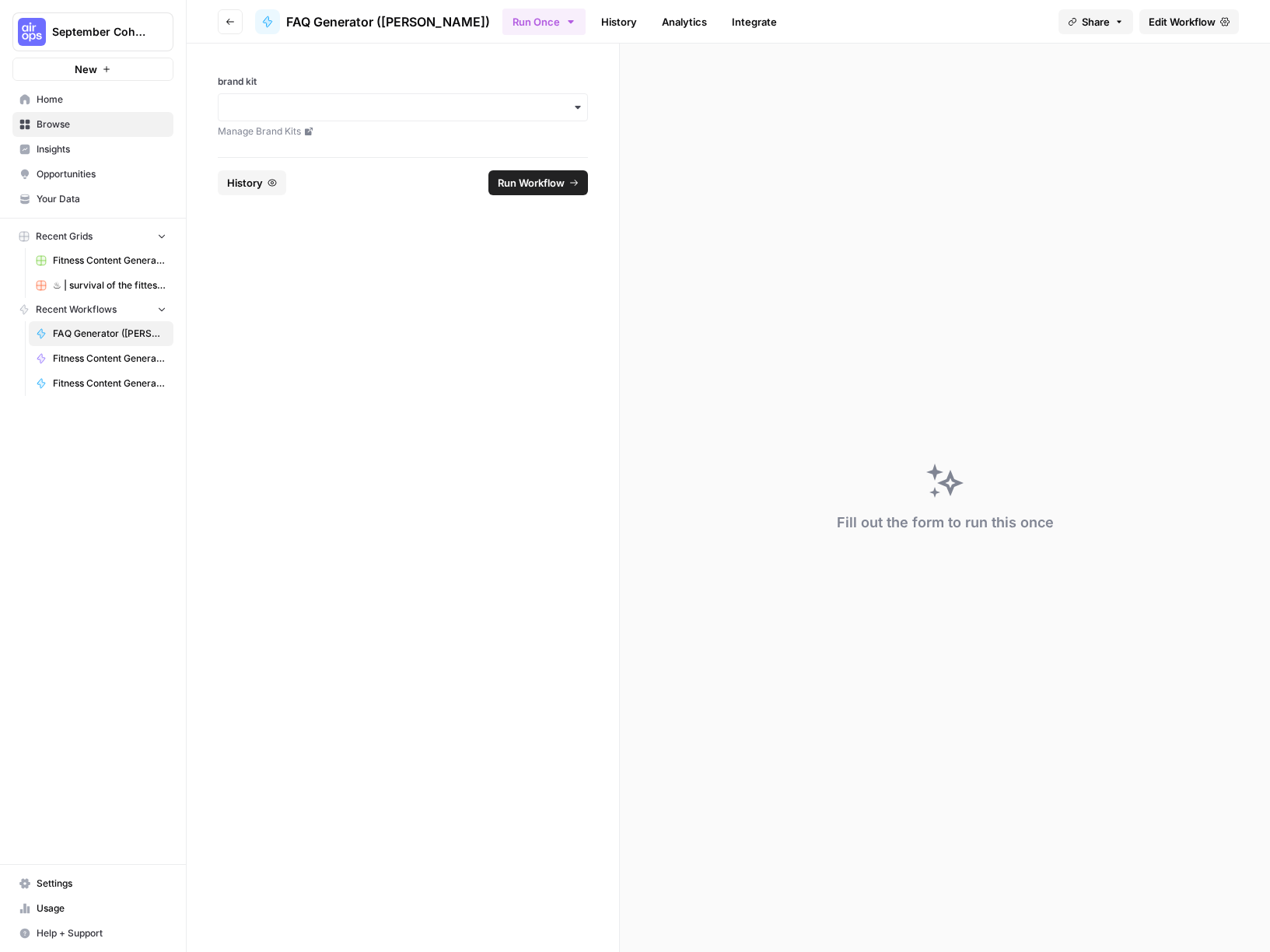
click at [63, 122] on span "Browse" at bounding box center [101, 124] width 130 height 14
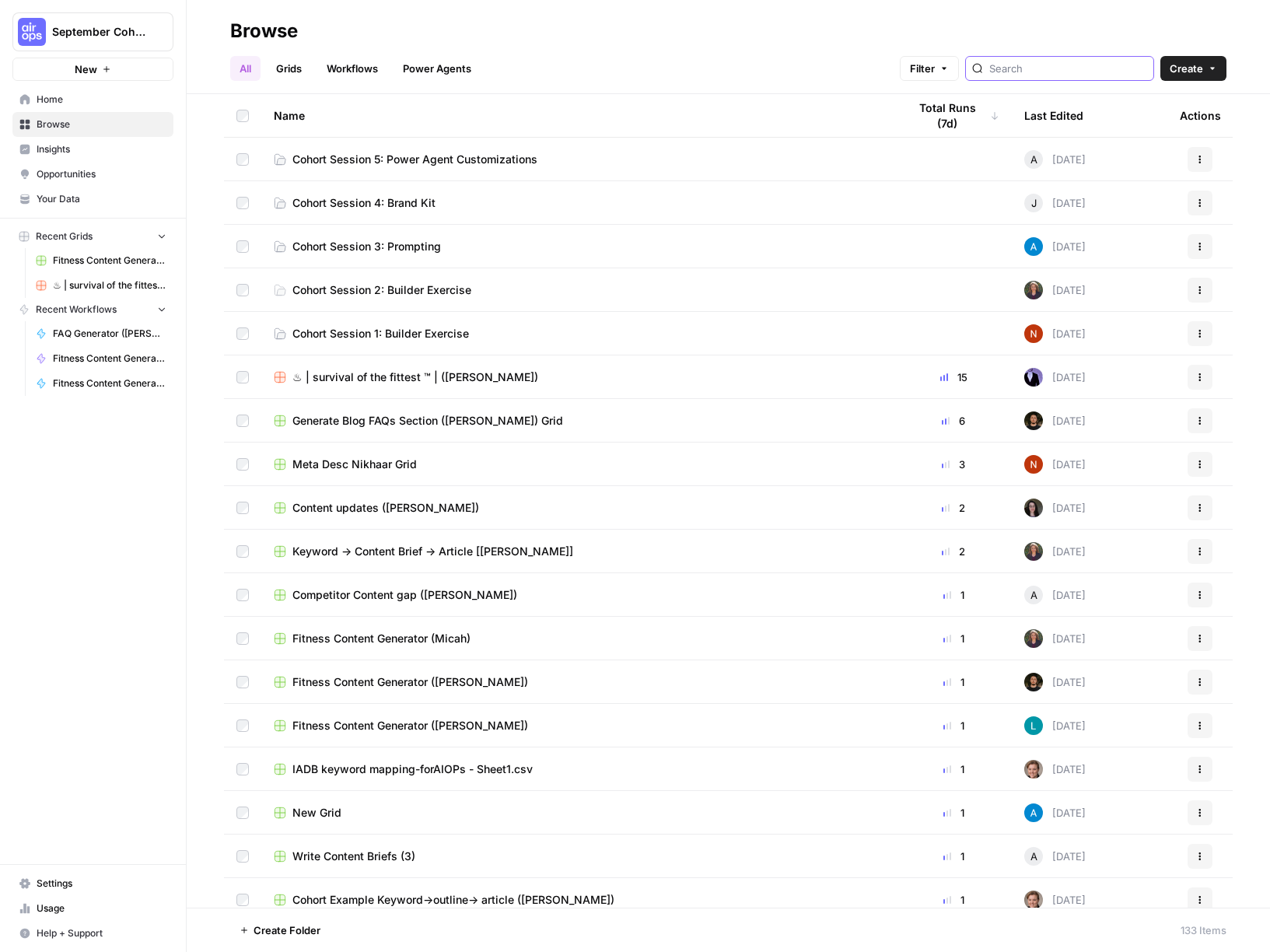
click at [950, 74] on input "search" at bounding box center [1068, 68] width 158 height 15
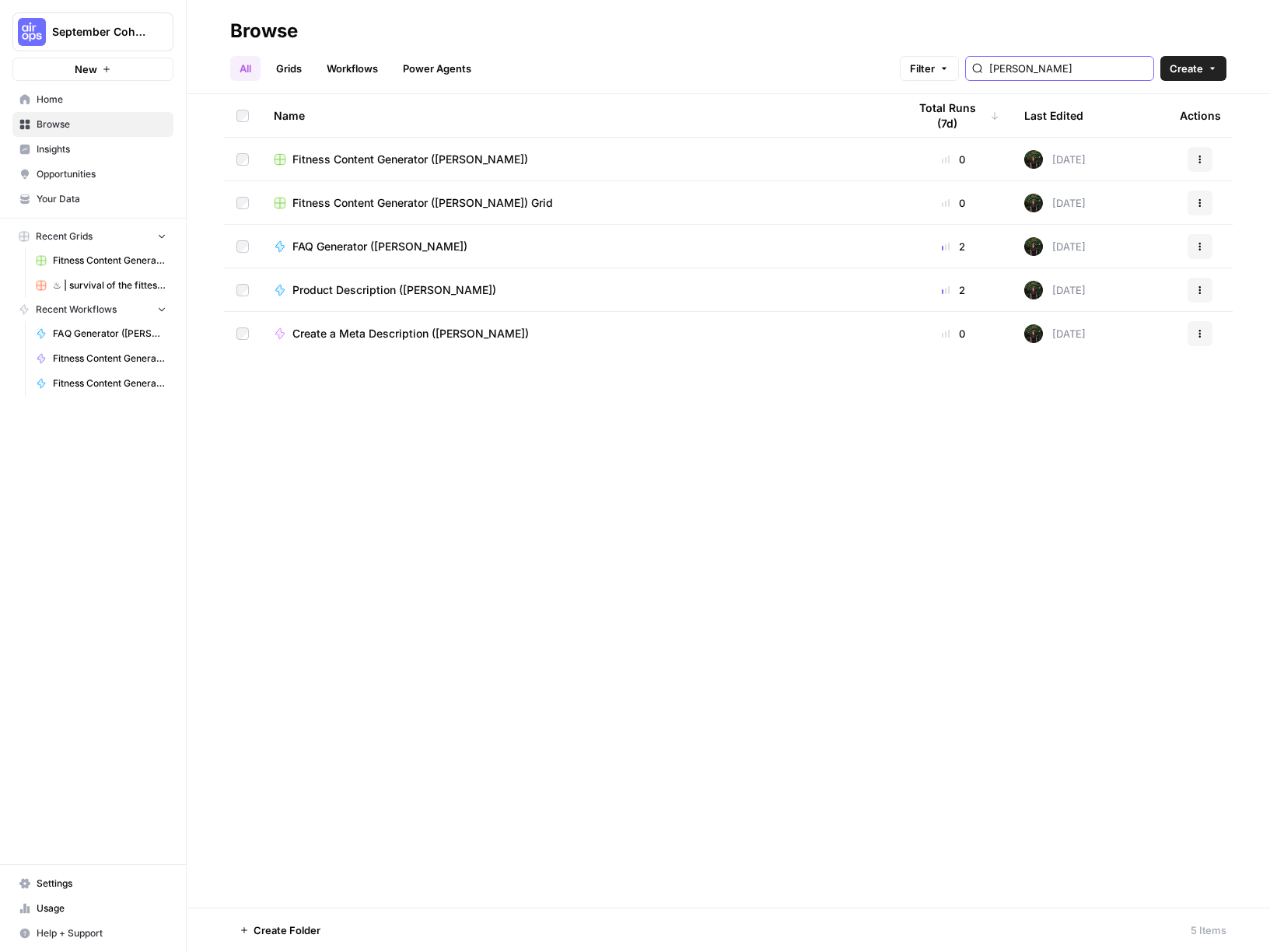
type input "[PERSON_NAME]"
click at [391, 243] on span "FAQ Generator ([PERSON_NAME])" at bounding box center [380, 246] width 175 height 15
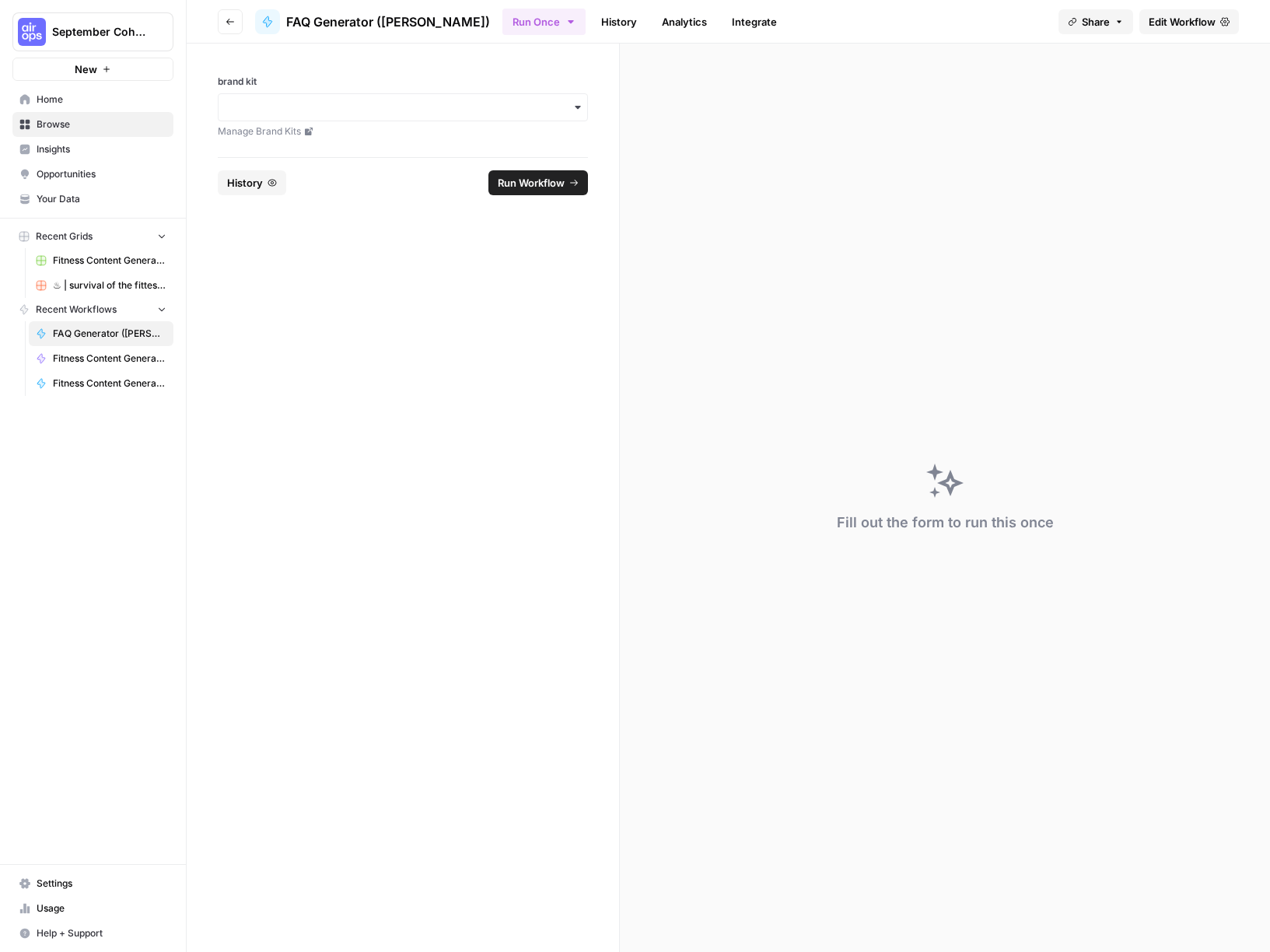
click at [950, 24] on span "Edit Workflow" at bounding box center [1182, 22] width 67 height 15
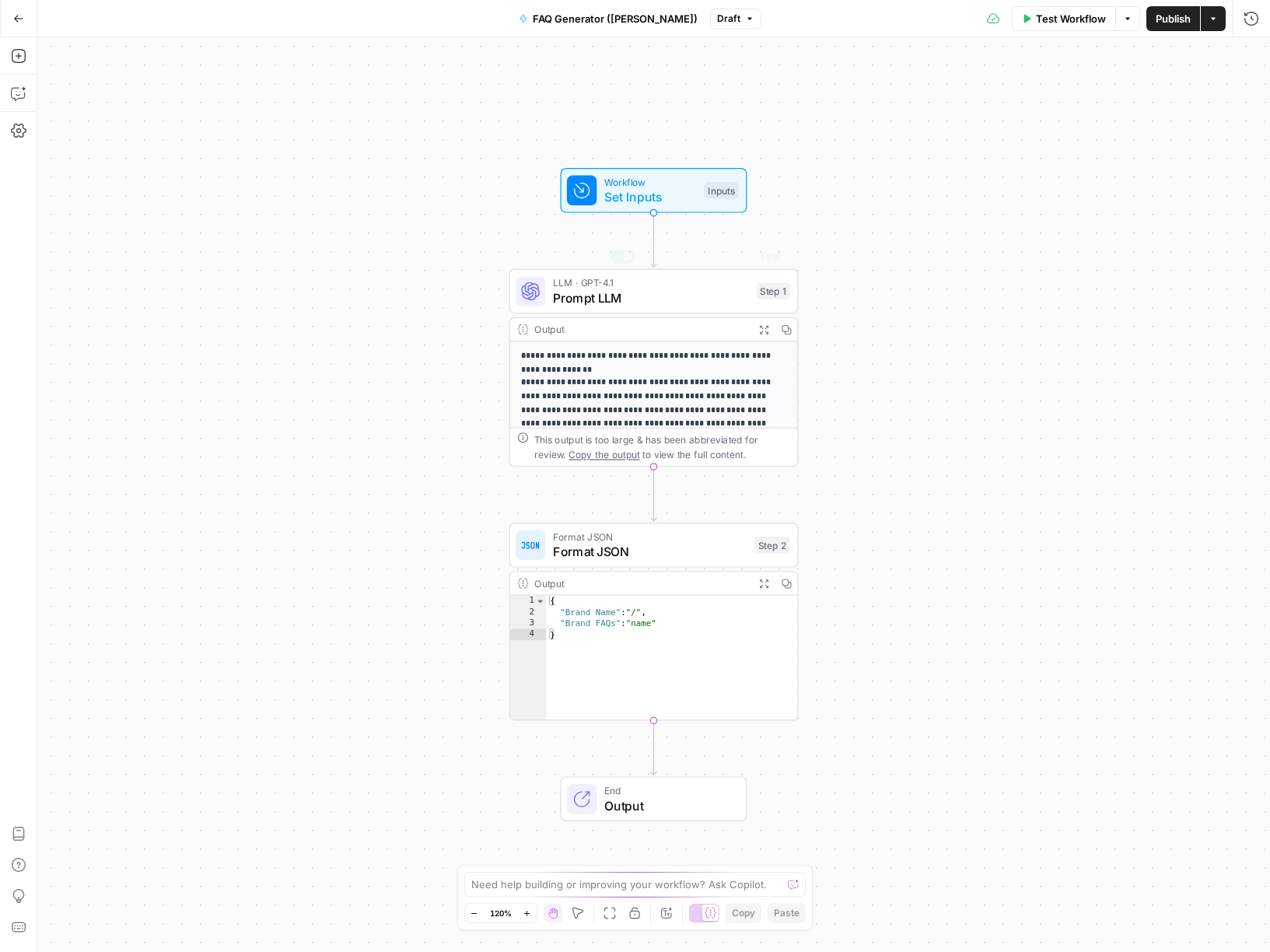
click at [654, 181] on span "Workflow" at bounding box center [650, 181] width 92 height 14
click at [657, 189] on span "Set Inputs" at bounding box center [651, 197] width 92 height 19
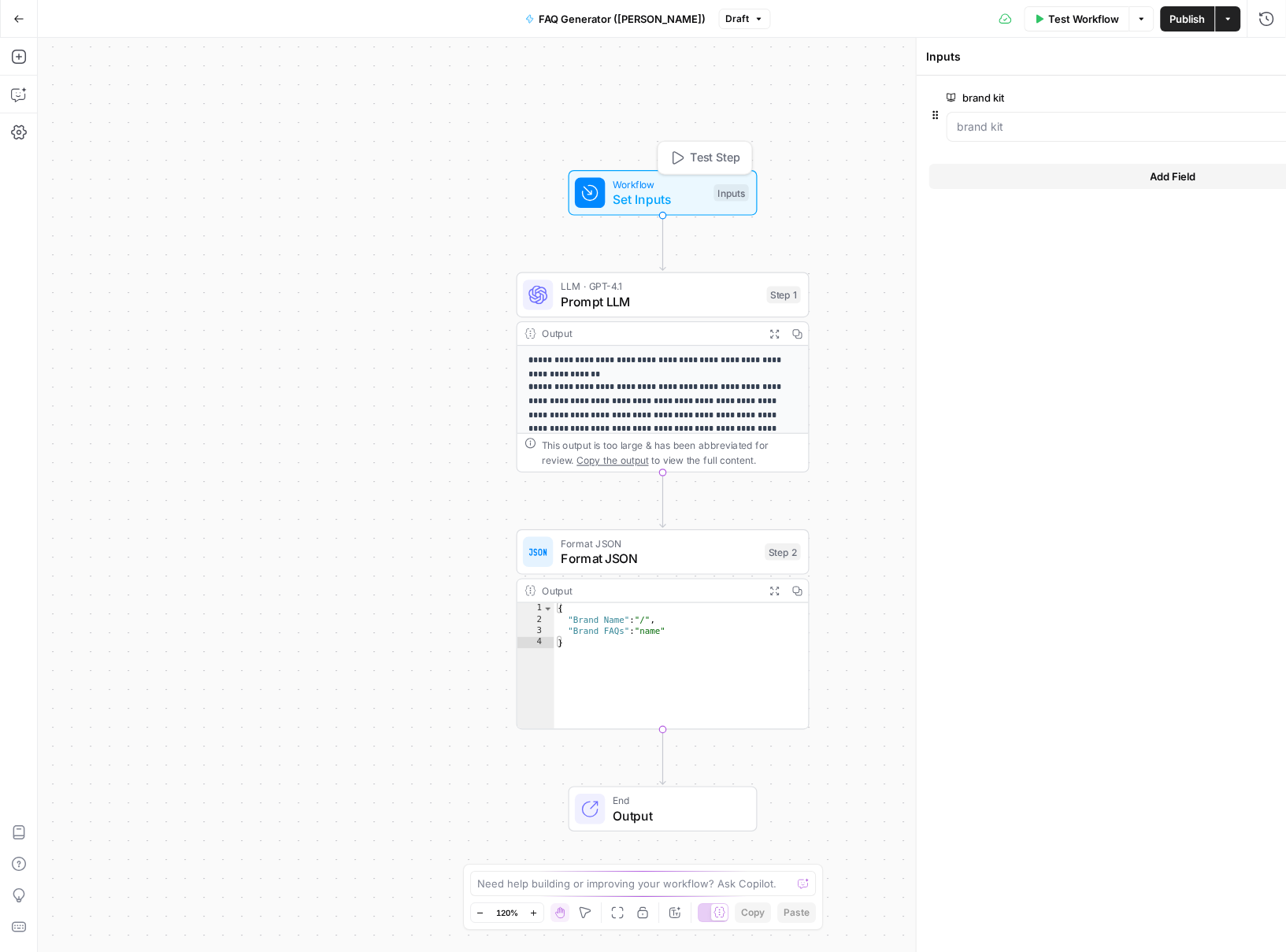
click at [666, 191] on span "Set Inputs" at bounding box center [659, 199] width 93 height 19
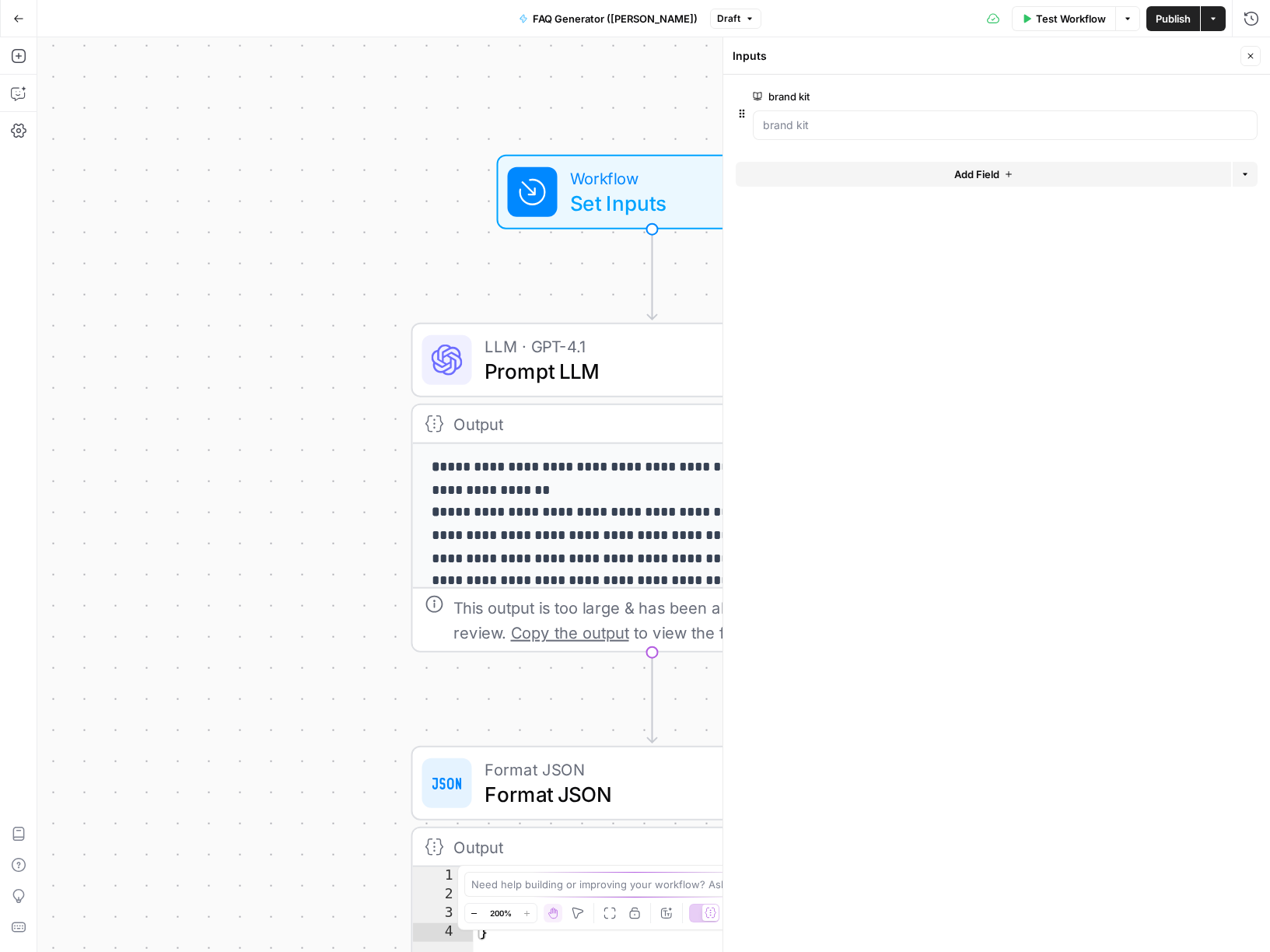
drag, startPoint x: 598, startPoint y: 470, endPoint x: 441, endPoint y: 416, distance: 166.0
click at [441, 416] on div "**********" at bounding box center [653, 528] width 482 height 249
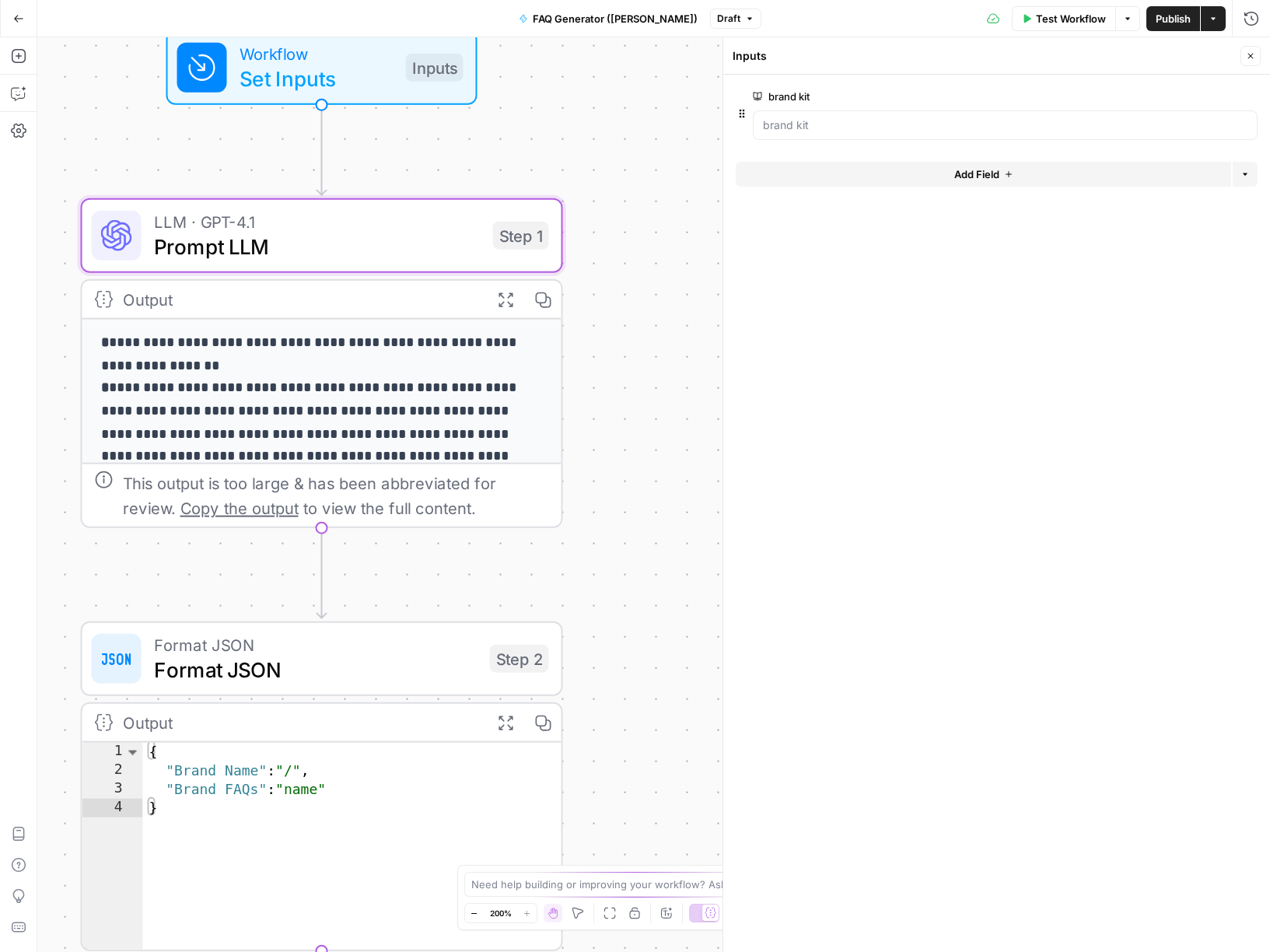
drag, startPoint x: 163, startPoint y: 227, endPoint x: 107, endPoint y: 154, distance: 92.0
click at [104, 141] on div "**********" at bounding box center [654, 495] width 1233 height 915
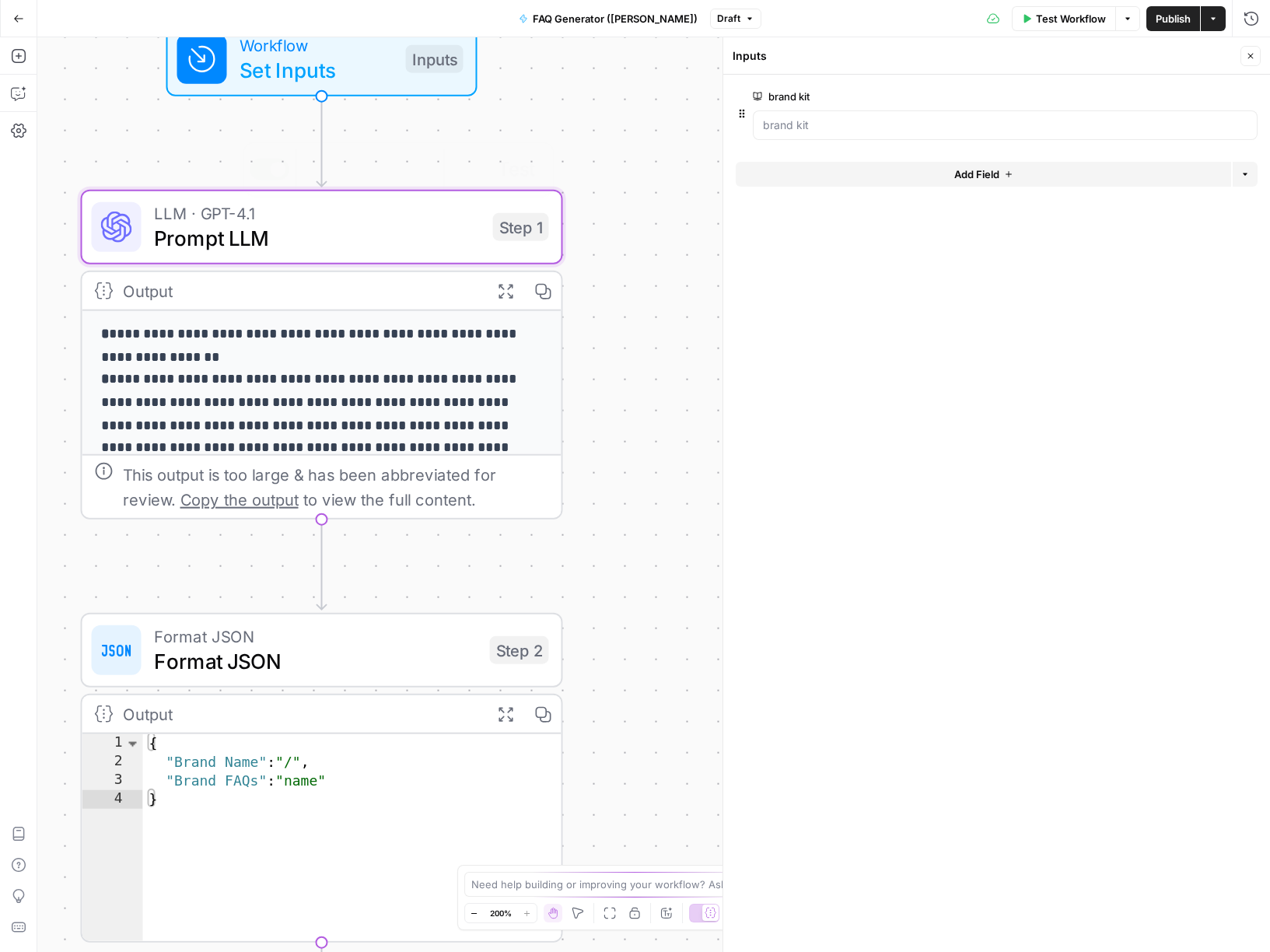
click at [290, 331] on p "**********" at bounding box center [310, 414] width 419 height 182
click at [367, 238] on span "Prompt LLM" at bounding box center [317, 238] width 326 height 31
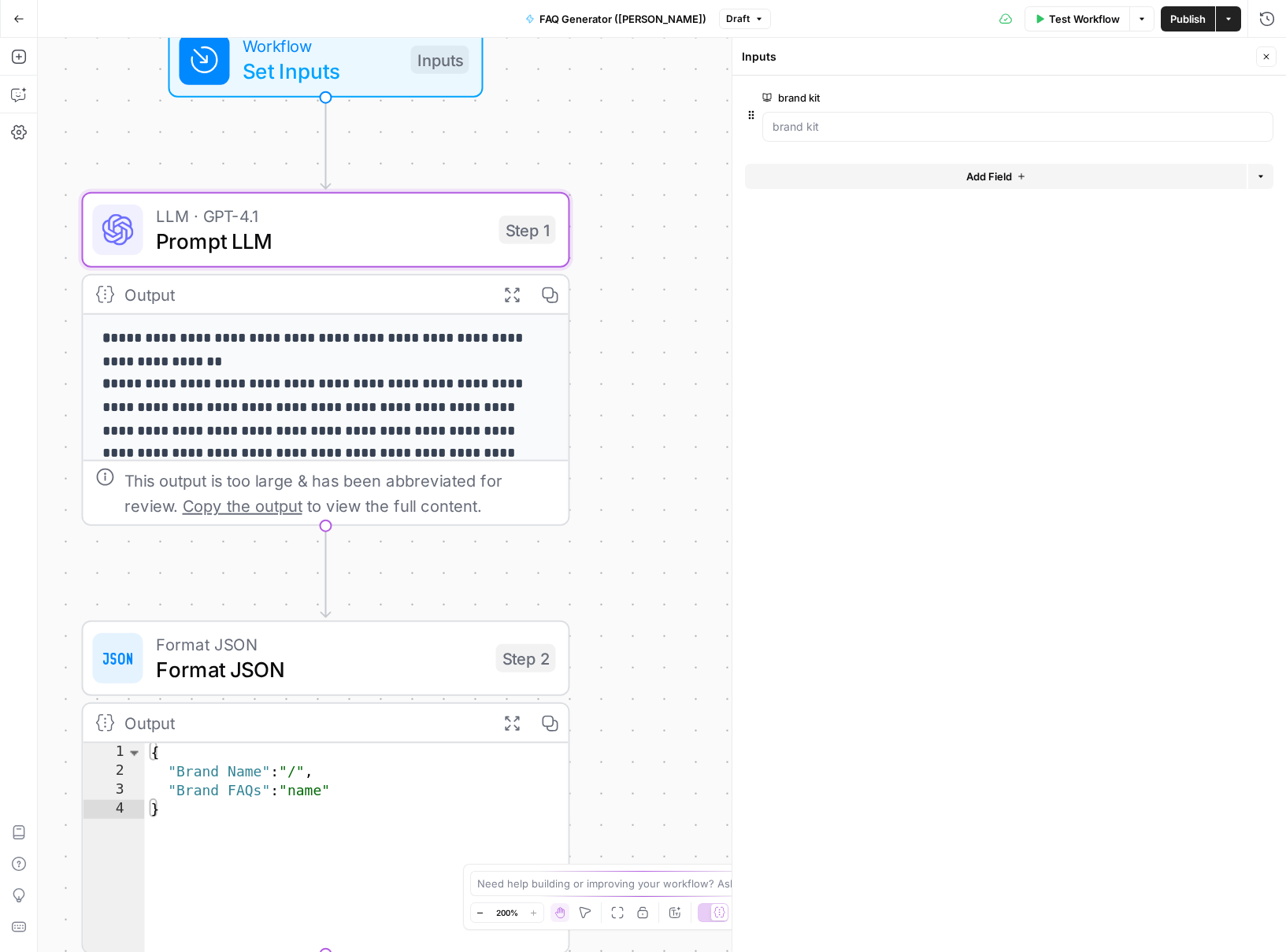
click at [372, 241] on span "Prompt LLM" at bounding box center [321, 241] width 330 height 32
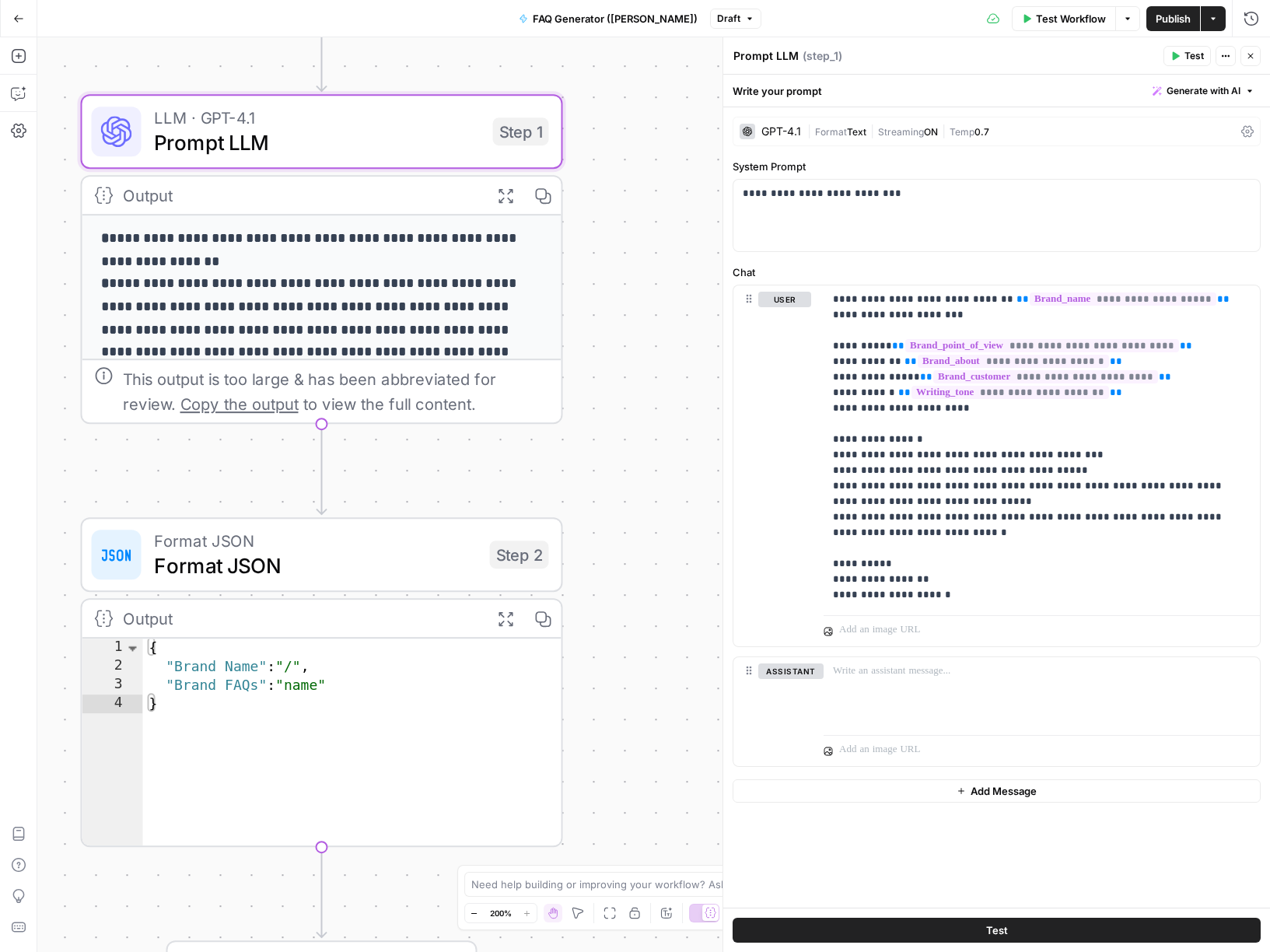
click at [656, 380] on div "**********" at bounding box center [654, 495] width 1233 height 915
drag, startPoint x: 375, startPoint y: 238, endPoint x: 271, endPoint y: 219, distance: 105.7
click at [470, 345] on p "**********" at bounding box center [310, 319] width 419 height 182
